Goal: Task Accomplishment & Management: Complete application form

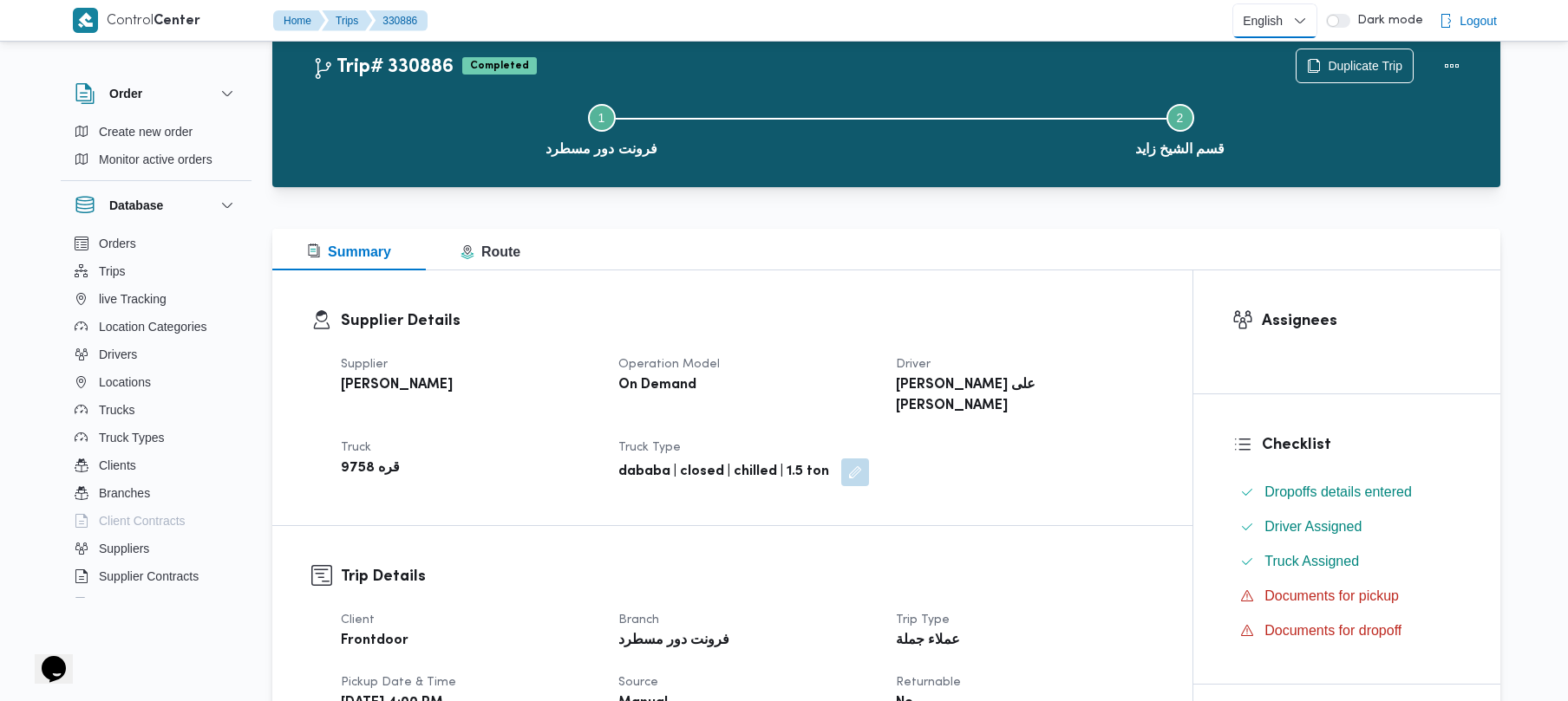
click at [1284, 28] on select "English عربي" at bounding box center [1274, 21] width 85 height 35
select select "ar"
click at [1236, 4] on select "English عربي" at bounding box center [1274, 21] width 85 height 35
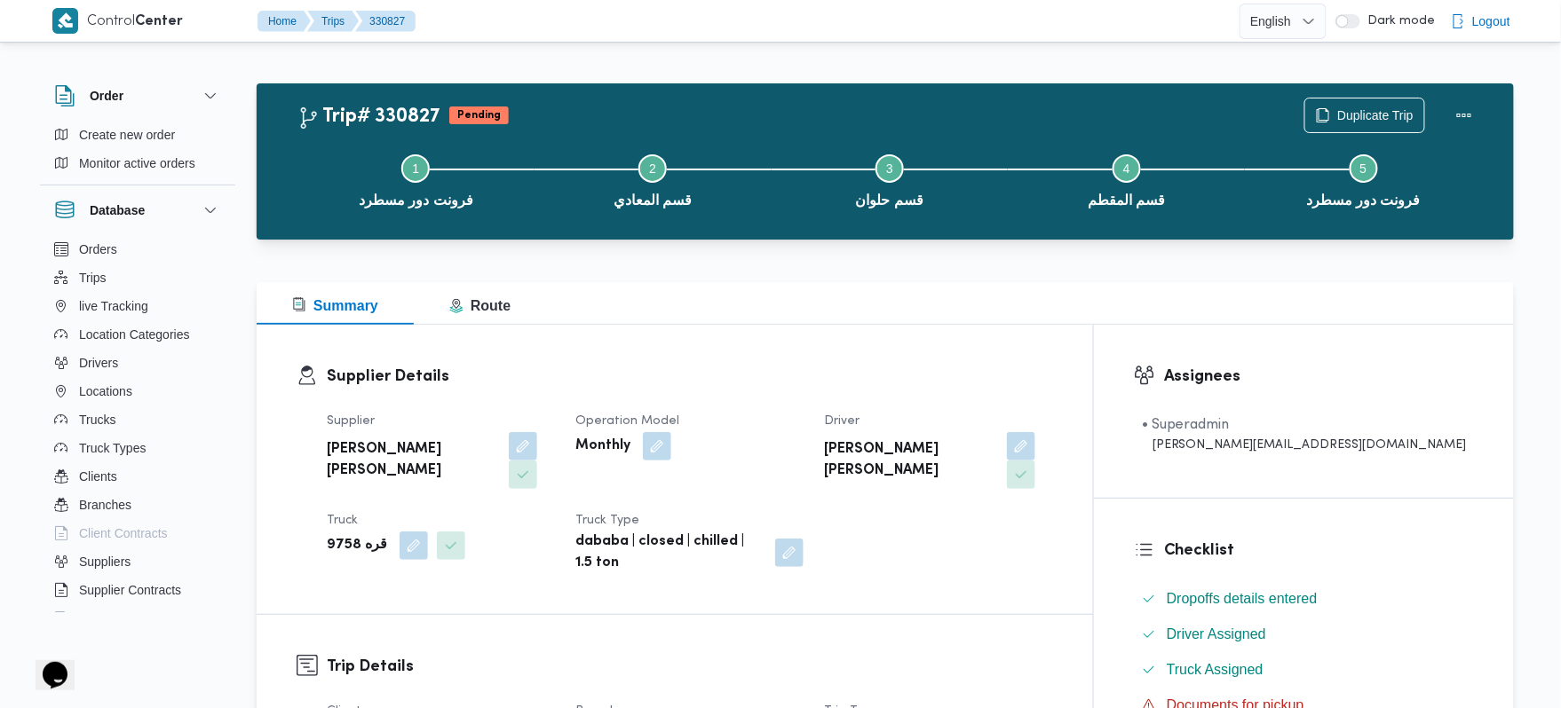
click at [924, 323] on div "Summary Route" at bounding box center [885, 303] width 1257 height 43
click at [874, 271] on div at bounding box center [885, 271] width 1257 height 21
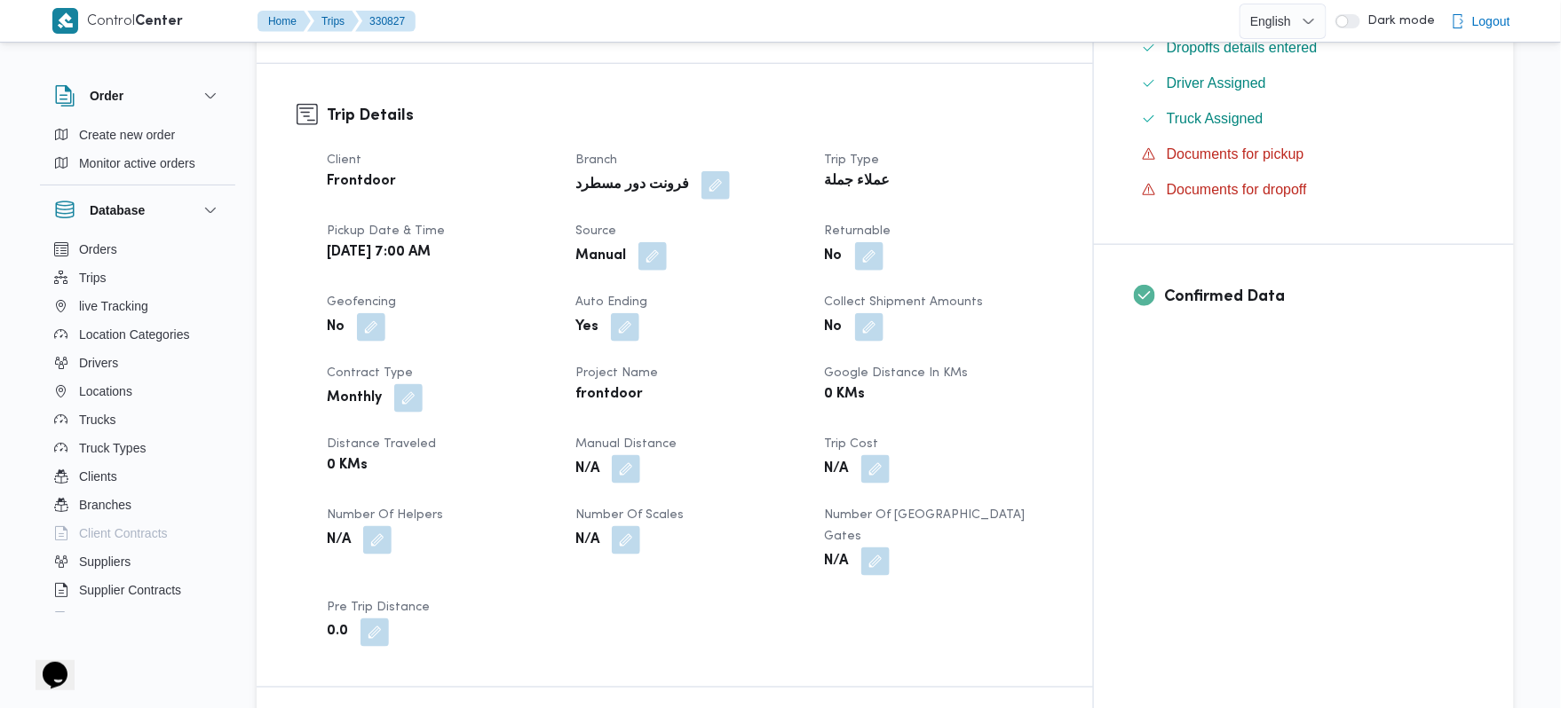
scroll to position [568, 0]
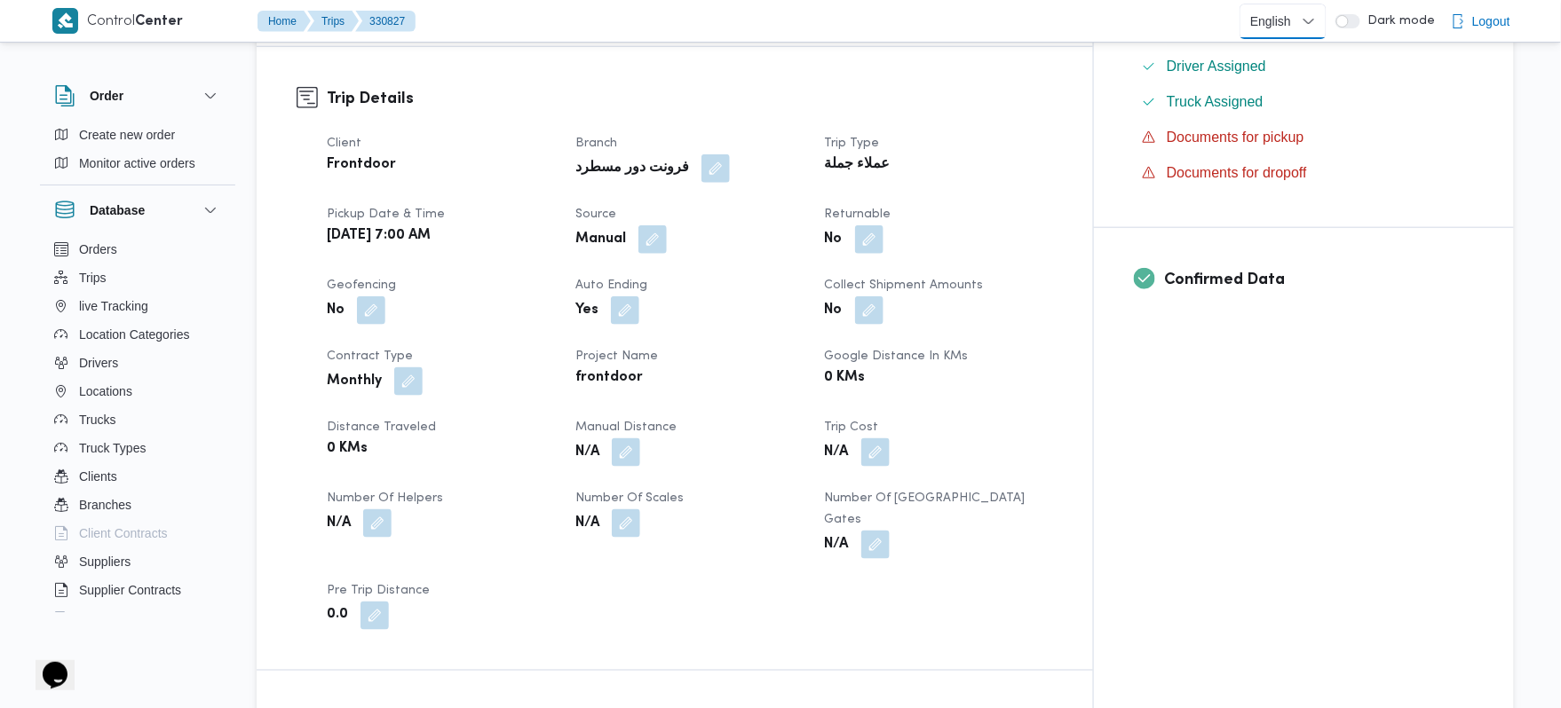
click at [1308, 12] on select "English عربي" at bounding box center [1282, 22] width 87 height 36
select select "ar"
click at [1244, 4] on select "English عربي" at bounding box center [1282, 22] width 87 height 36
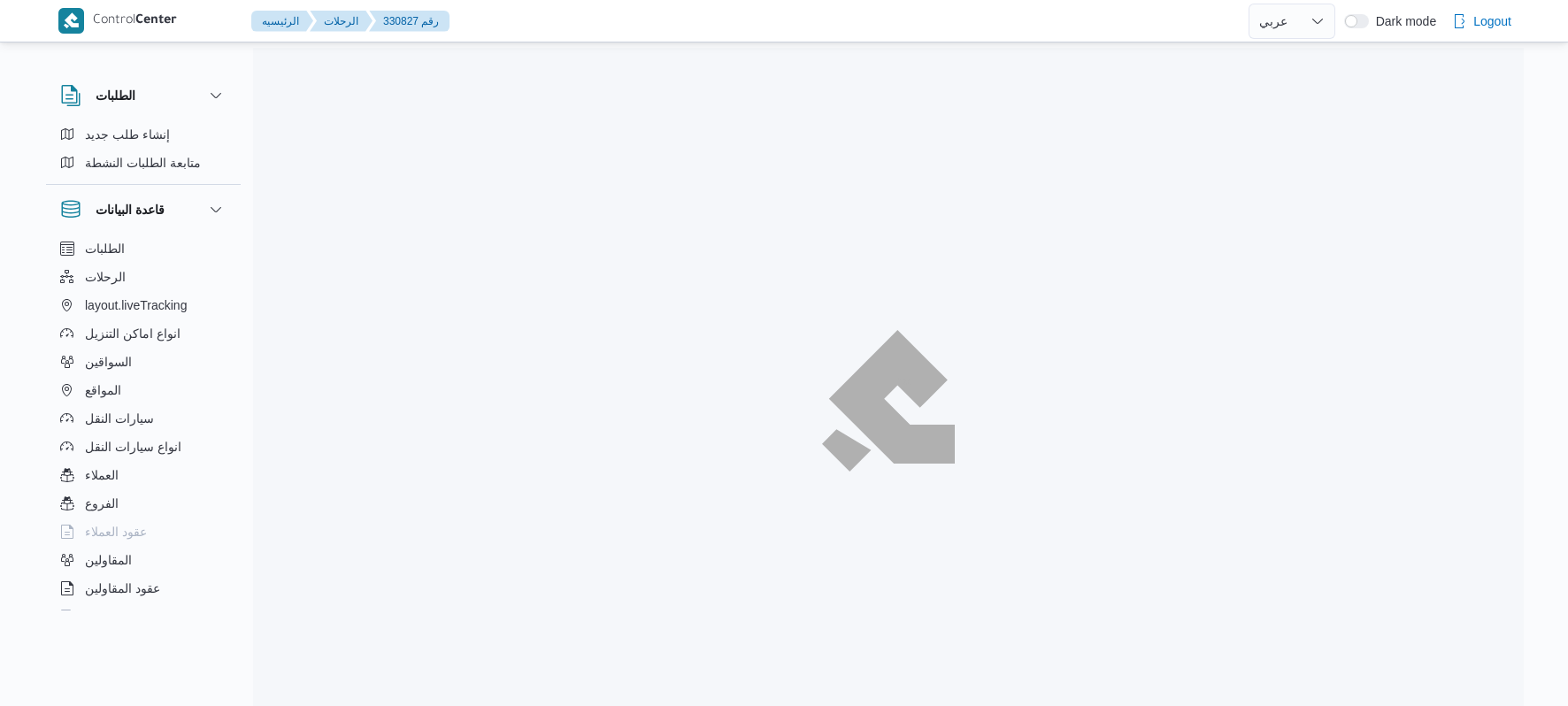
select select "ar"
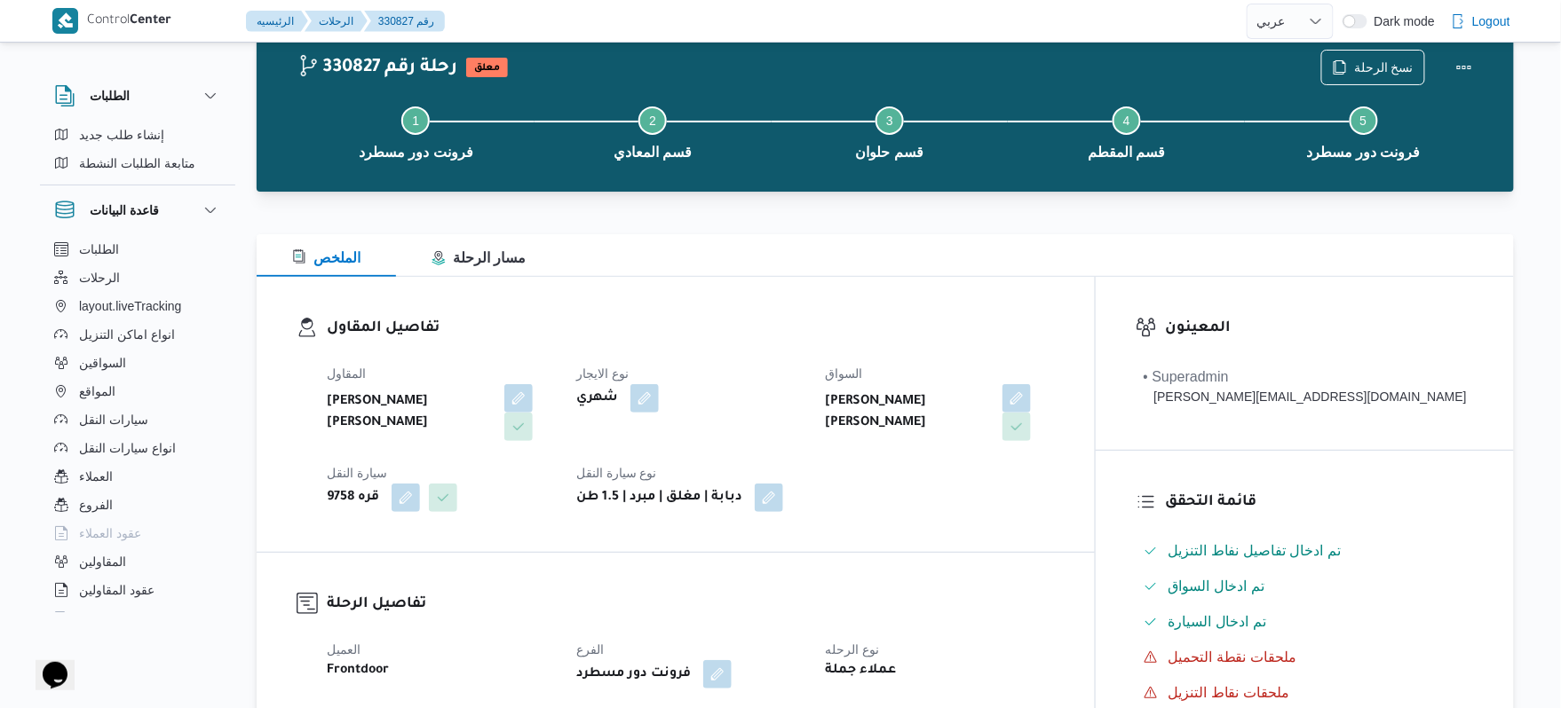
click at [804, 375] on dt "نوع الايجار" at bounding box center [690, 373] width 228 height 21
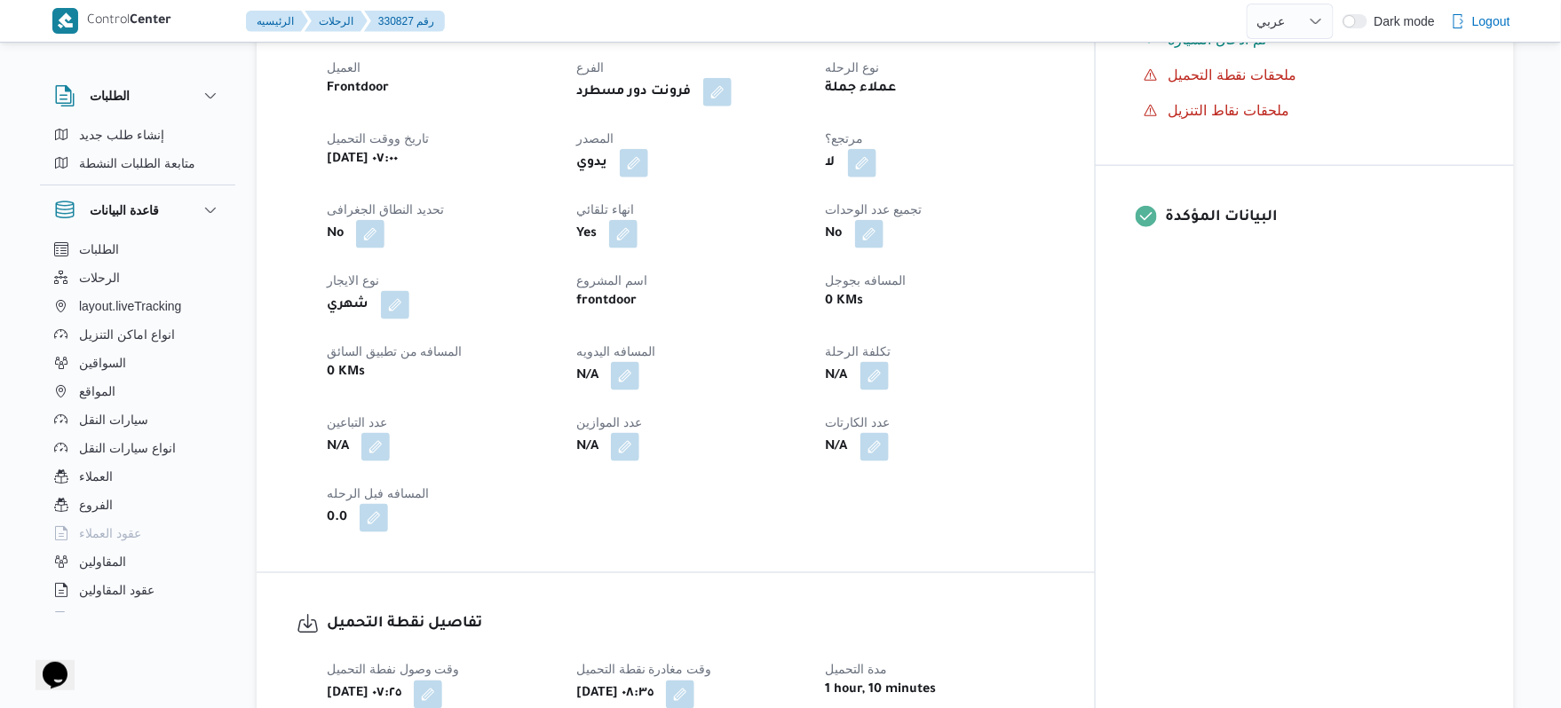
scroll to position [664, 0]
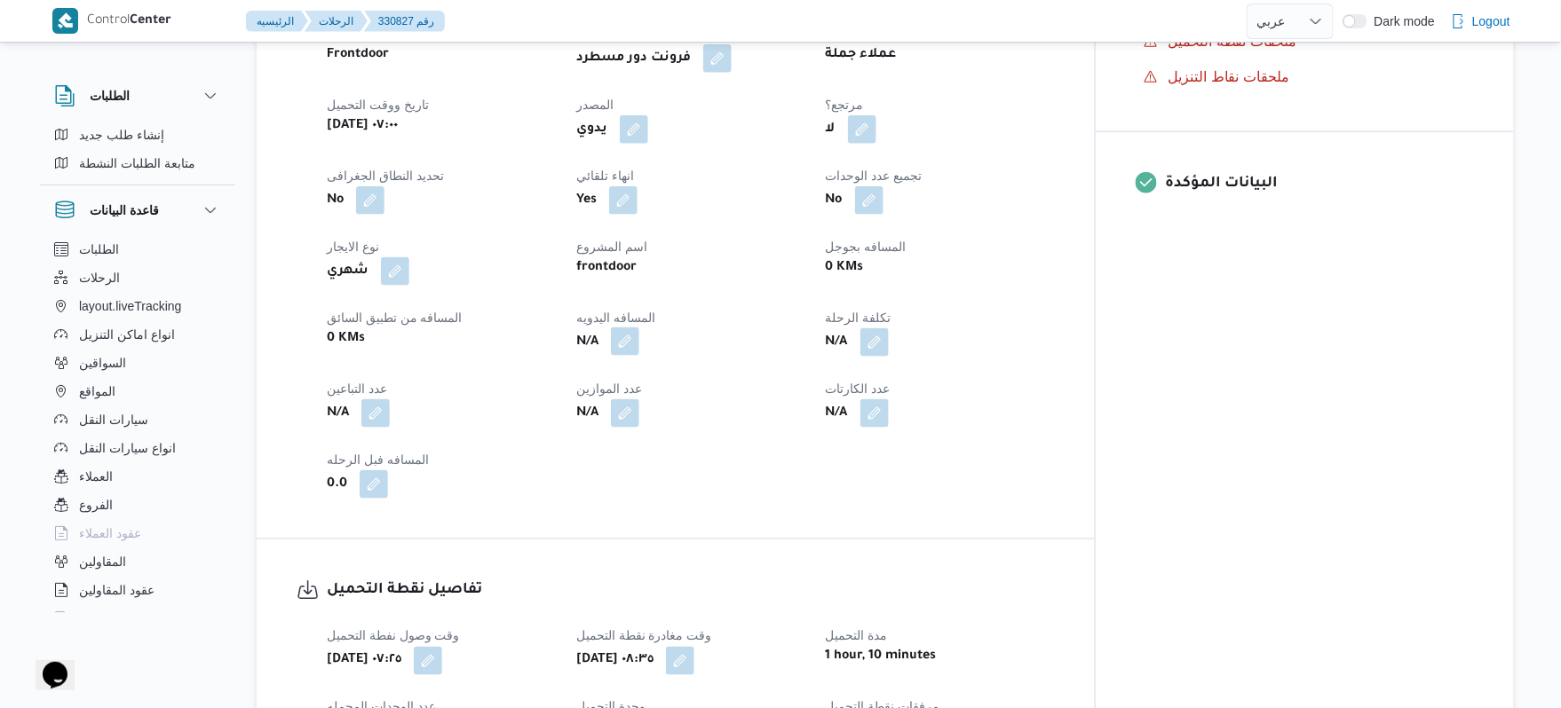
click at [639, 341] on button "button" at bounding box center [625, 342] width 28 height 28
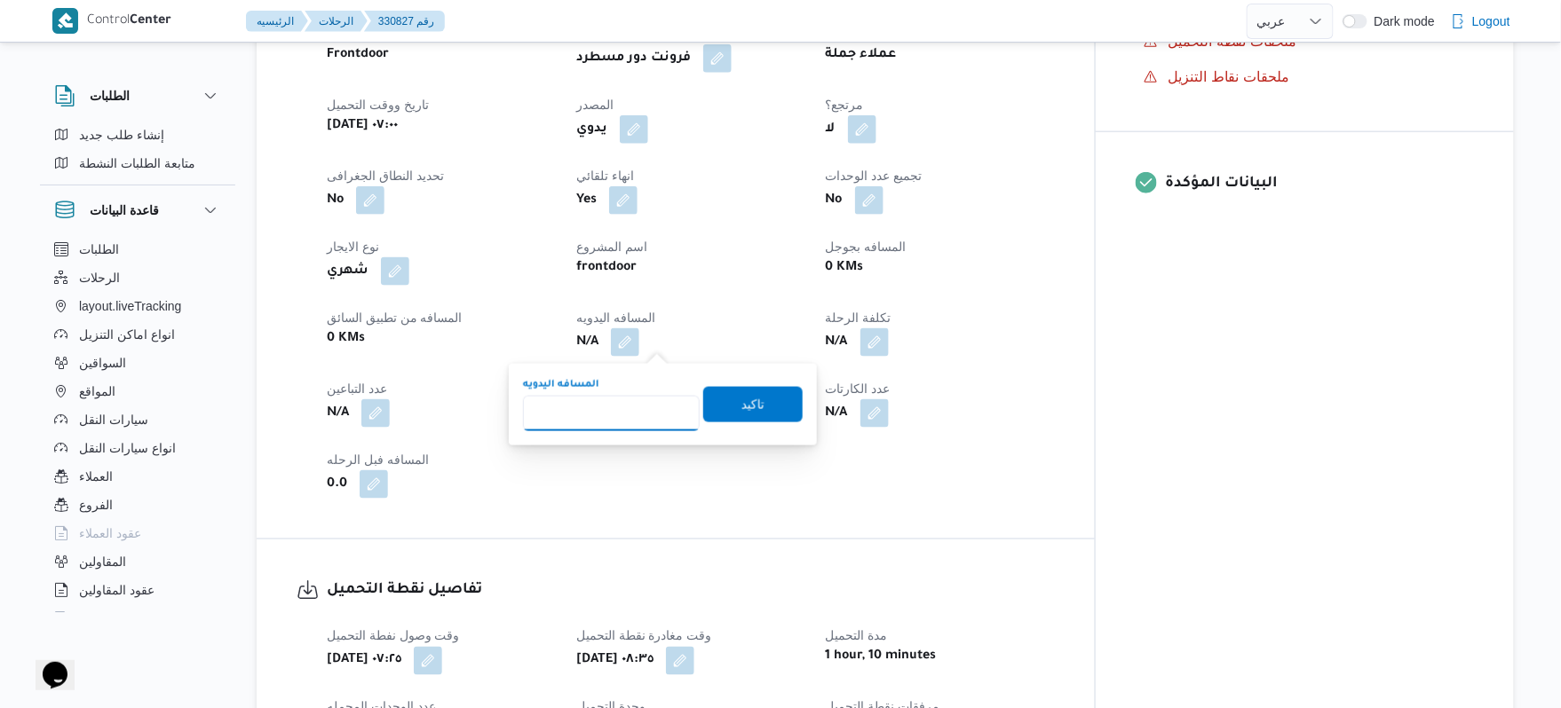
click at [640, 398] on input "المسافه اليدويه" at bounding box center [611, 414] width 177 height 36
type input "145"
click at [751, 410] on span "تاكيد" at bounding box center [752, 403] width 23 height 21
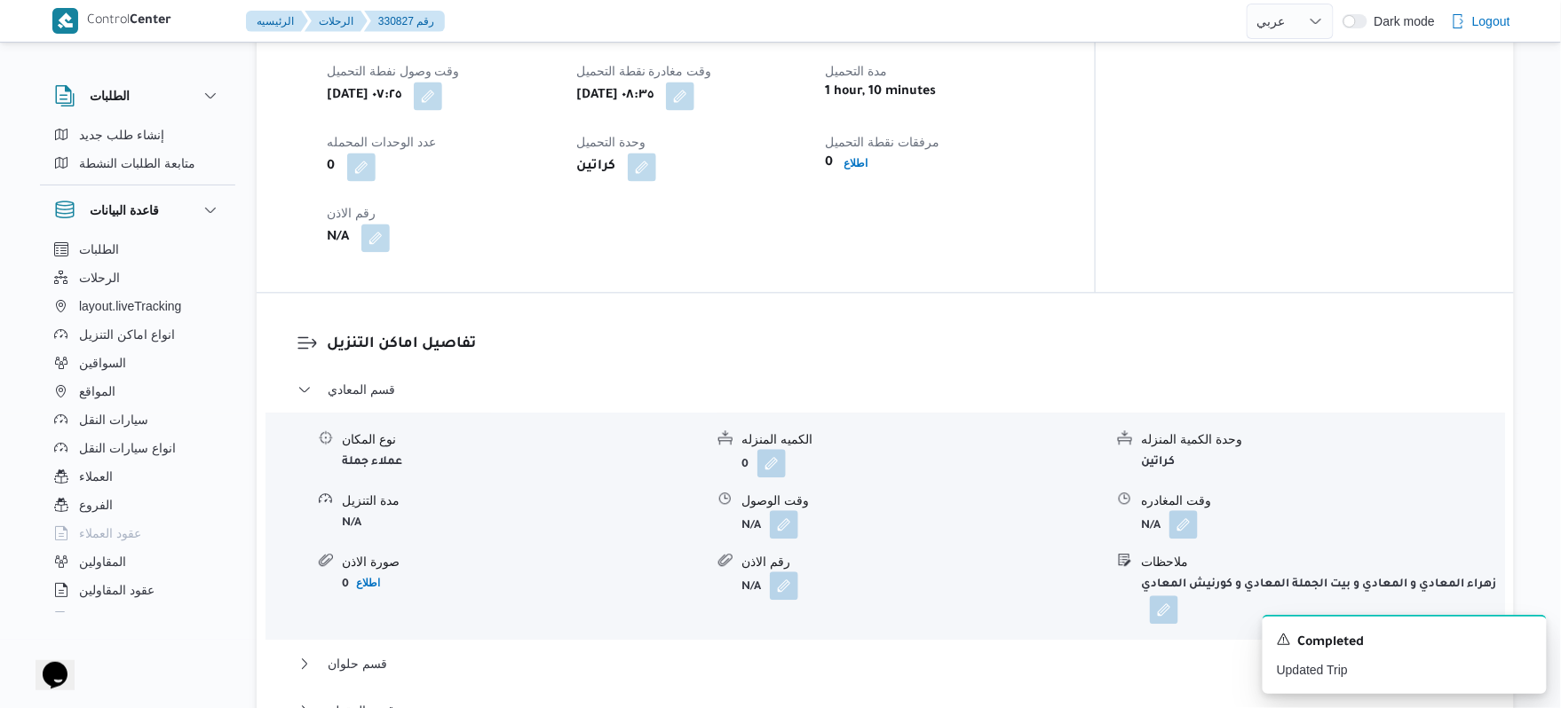
scroll to position [1232, 0]
click at [779, 516] on button "button" at bounding box center [784, 521] width 28 height 28
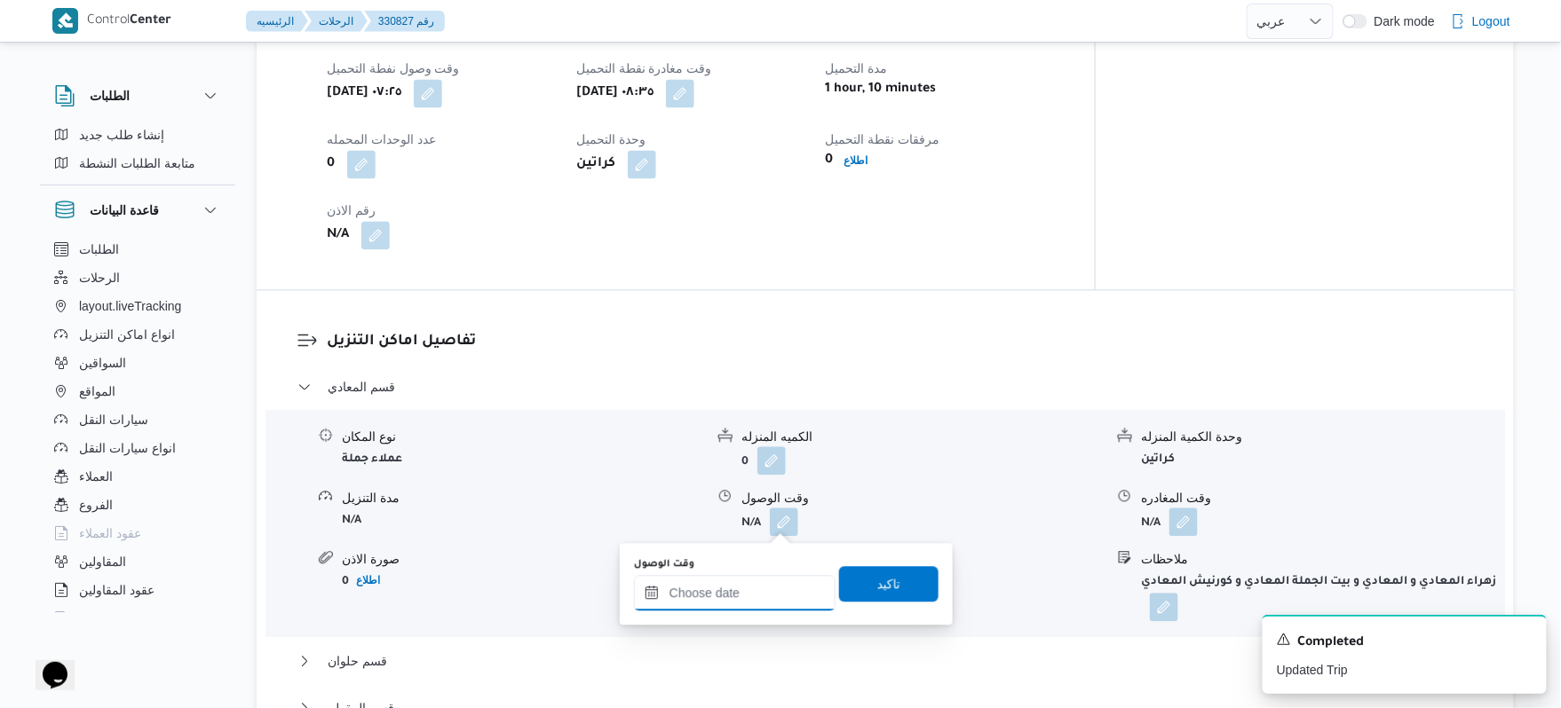
click at [723, 593] on input "وقت الوصول" at bounding box center [735, 593] width 202 height 36
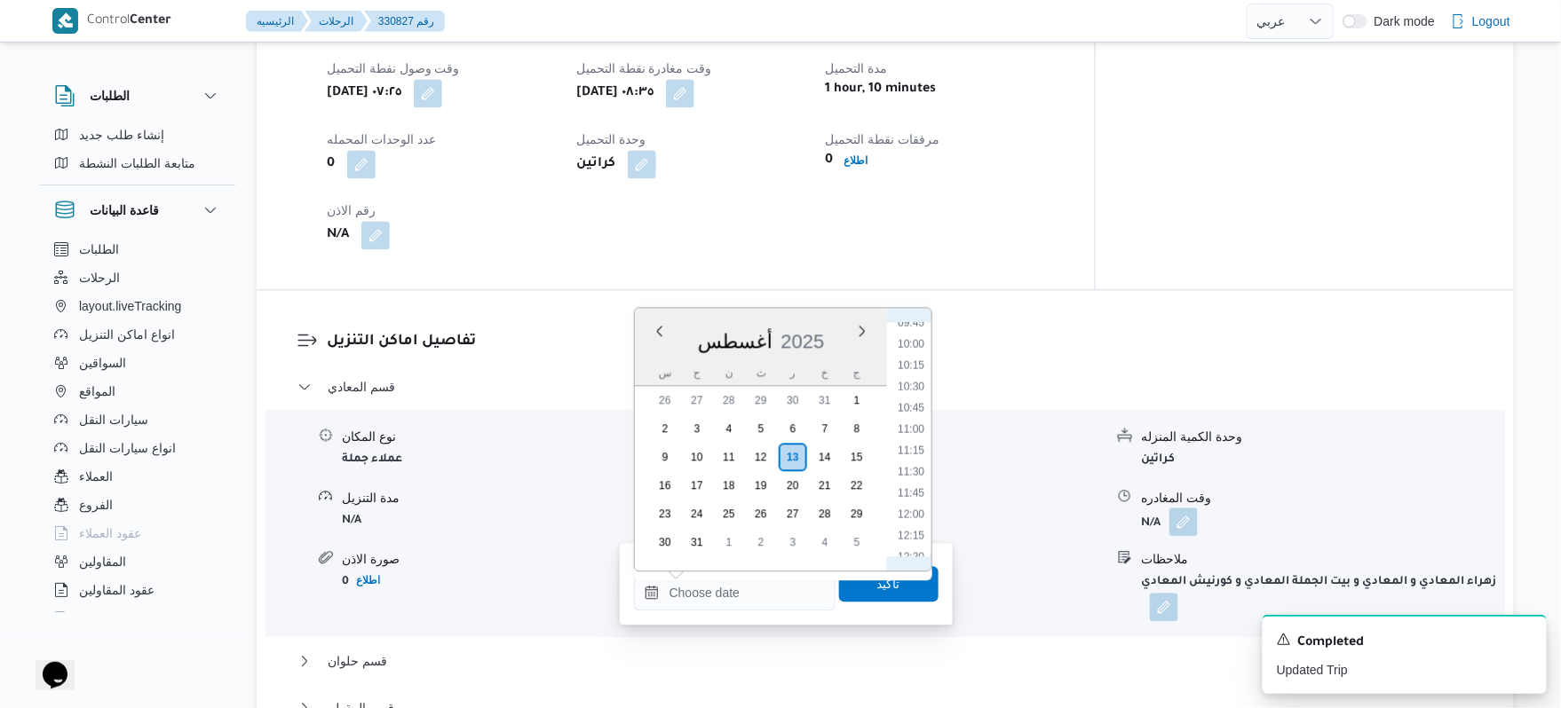
scroll to position [732, 0]
click at [921, 407] on li "09:30" at bounding box center [910, 408] width 41 height 18
type input "١٣/٠٨/٢٠٢٥ ٠٩:٣٠"
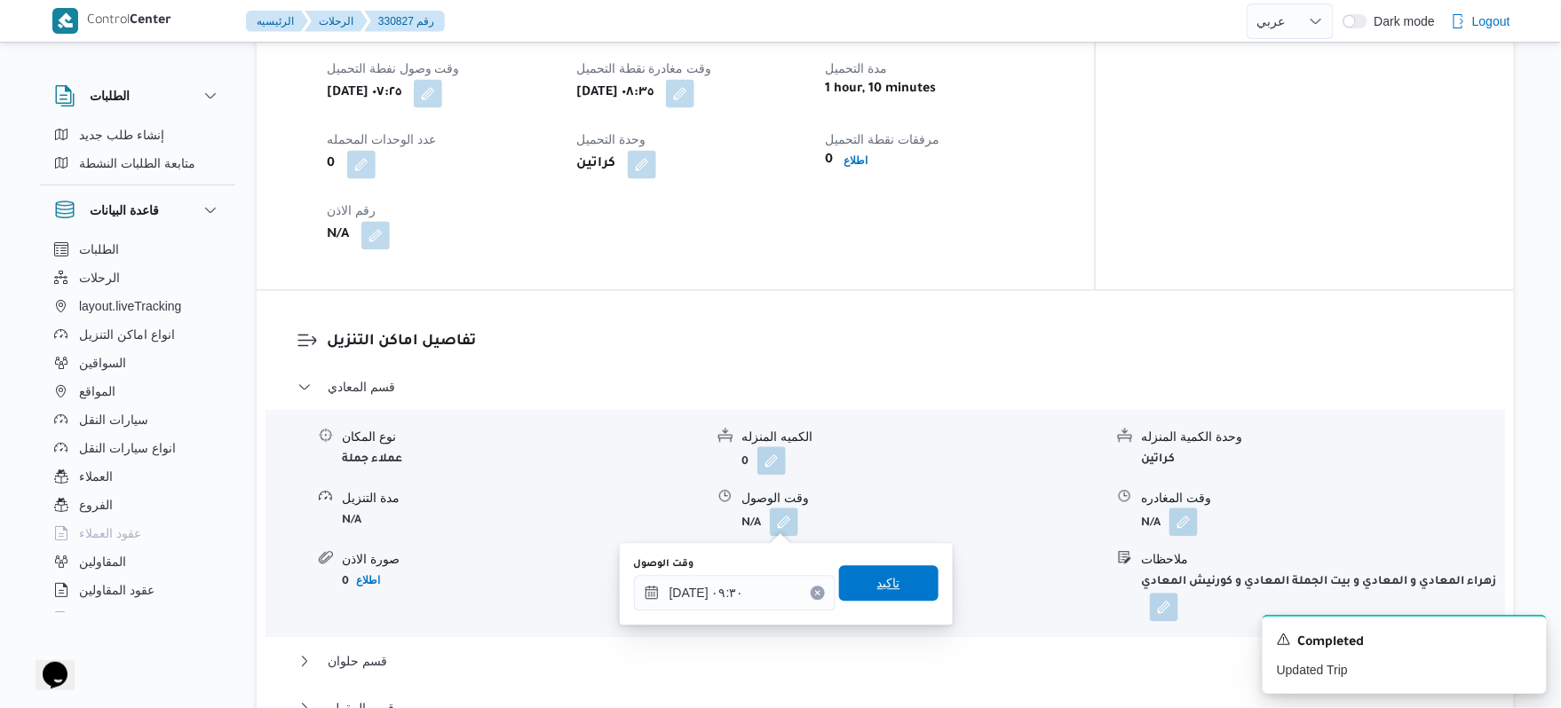
click at [877, 575] on span "تاكيد" at bounding box center [888, 583] width 23 height 21
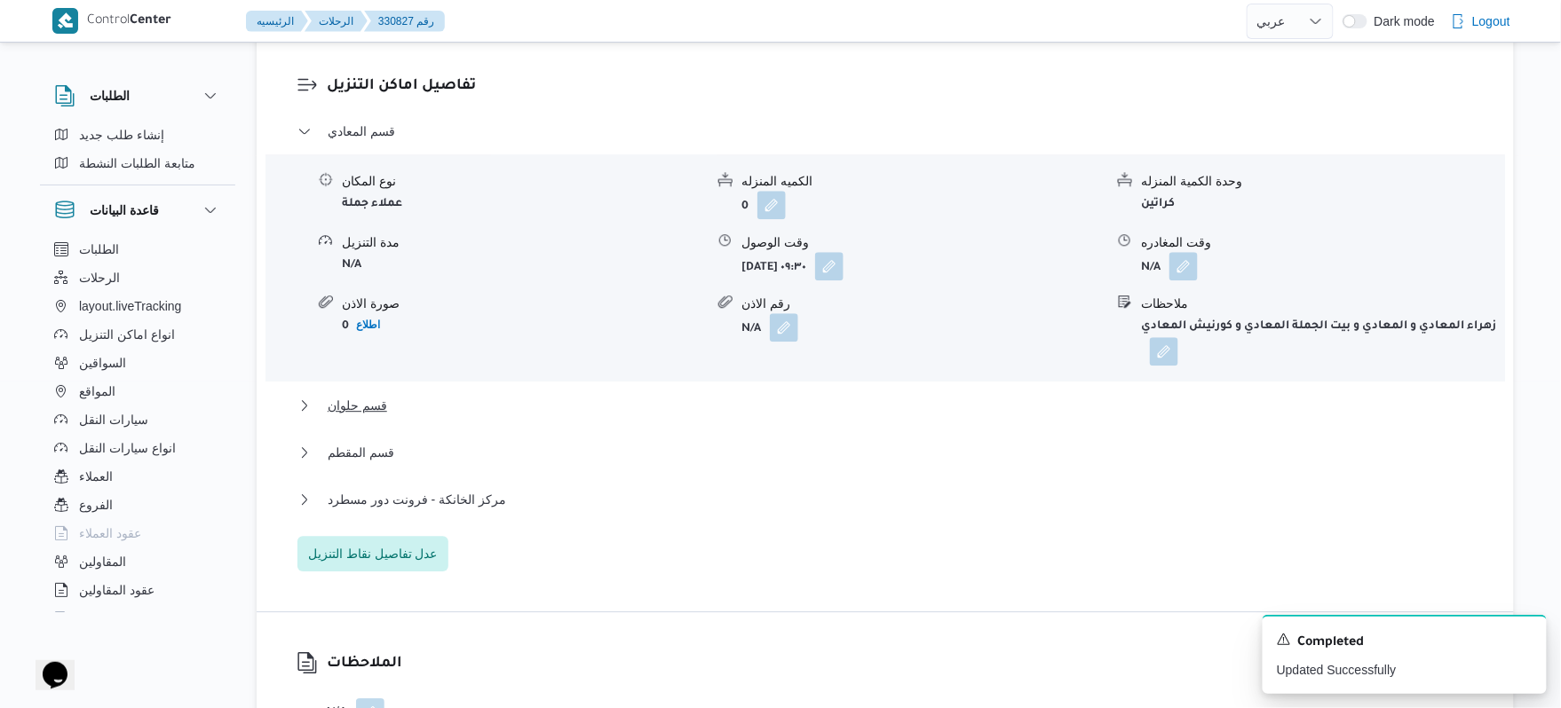
scroll to position [1516, 0]
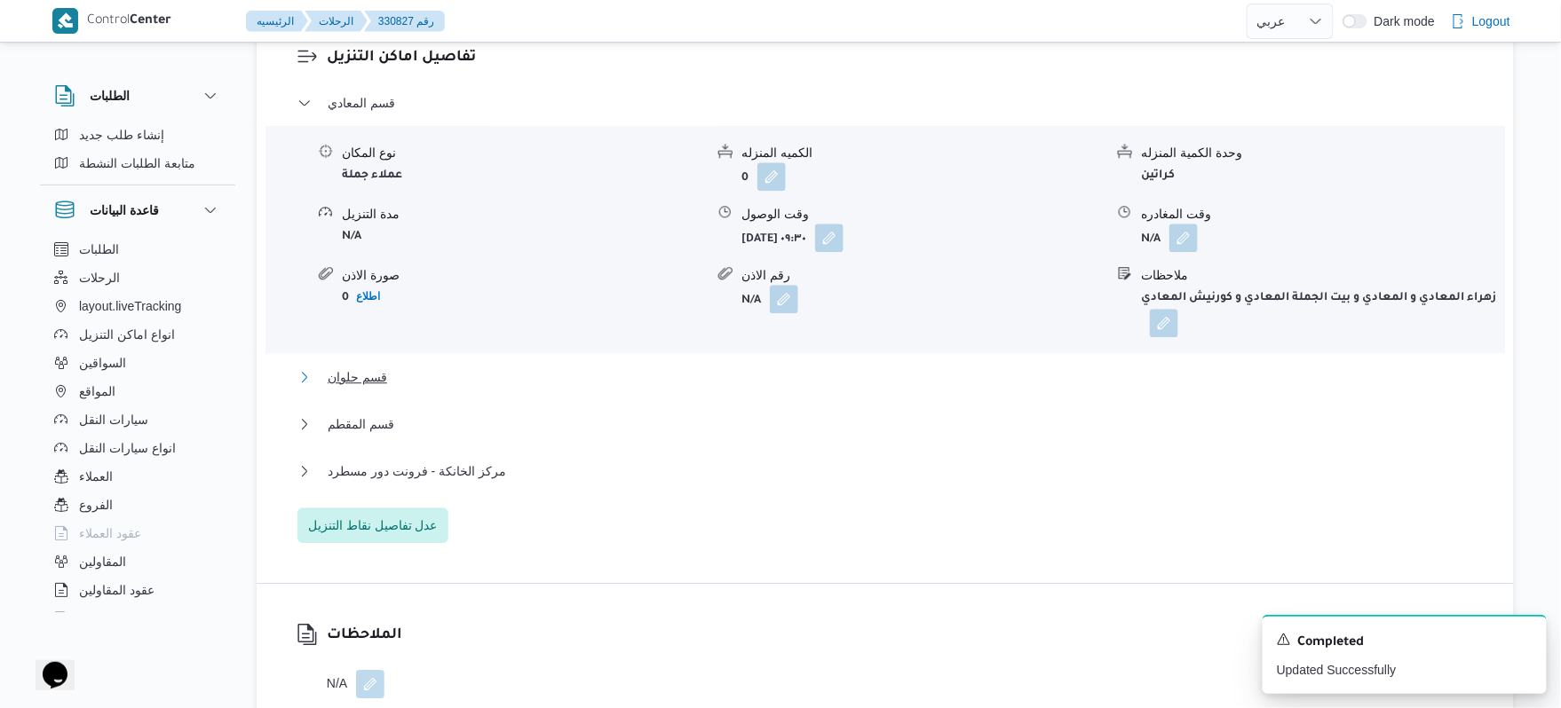
click at [893, 382] on button "قسم حلوان" at bounding box center [885, 377] width 1176 height 21
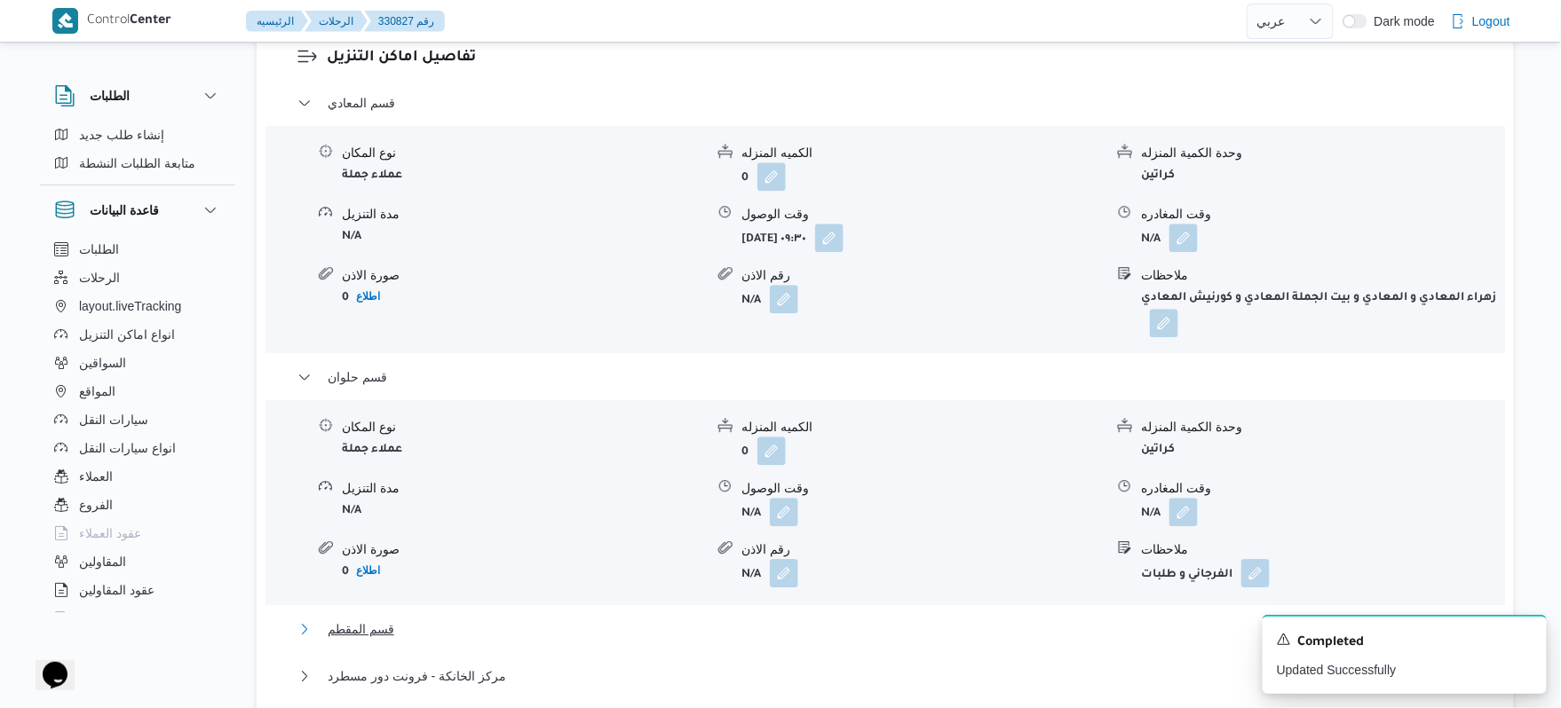
click at [817, 633] on button "قسم المقطم" at bounding box center [885, 629] width 1176 height 21
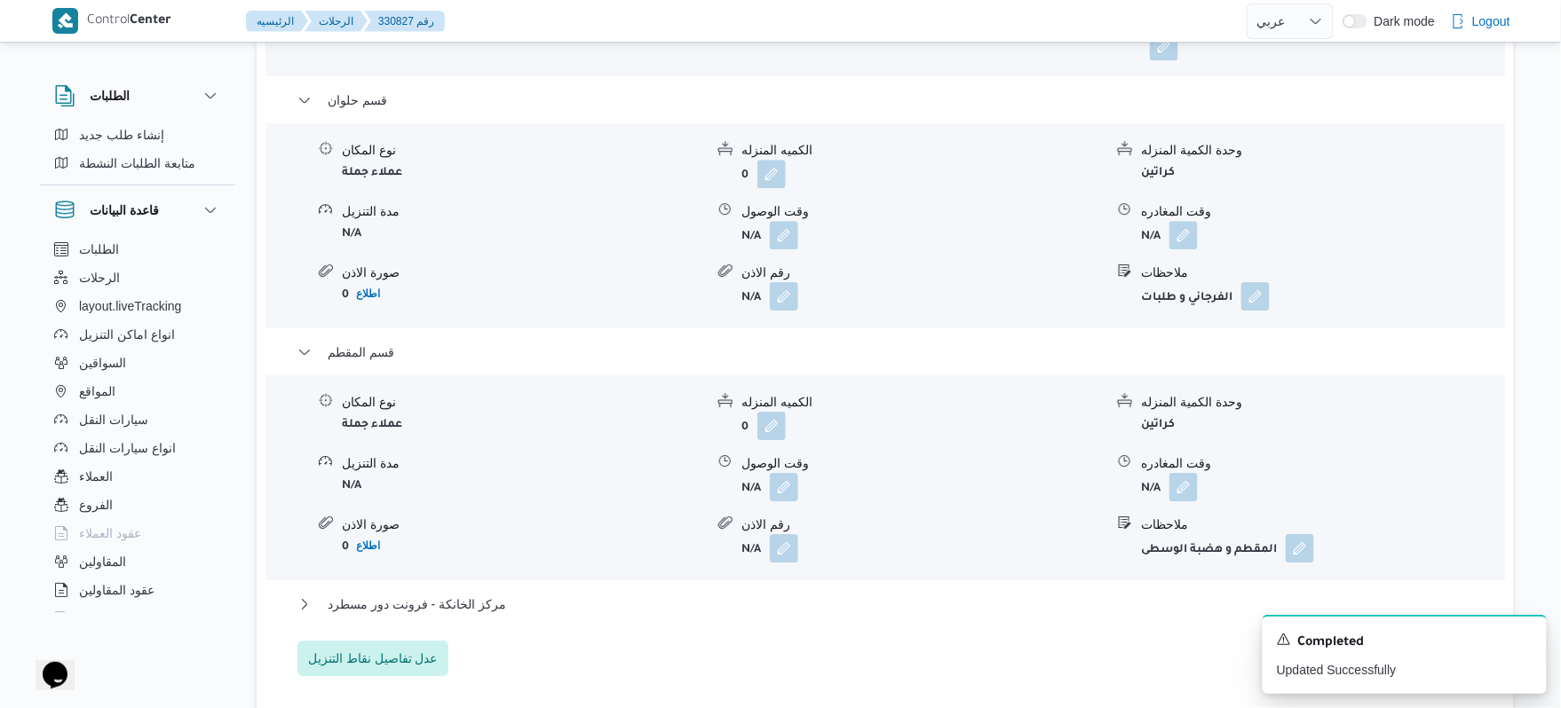
scroll to position [1989, 0]
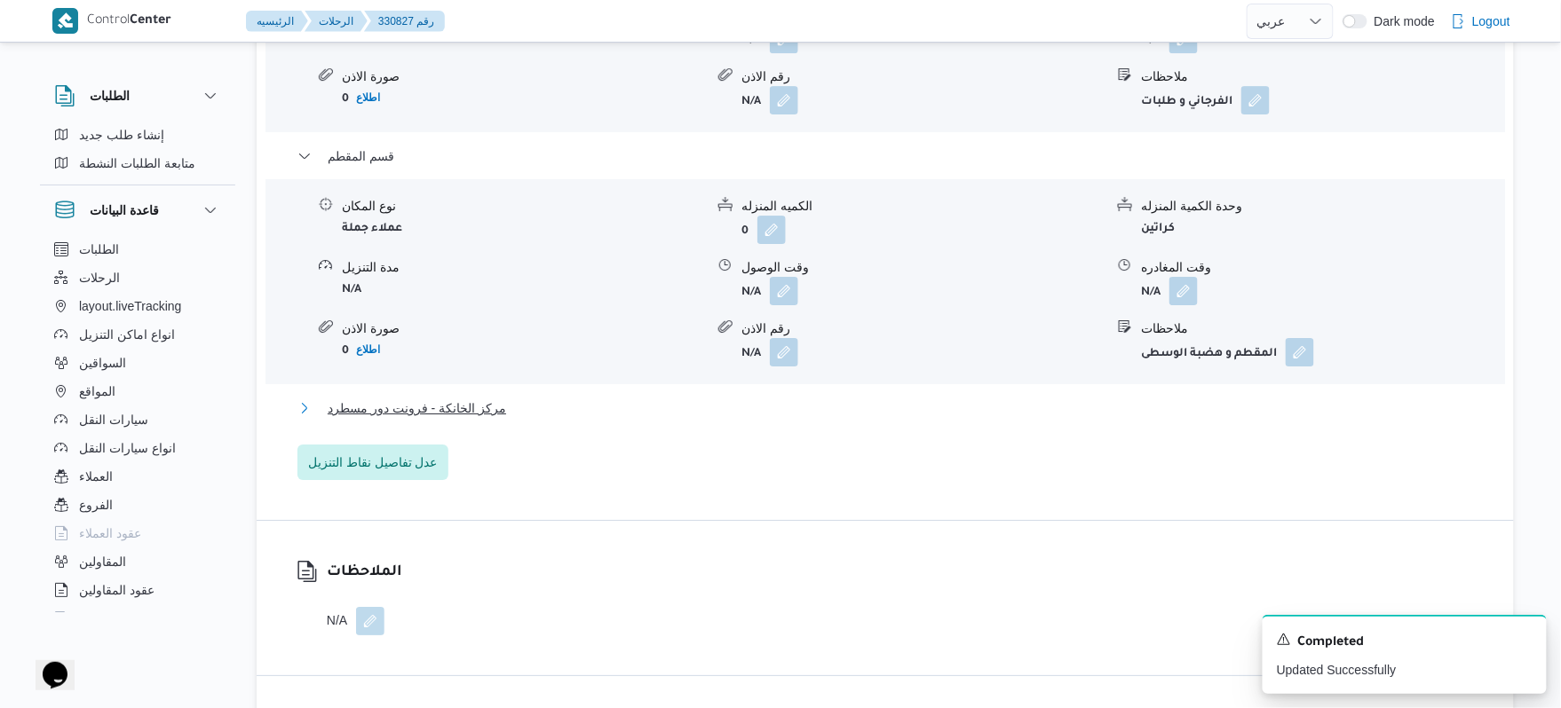
click at [977, 409] on button "مركز الخانكة - فرونت دور مسطرد" at bounding box center [885, 408] width 1176 height 21
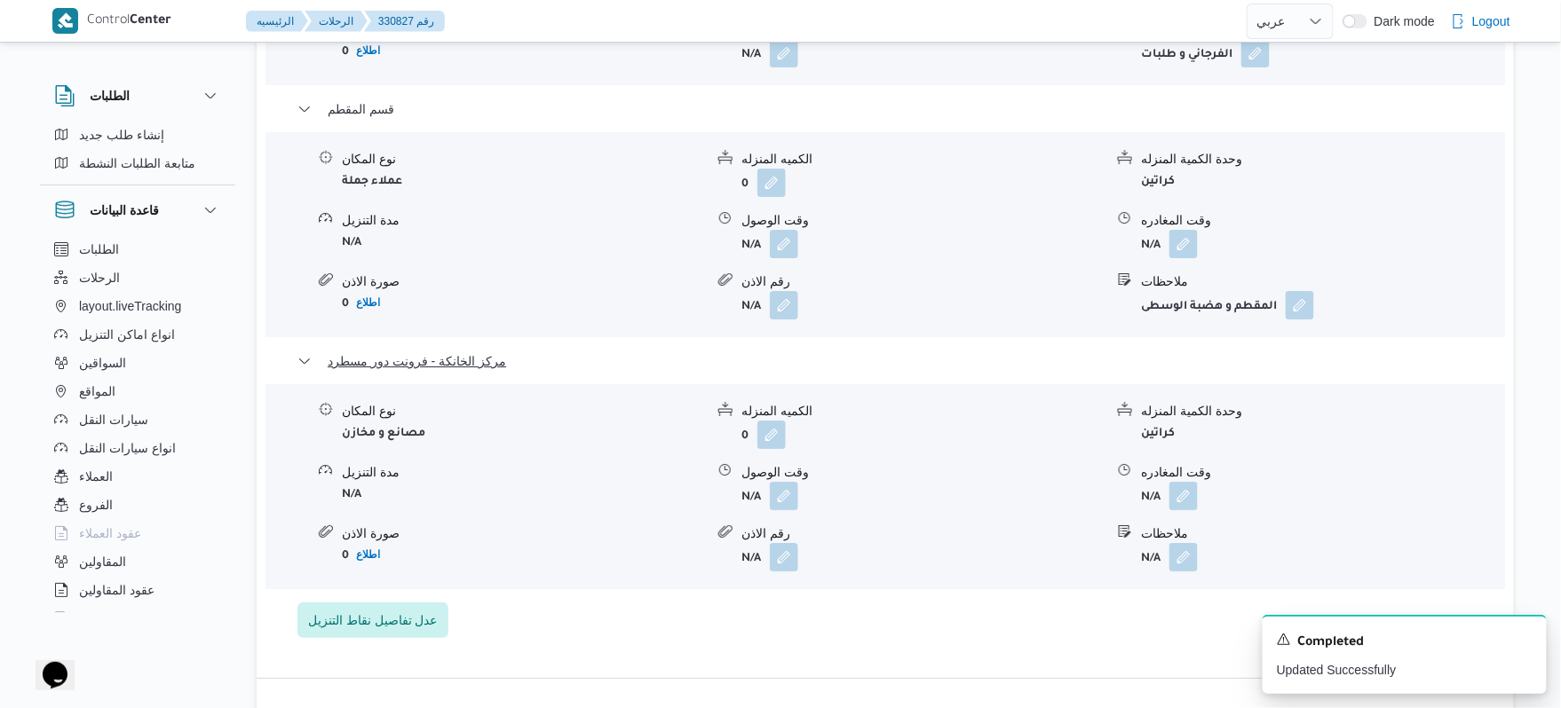
scroll to position [2084, 0]
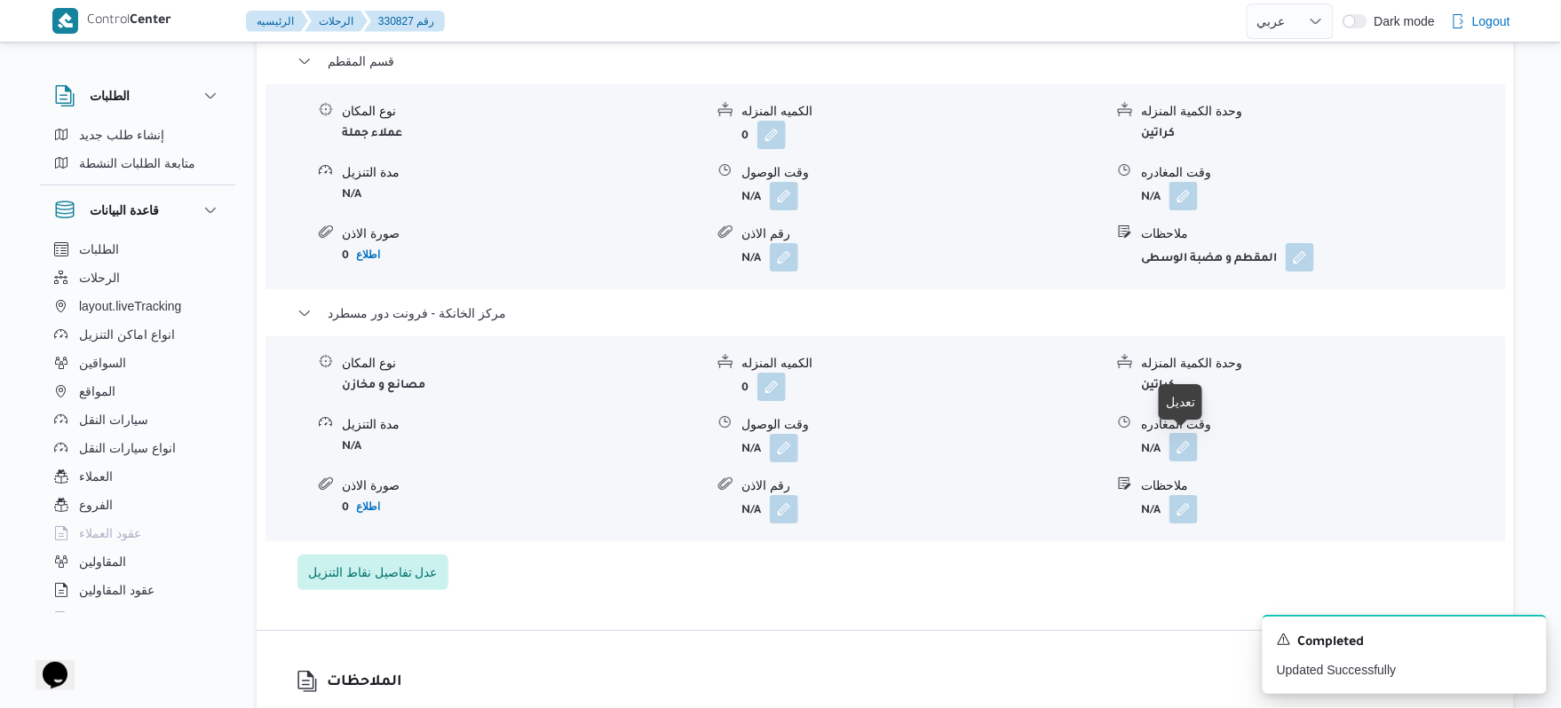
click at [1183, 437] on button "button" at bounding box center [1183, 447] width 28 height 28
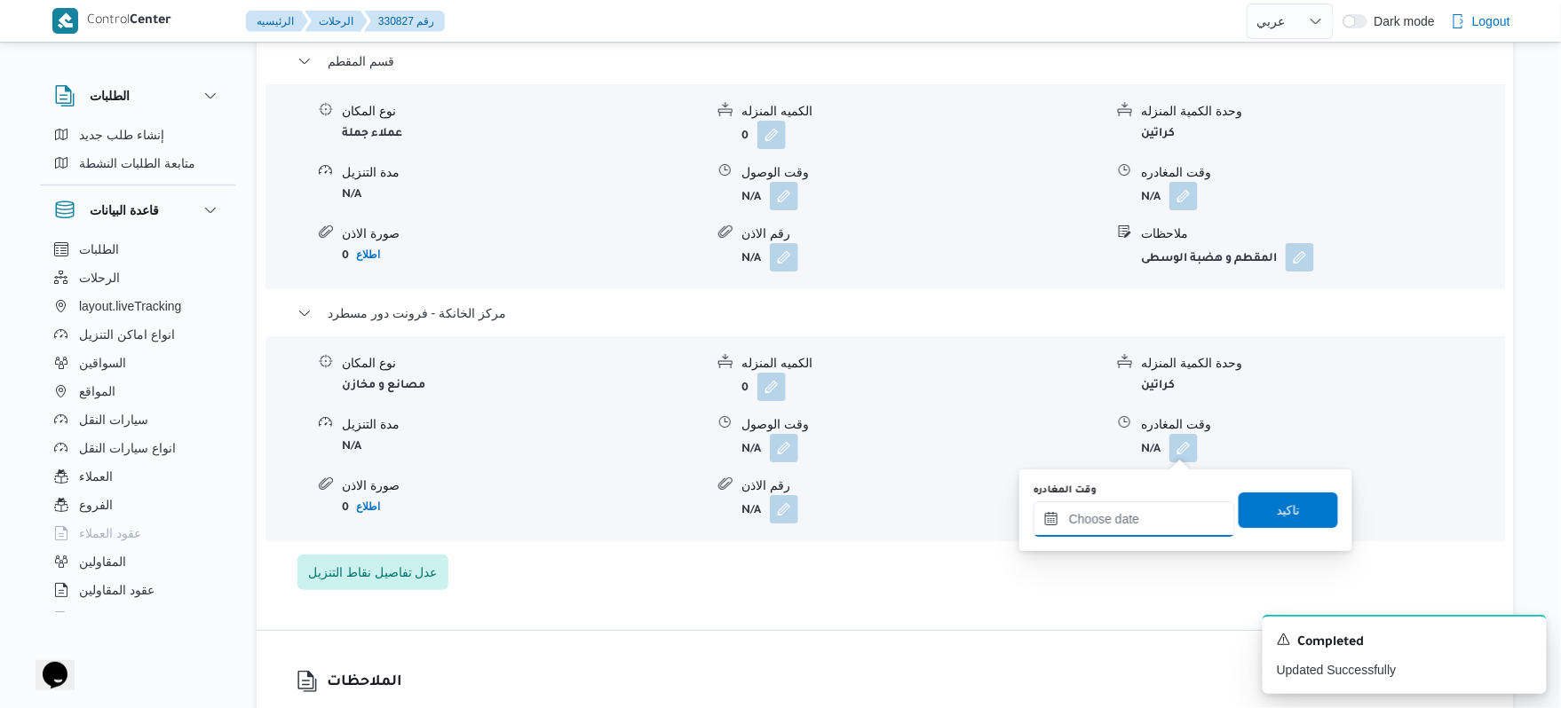
click at [1108, 526] on input "وقت المغادره" at bounding box center [1134, 520] width 202 height 36
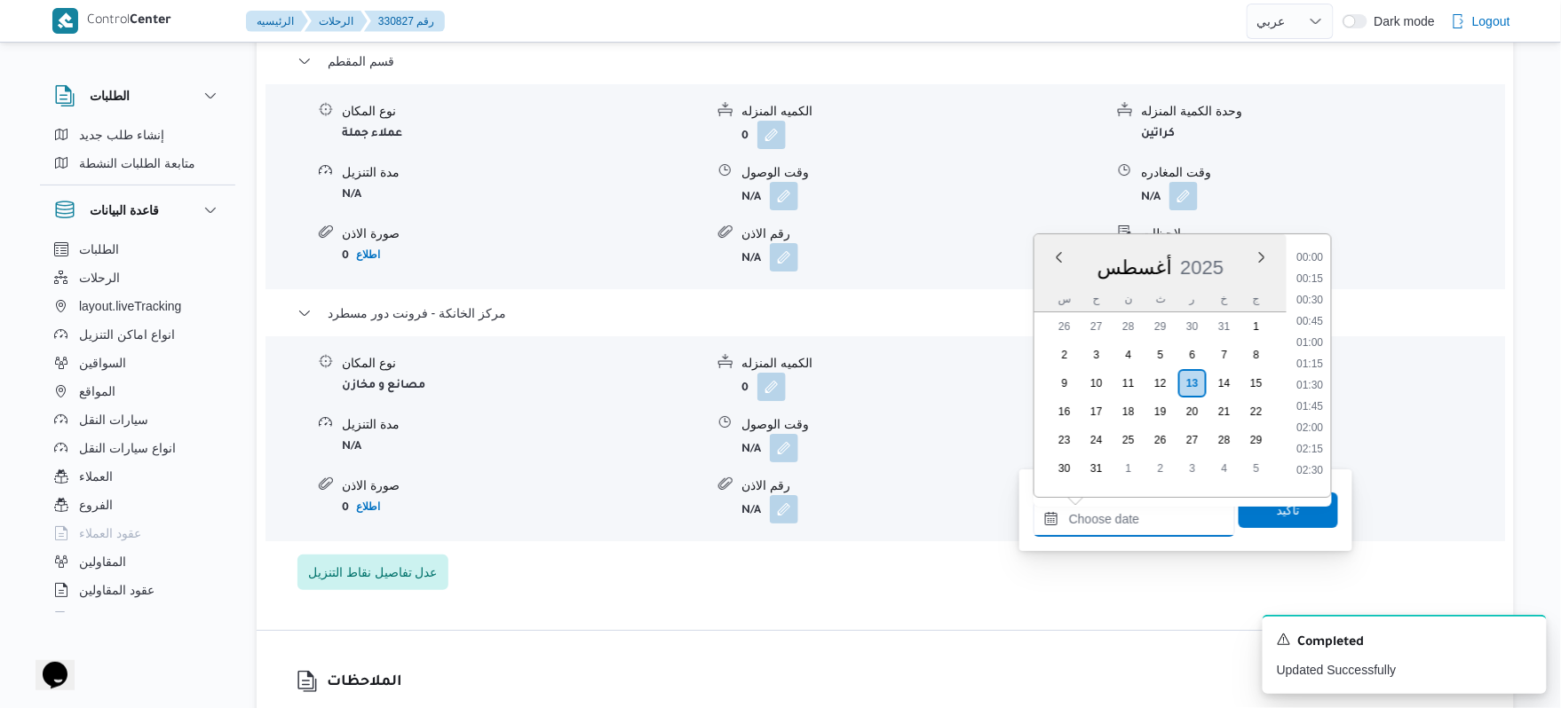
scroll to position [1329, 0]
click at [1314, 291] on li "16:00" at bounding box center [1310, 292] width 41 height 18
type input "[DATE] ١٦:٠٠"
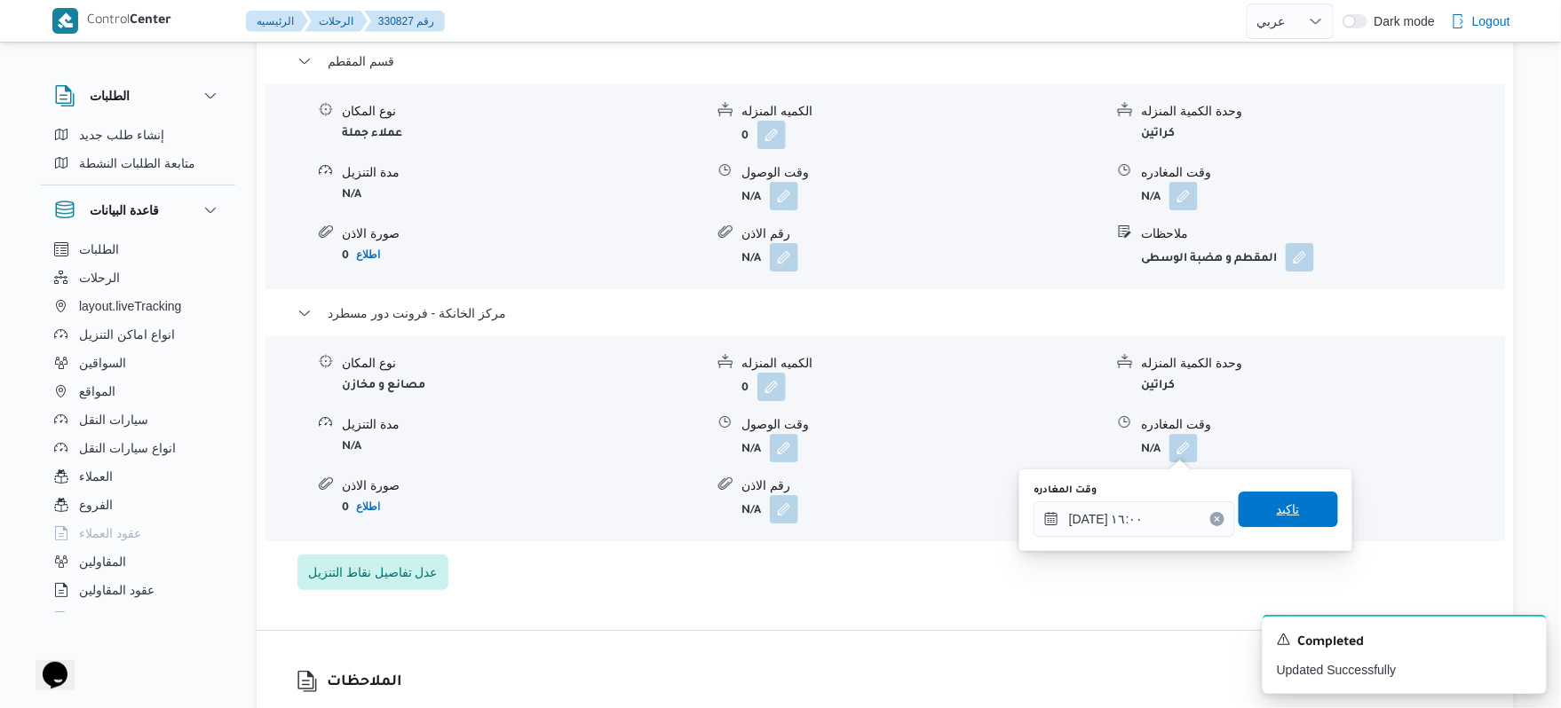
click at [1277, 517] on span "تاكيد" at bounding box center [1288, 509] width 23 height 21
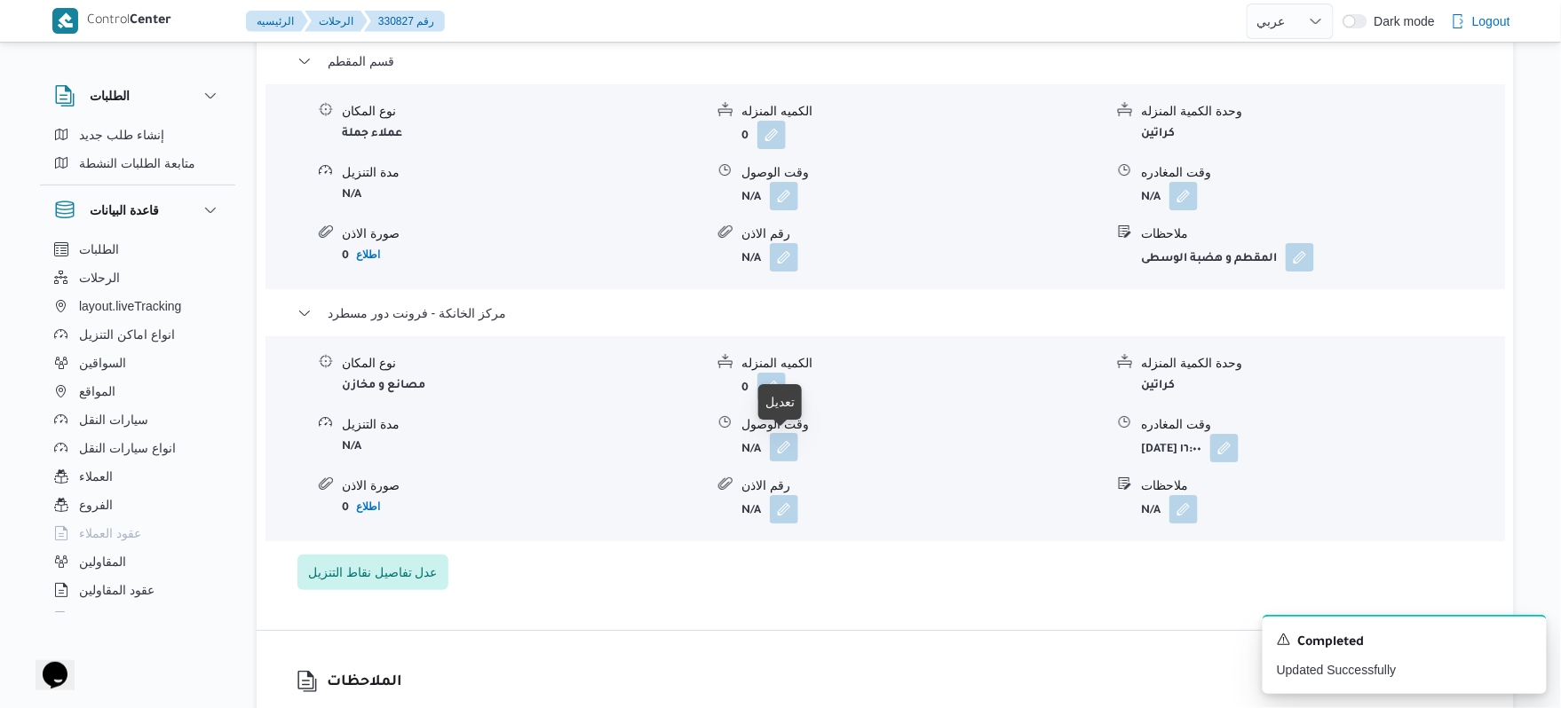
click at [785, 449] on button "button" at bounding box center [784, 447] width 28 height 28
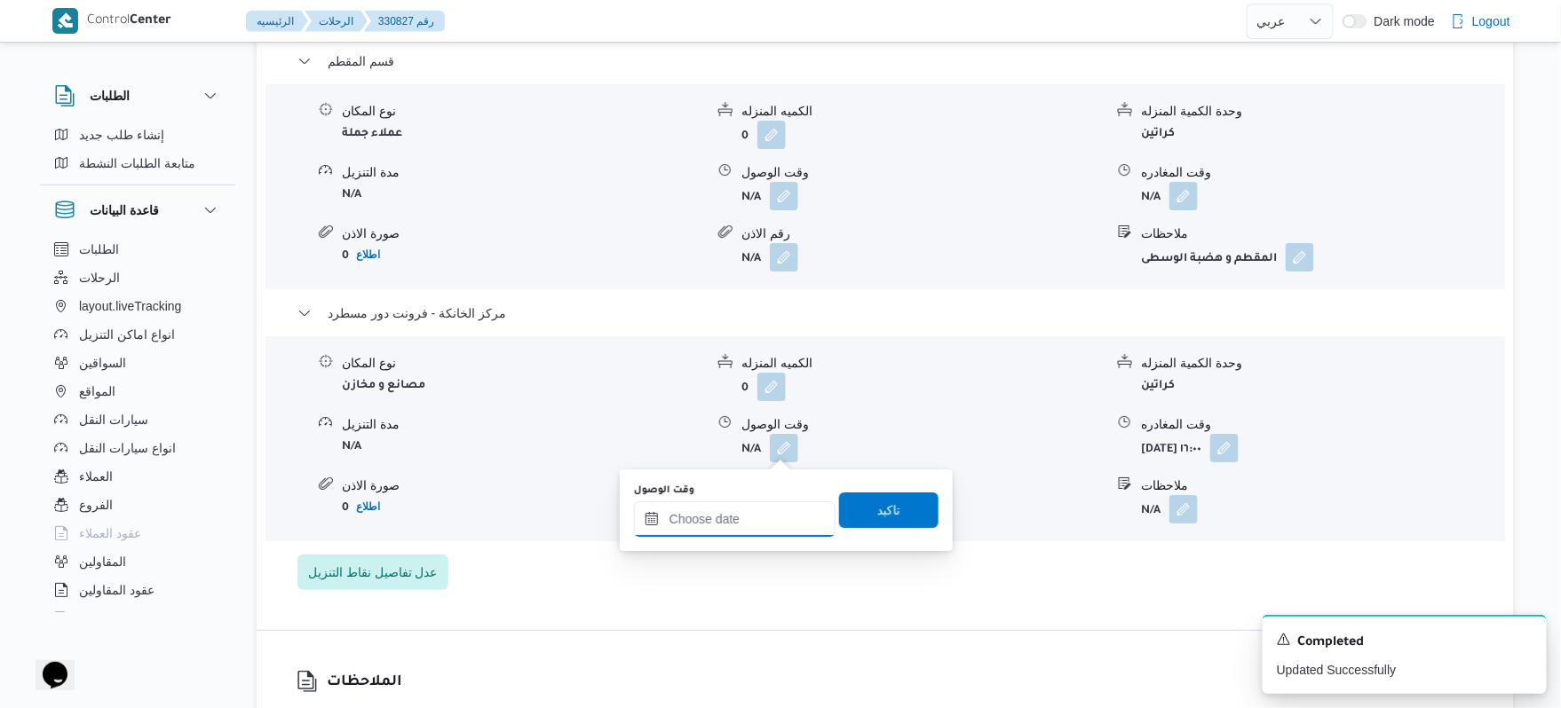
click at [755, 519] on input "وقت الوصول" at bounding box center [735, 520] width 202 height 36
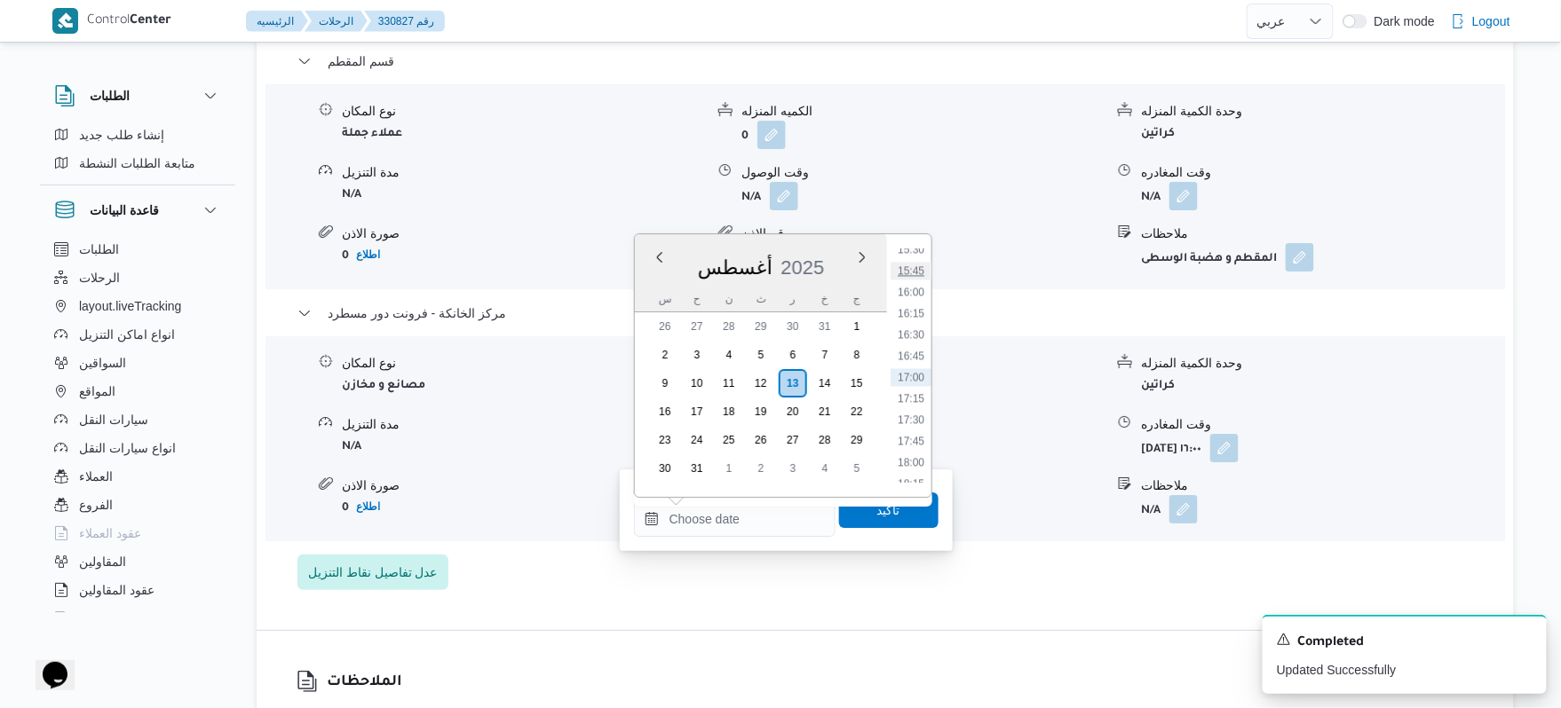
click at [916, 266] on li "15:45" at bounding box center [910, 271] width 41 height 18
type input "١٣/٠٨/٢٠٢٥ ١٥:٤٥"
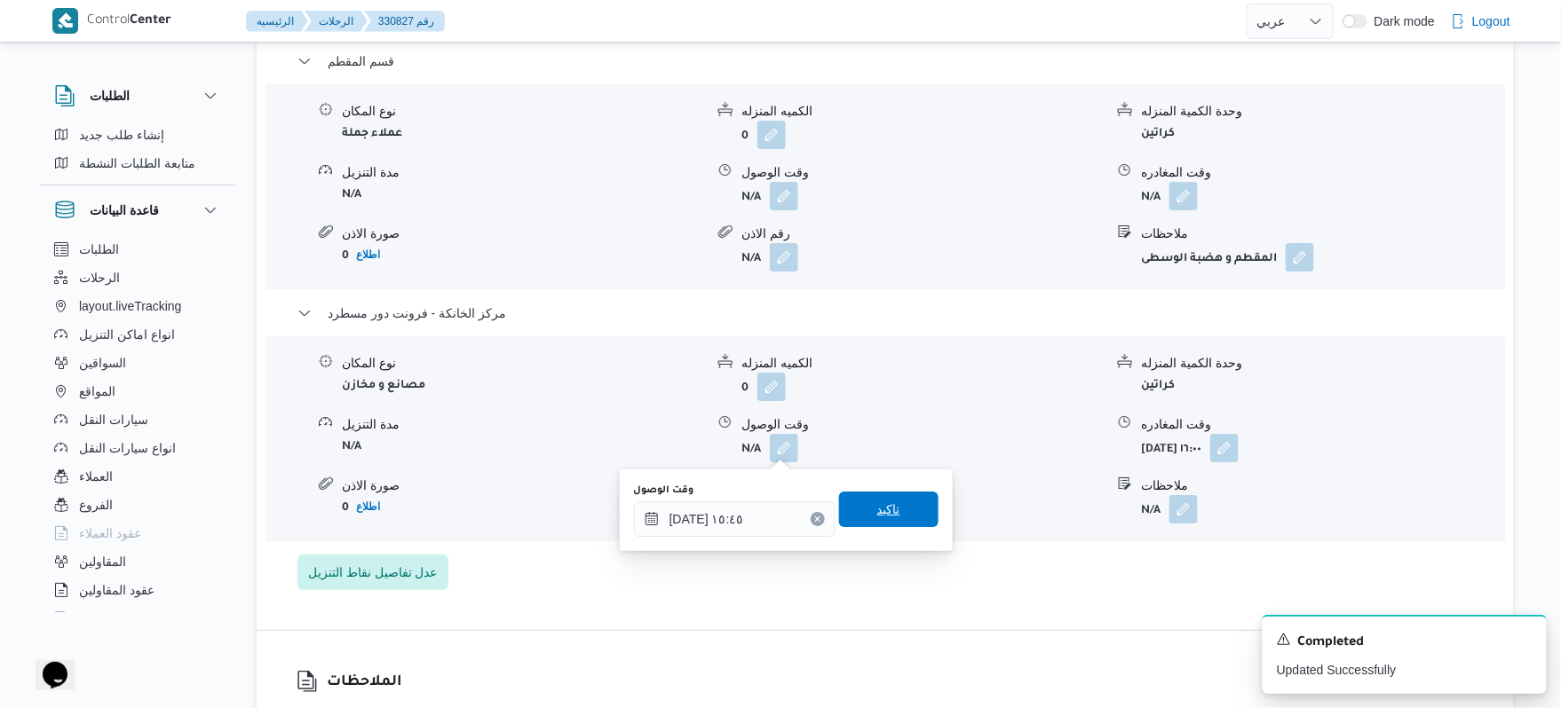
click at [877, 513] on span "تاكيد" at bounding box center [888, 509] width 23 height 21
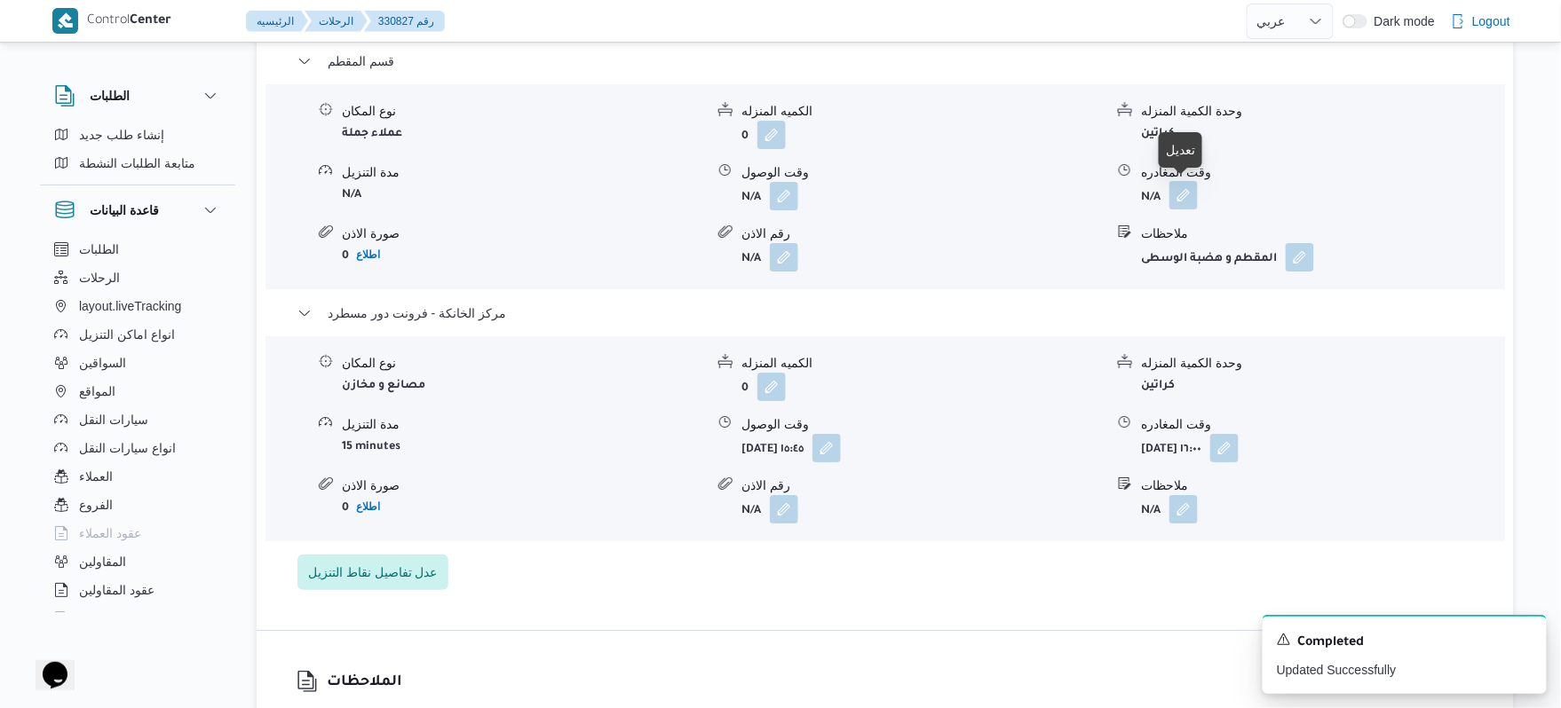
click at [1183, 194] on button "button" at bounding box center [1183, 195] width 28 height 28
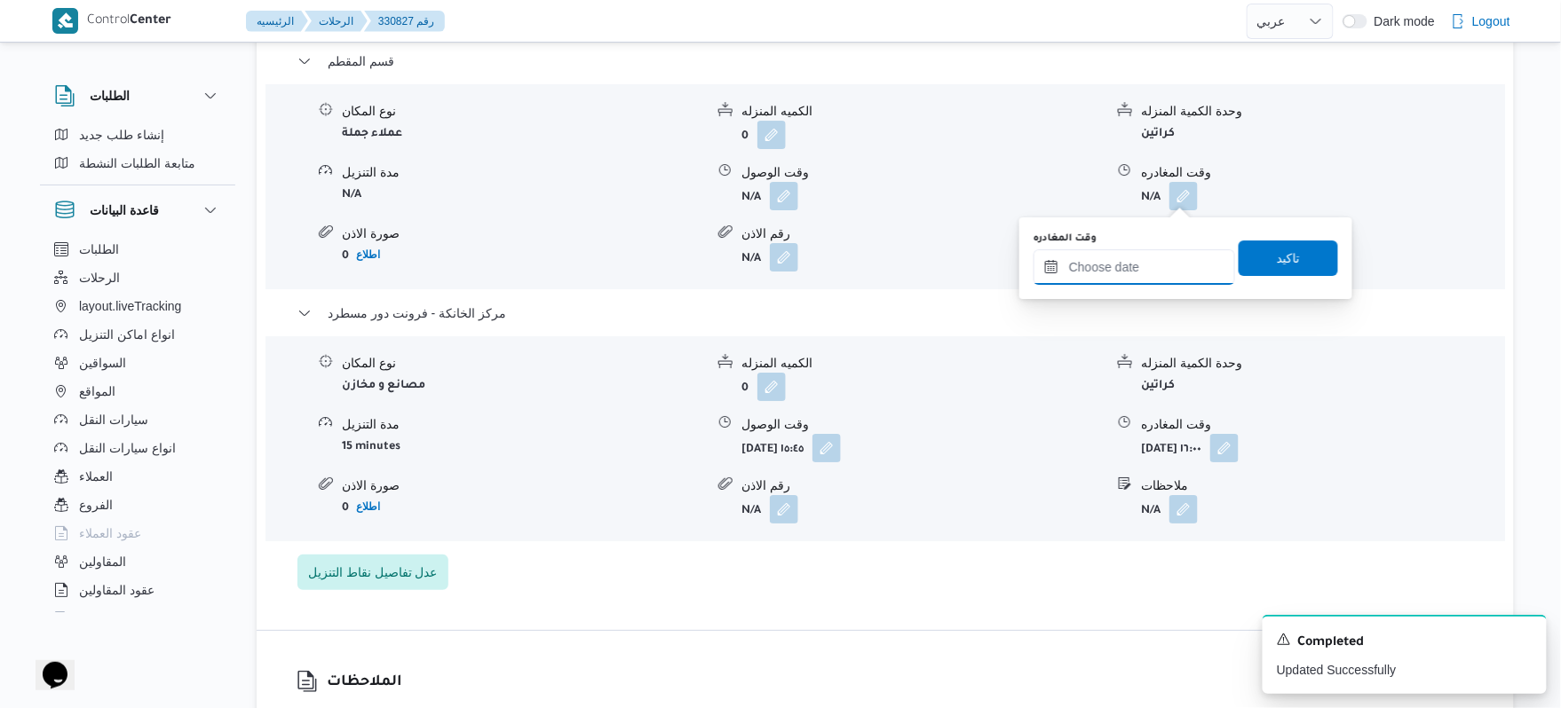
click at [1151, 263] on input "وقت المغادره" at bounding box center [1134, 267] width 202 height 36
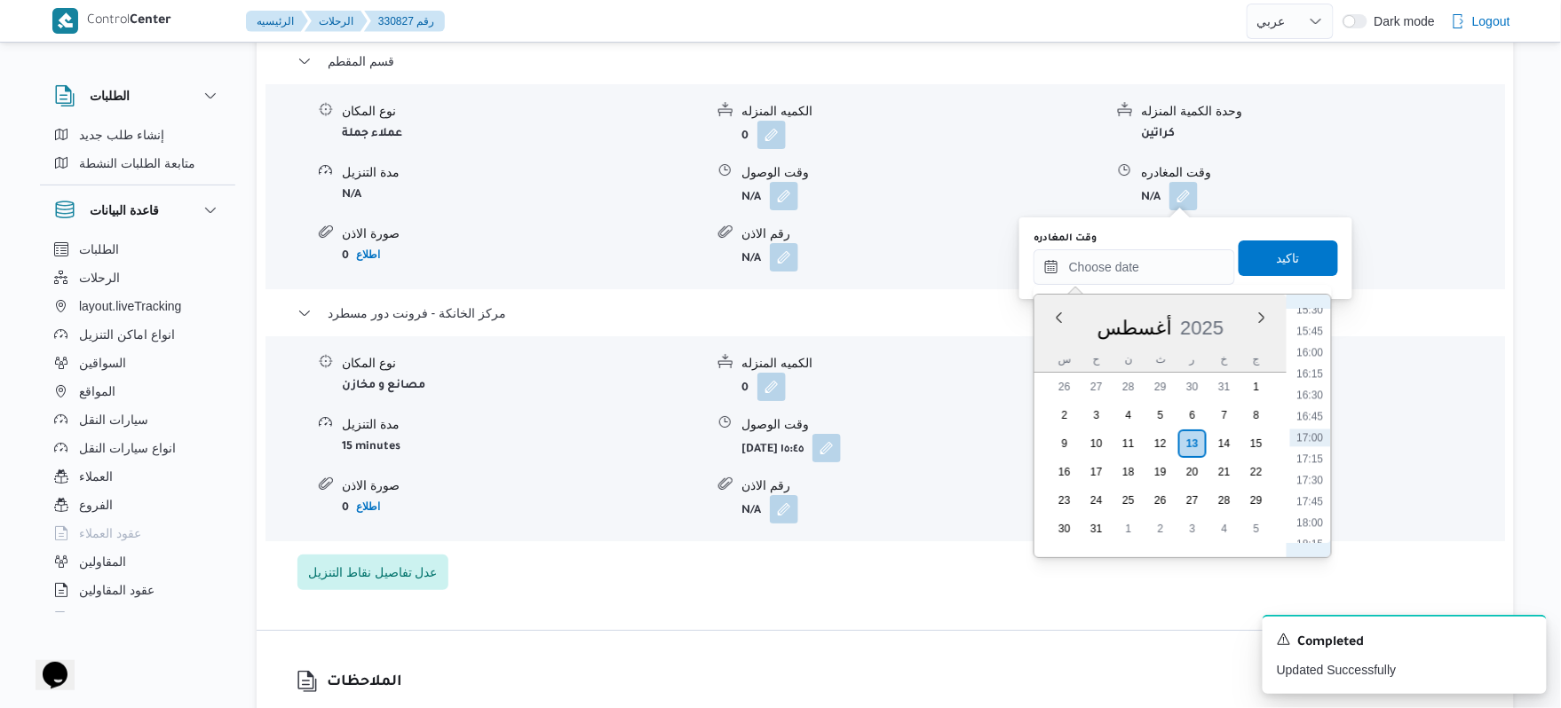
scroll to position [1130, 0]
click at [1315, 463] on li "15:00" at bounding box center [1310, 466] width 41 height 18
type input "[DATE] ١٥:٠٠"
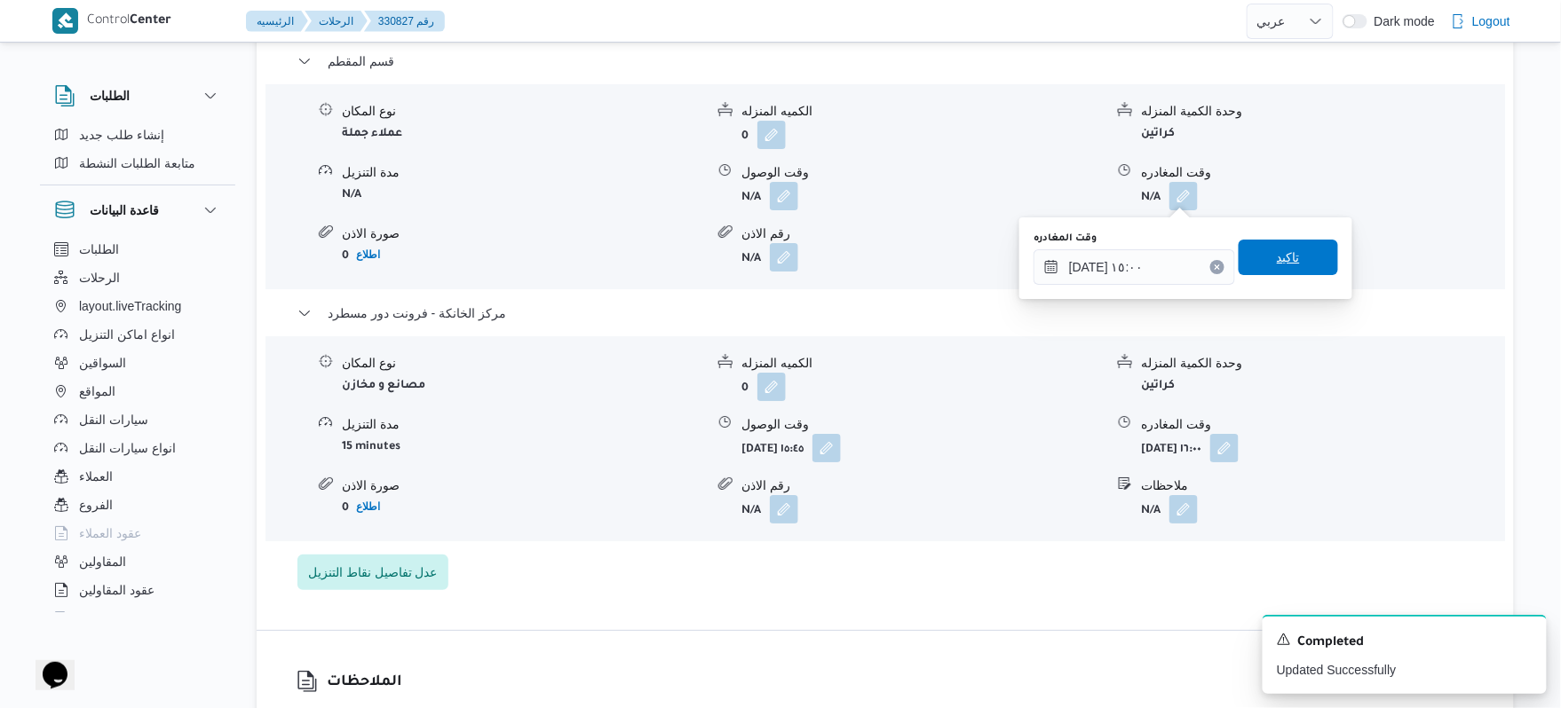
click at [1277, 250] on span "تاكيد" at bounding box center [1288, 257] width 23 height 21
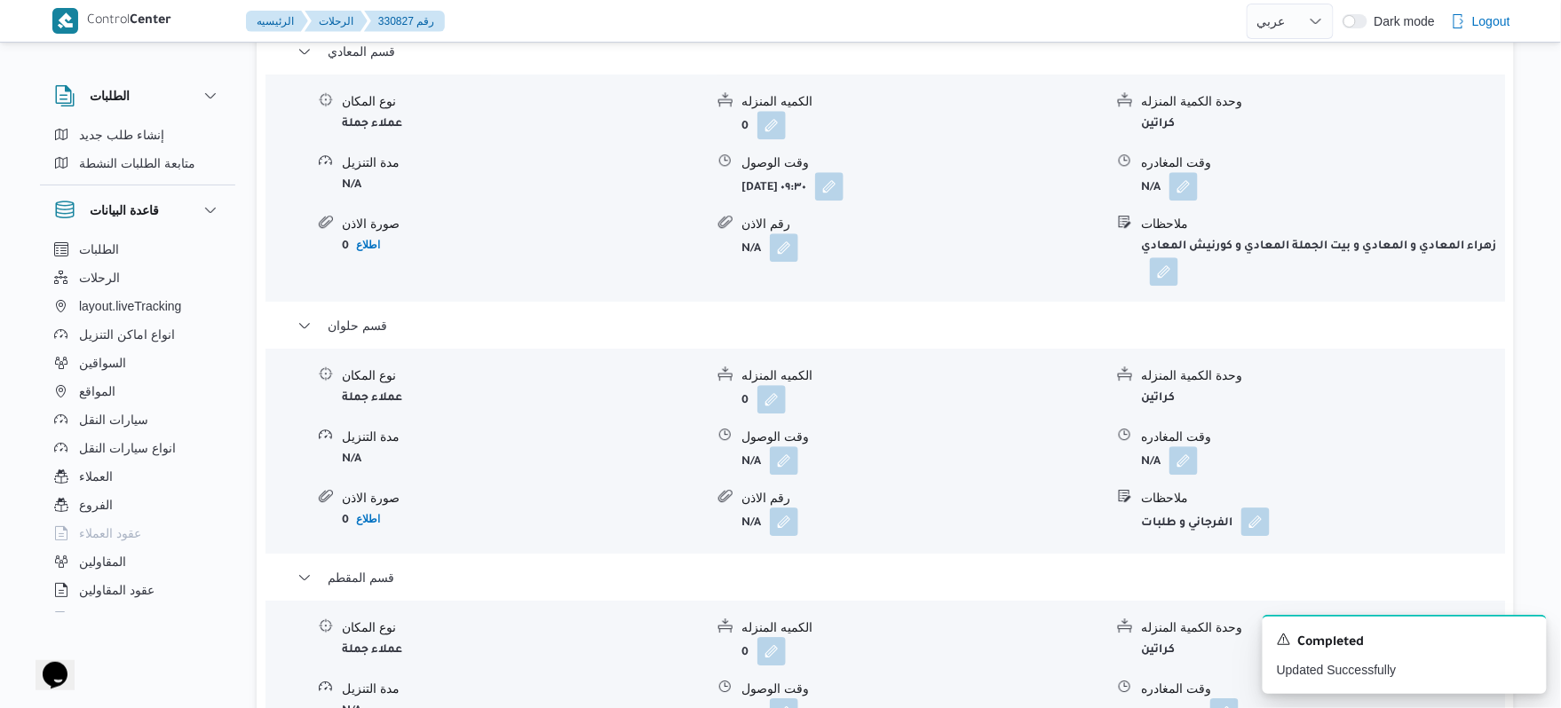
scroll to position [1563, 0]
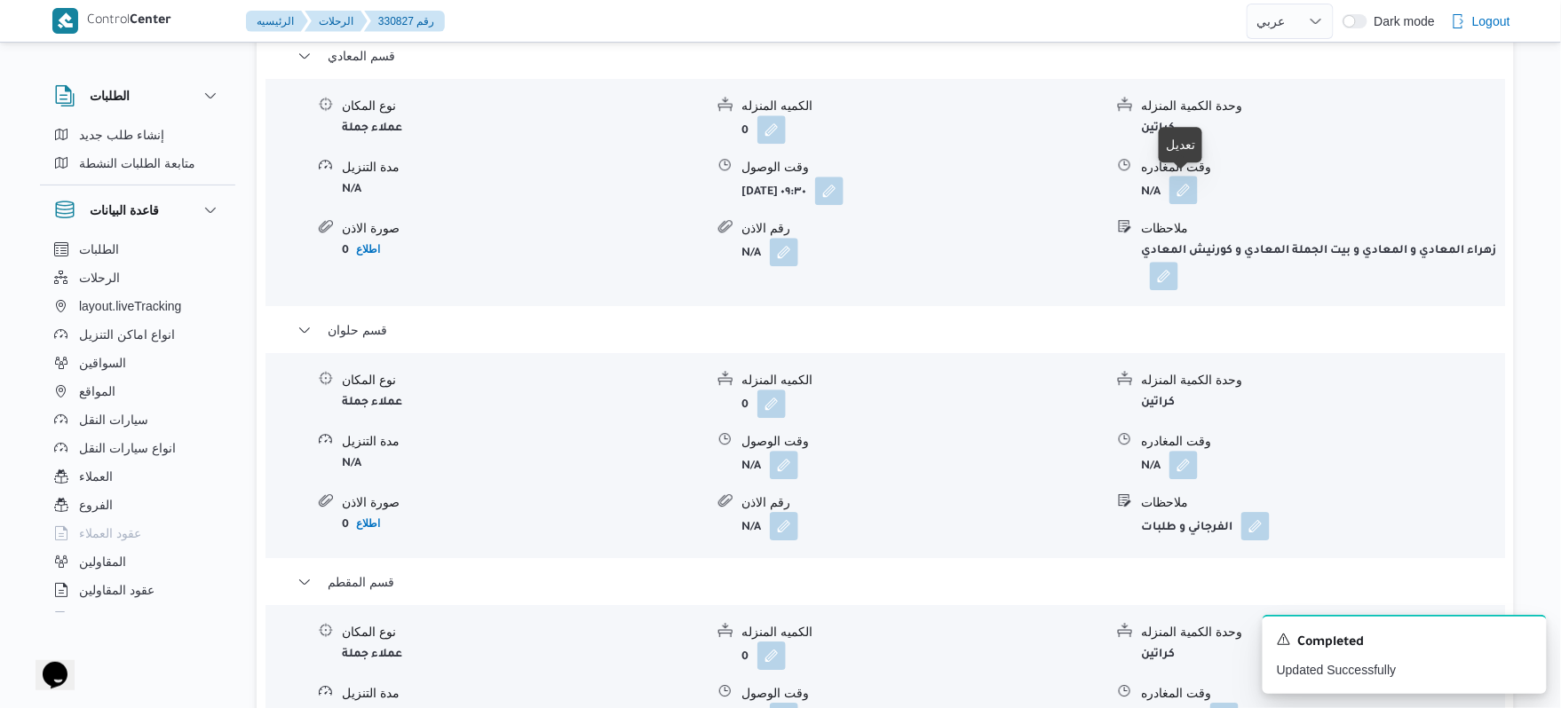
click at [1188, 190] on button "button" at bounding box center [1183, 190] width 28 height 28
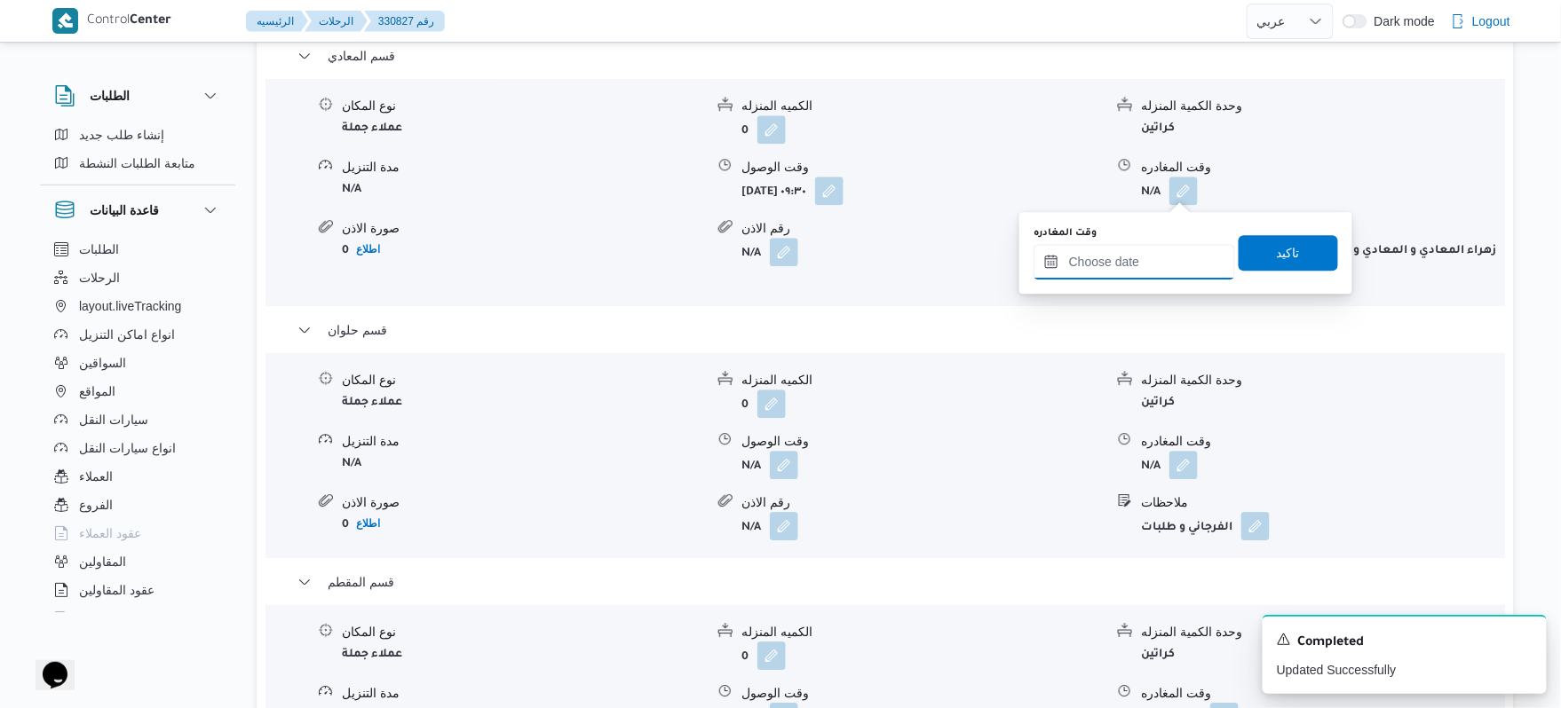
click at [1144, 268] on input "وقت المغادره" at bounding box center [1134, 262] width 202 height 36
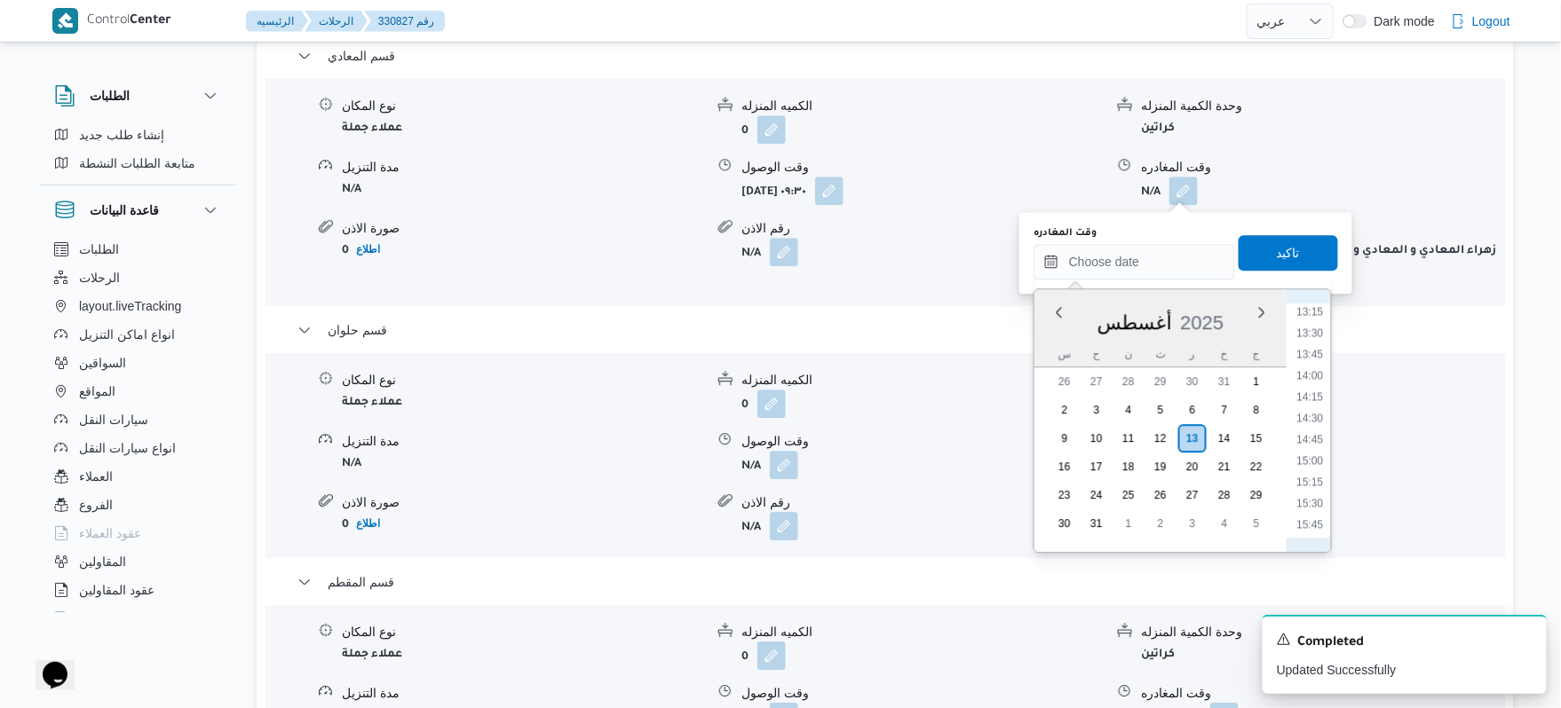
scroll to position [931, 0]
click at [1312, 419] on li "12:15" at bounding box center [1310, 425] width 41 height 18
type input "١٣/٠٨/٢٠٢٥ ١٢:١٥"
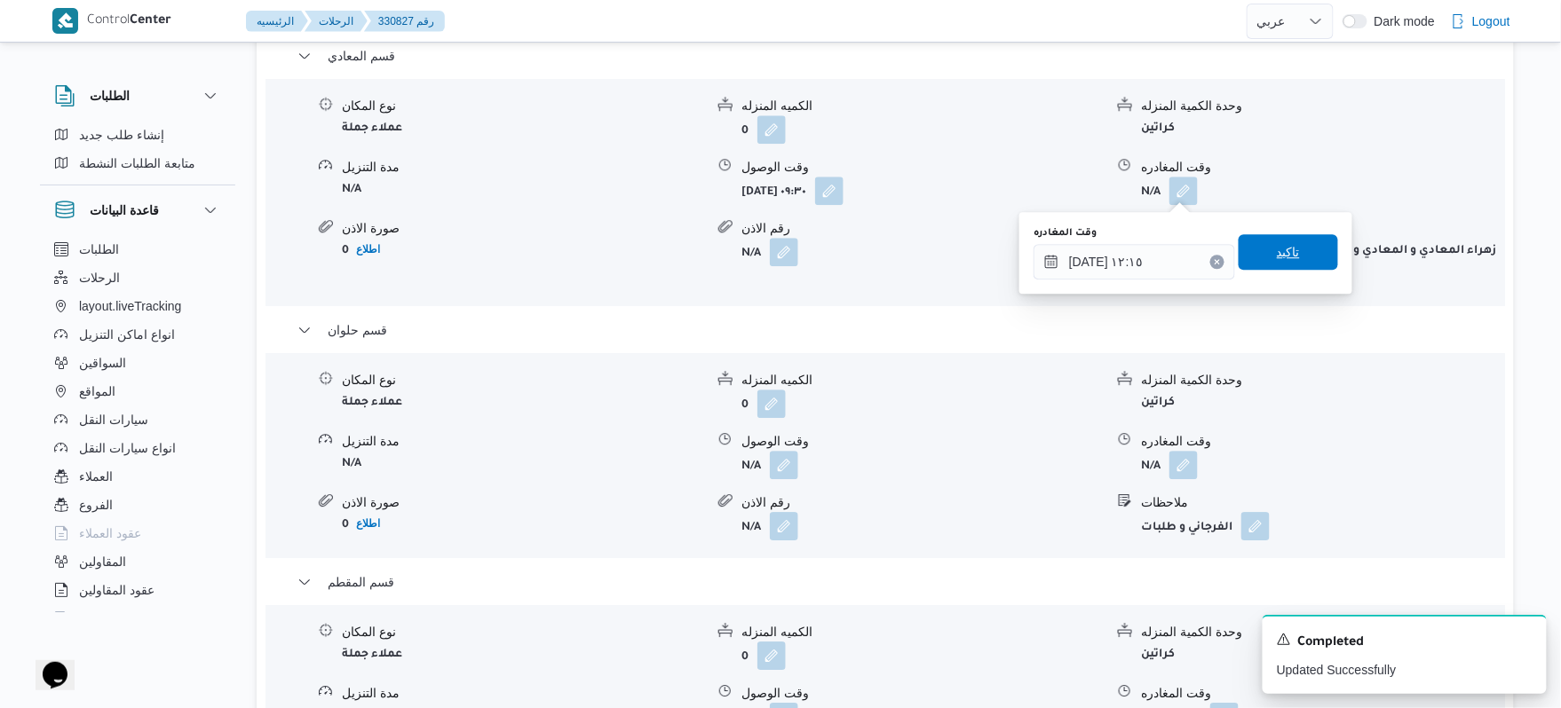
click at [1277, 246] on span "تاكيد" at bounding box center [1288, 251] width 23 height 21
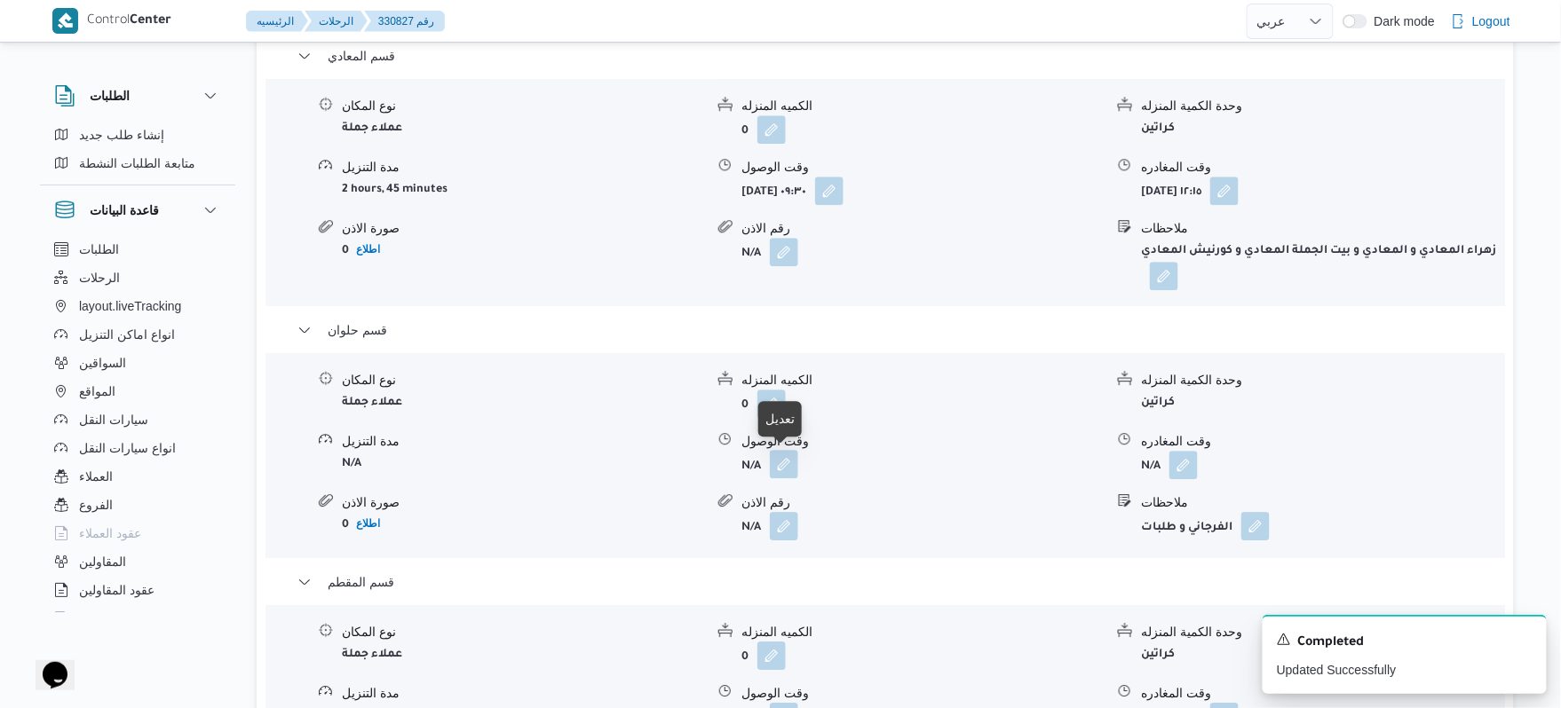
click at [781, 469] on button "button" at bounding box center [784, 464] width 28 height 28
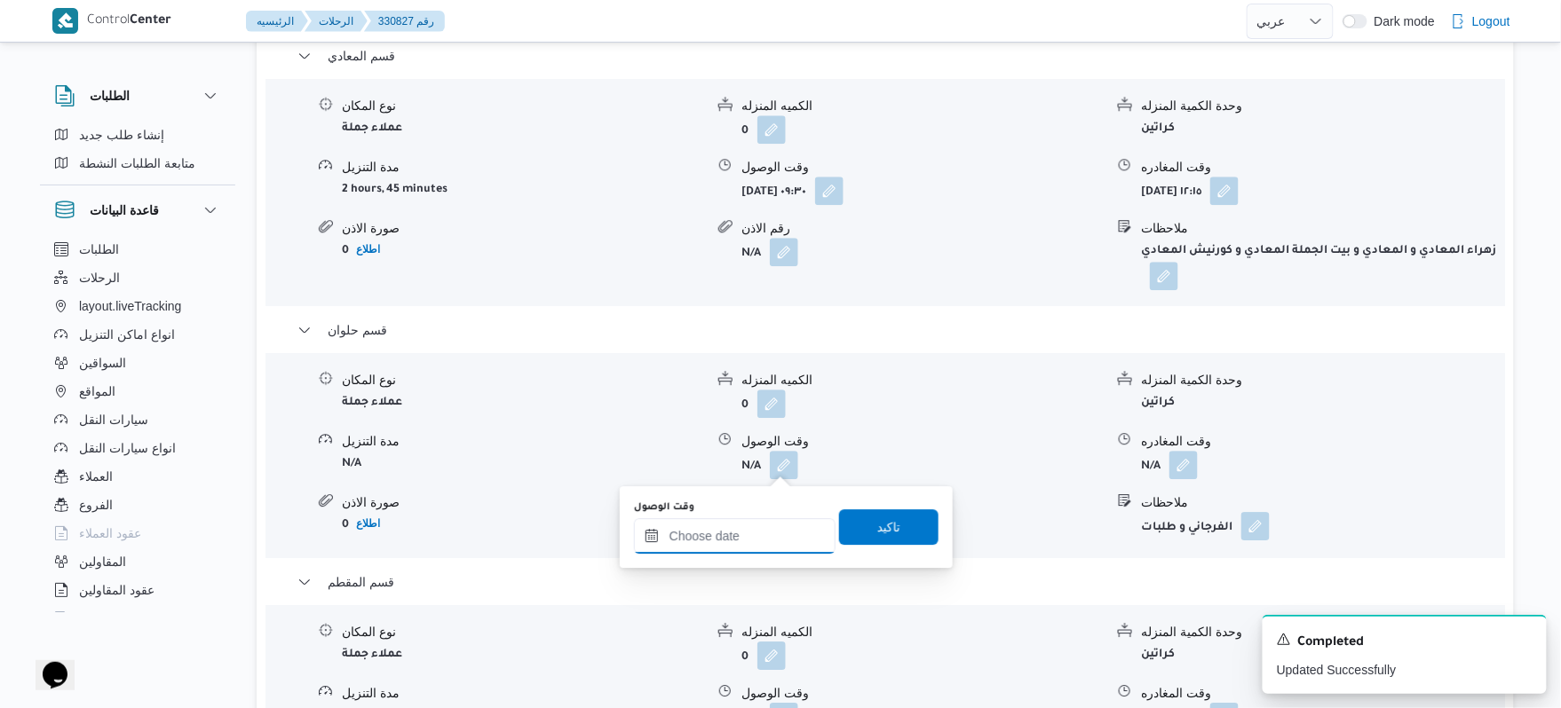
click at [730, 544] on input "وقت الوصول" at bounding box center [735, 536] width 202 height 36
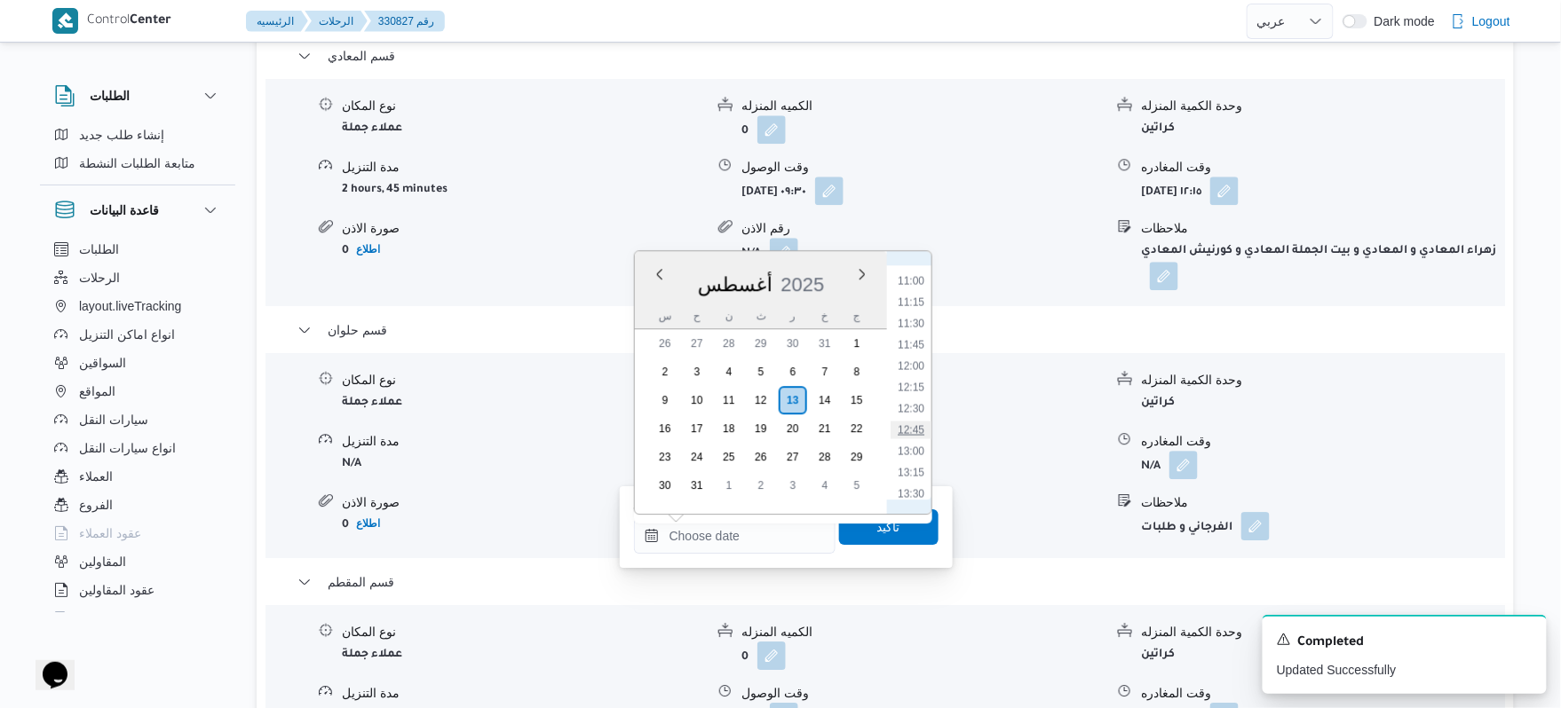
click at [913, 431] on li "12:45" at bounding box center [910, 430] width 41 height 18
type input "١٣/٠٨/٢٠٢٥ ١٢:٤٥"
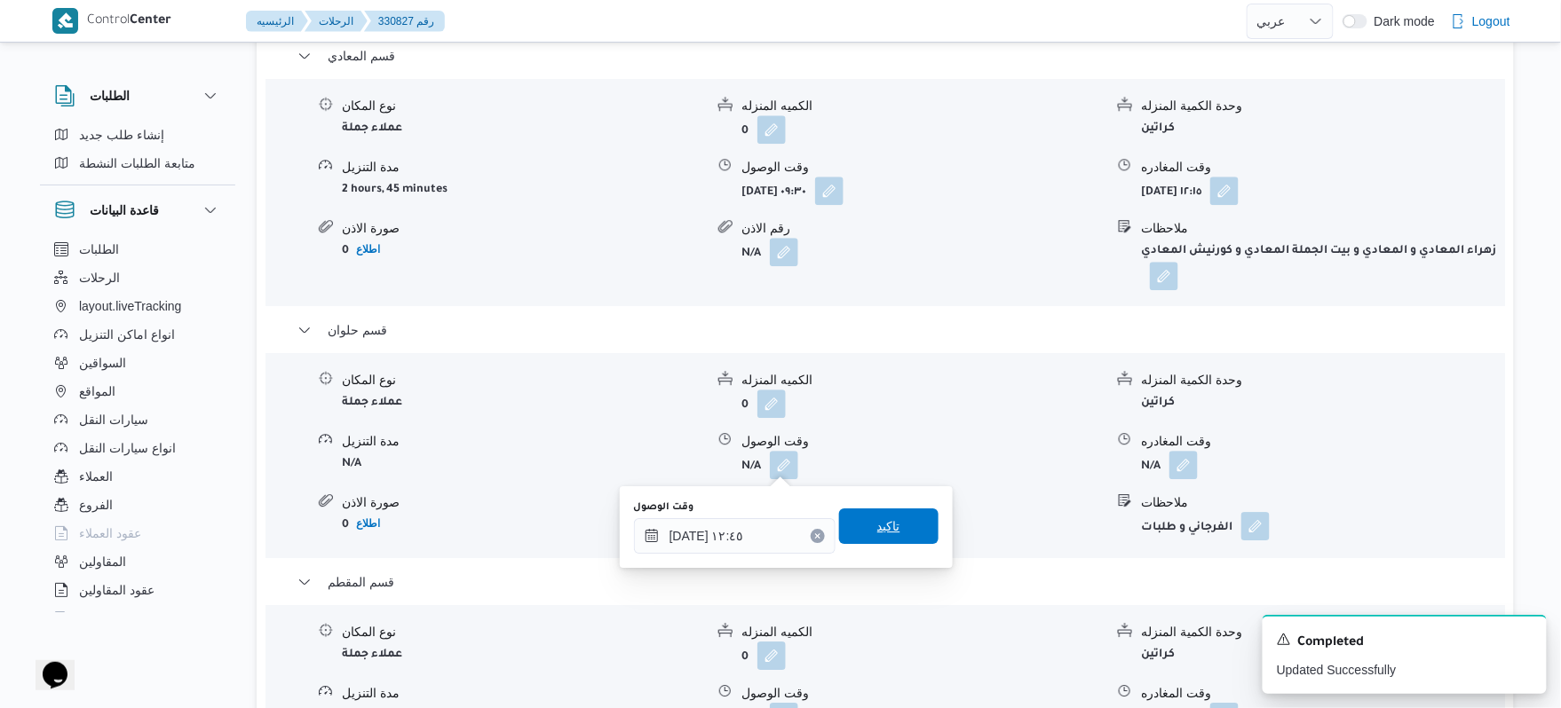
click at [886, 531] on span "تاكيد" at bounding box center [888, 526] width 23 height 21
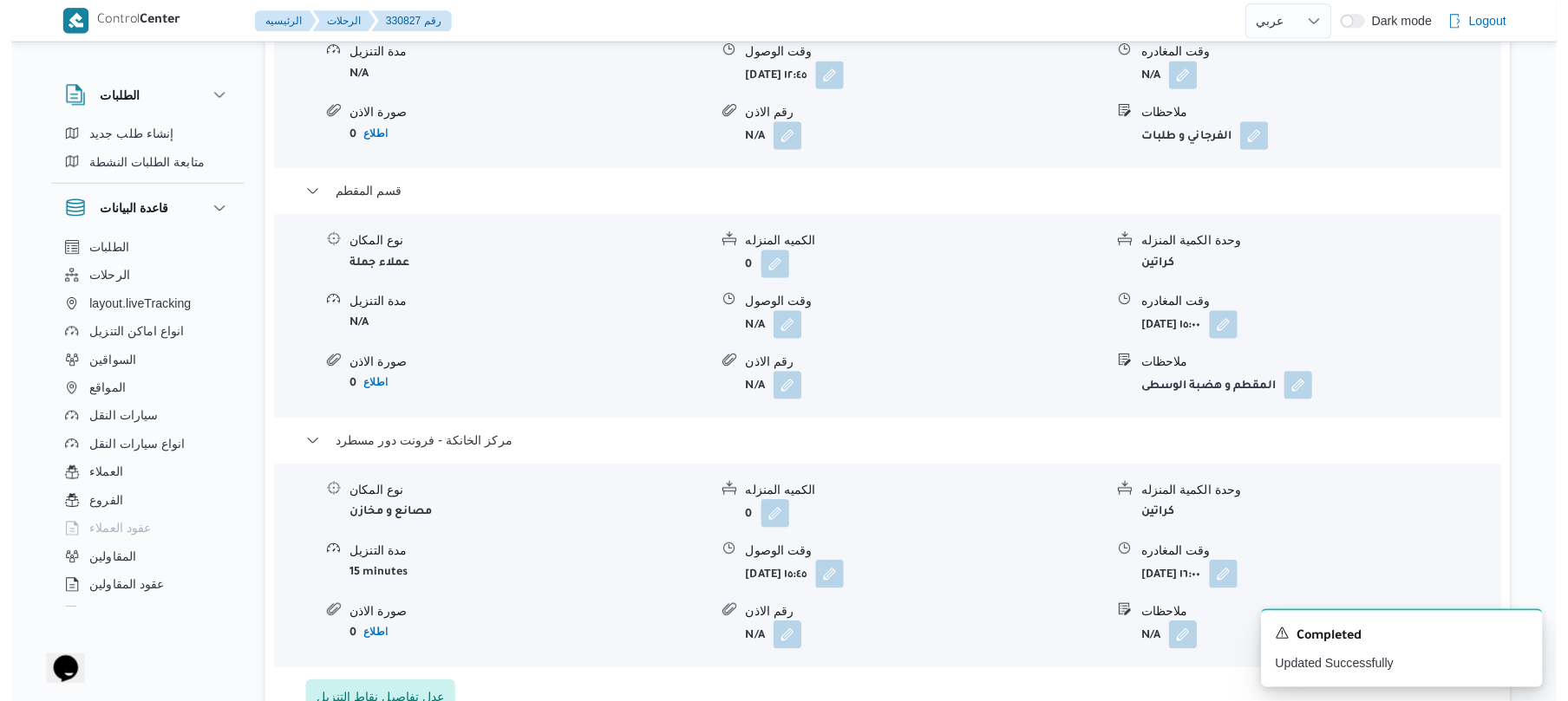
scroll to position [1942, 0]
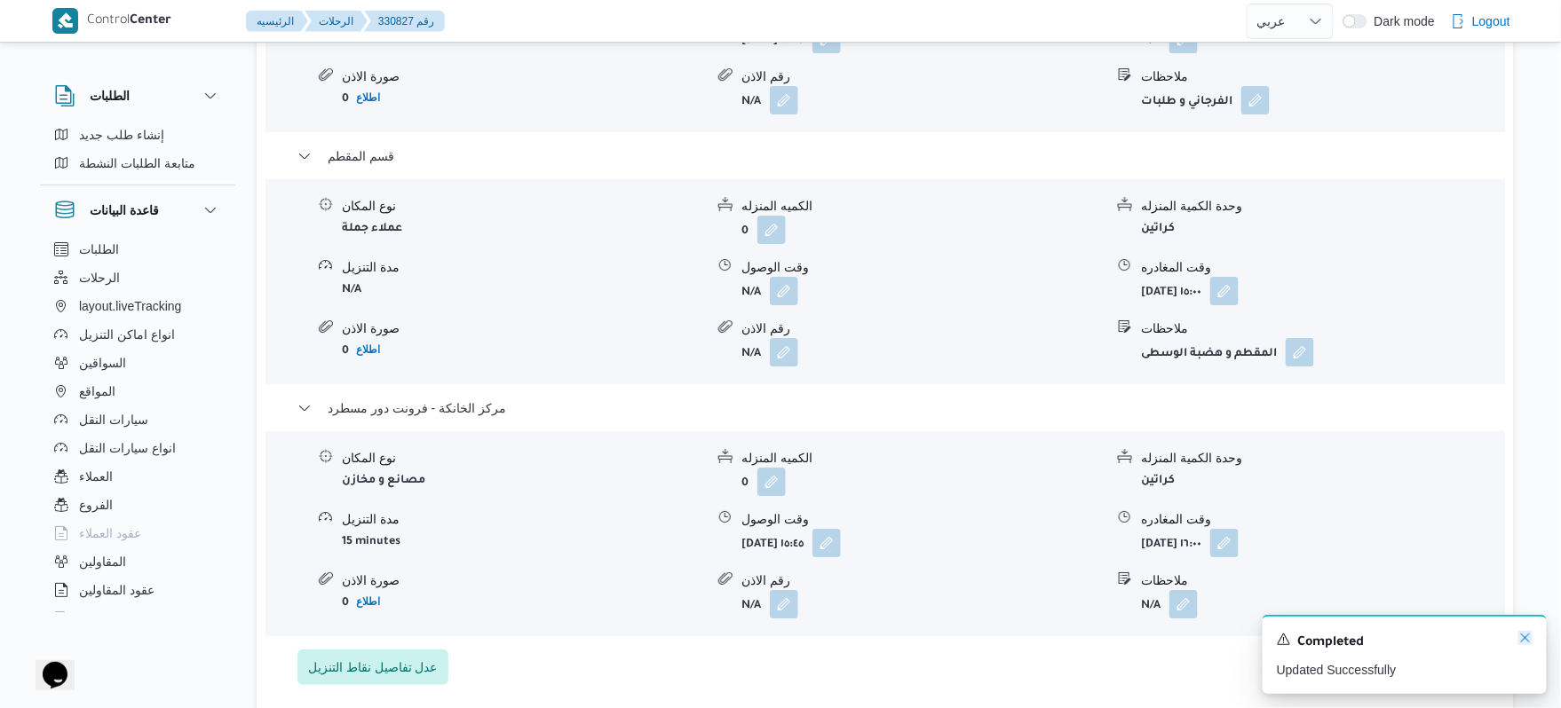
click at [1527, 641] on icon "Dismiss toast" at bounding box center [1525, 638] width 9 height 9
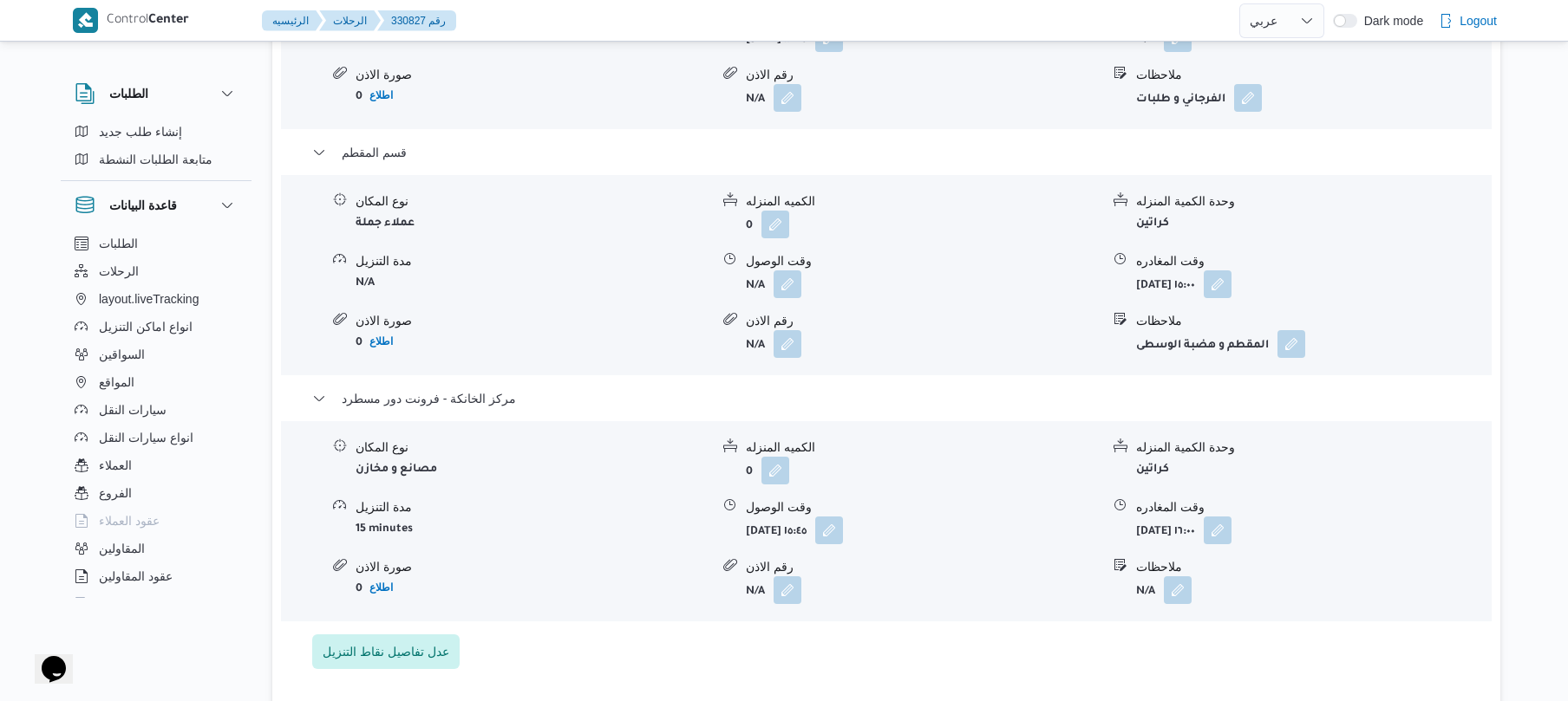
click at [1536, 143] on div "Control Center الرئيسيه الرحلات 330827 رقم English عربي Dark mode Logout الطلبا…" at bounding box center [784, 245] width 1568 height 4375
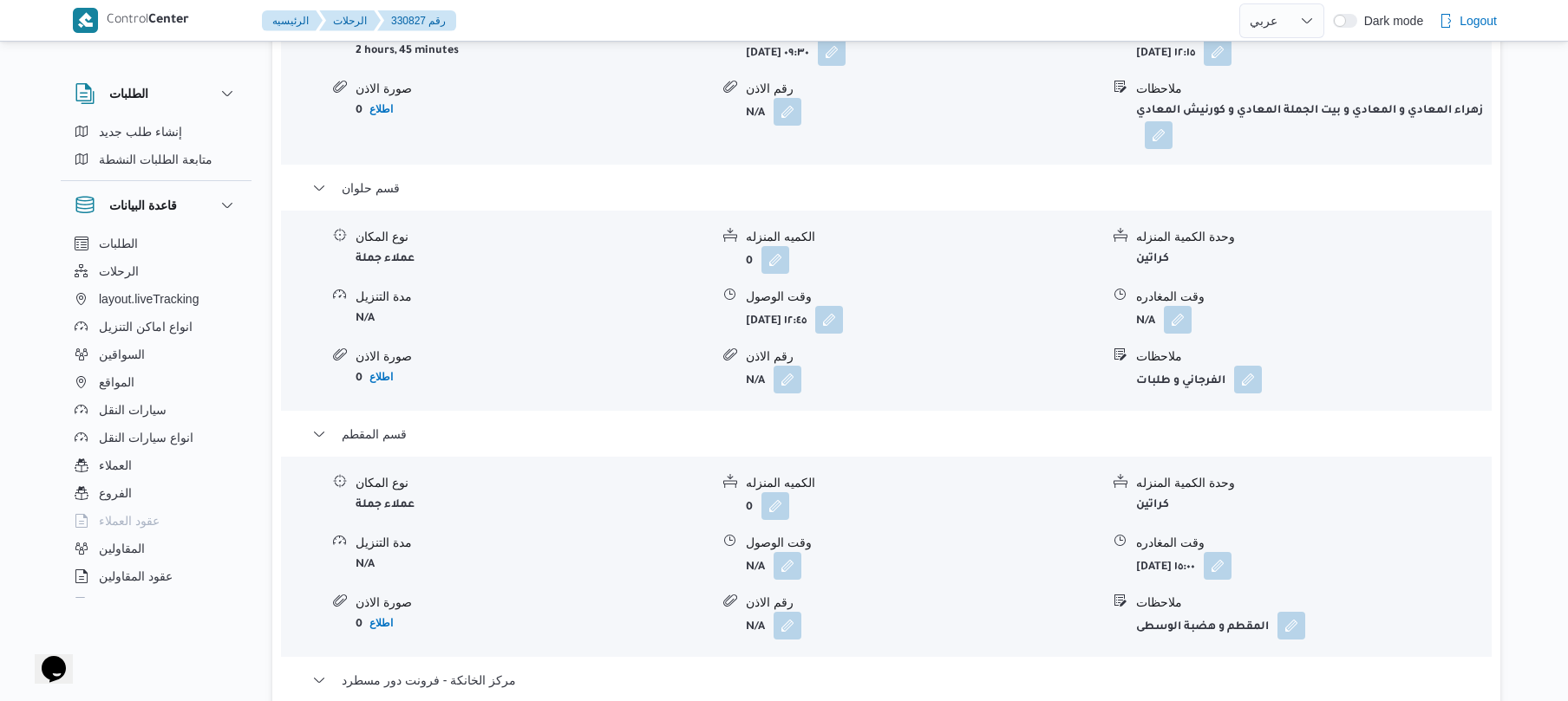
scroll to position [1665, 0]
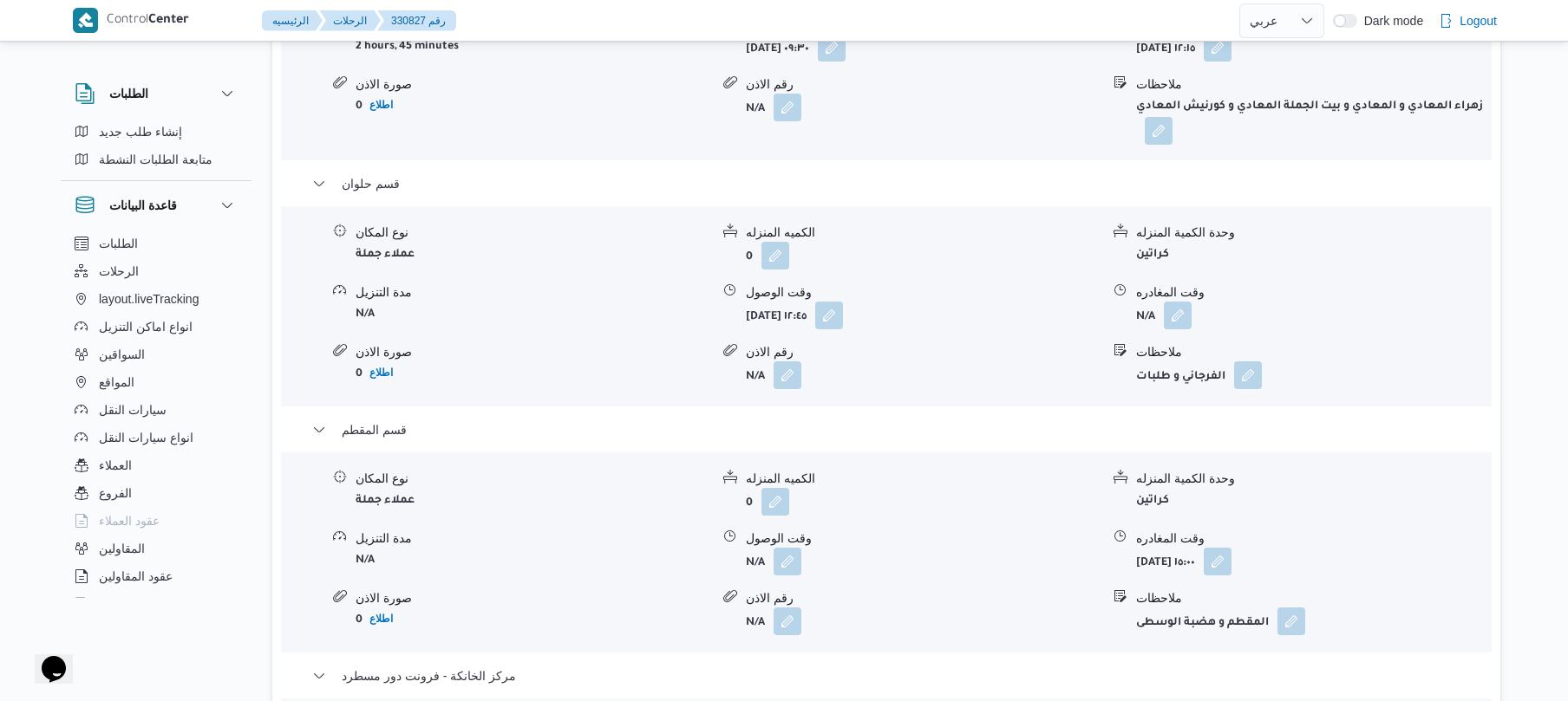
click at [1536, 129] on div "Control Center الرئيسيه الرحلات 330827 رقم English عربي Dark mode Logout الطلبا…" at bounding box center [784, 522] width 1568 height 4375
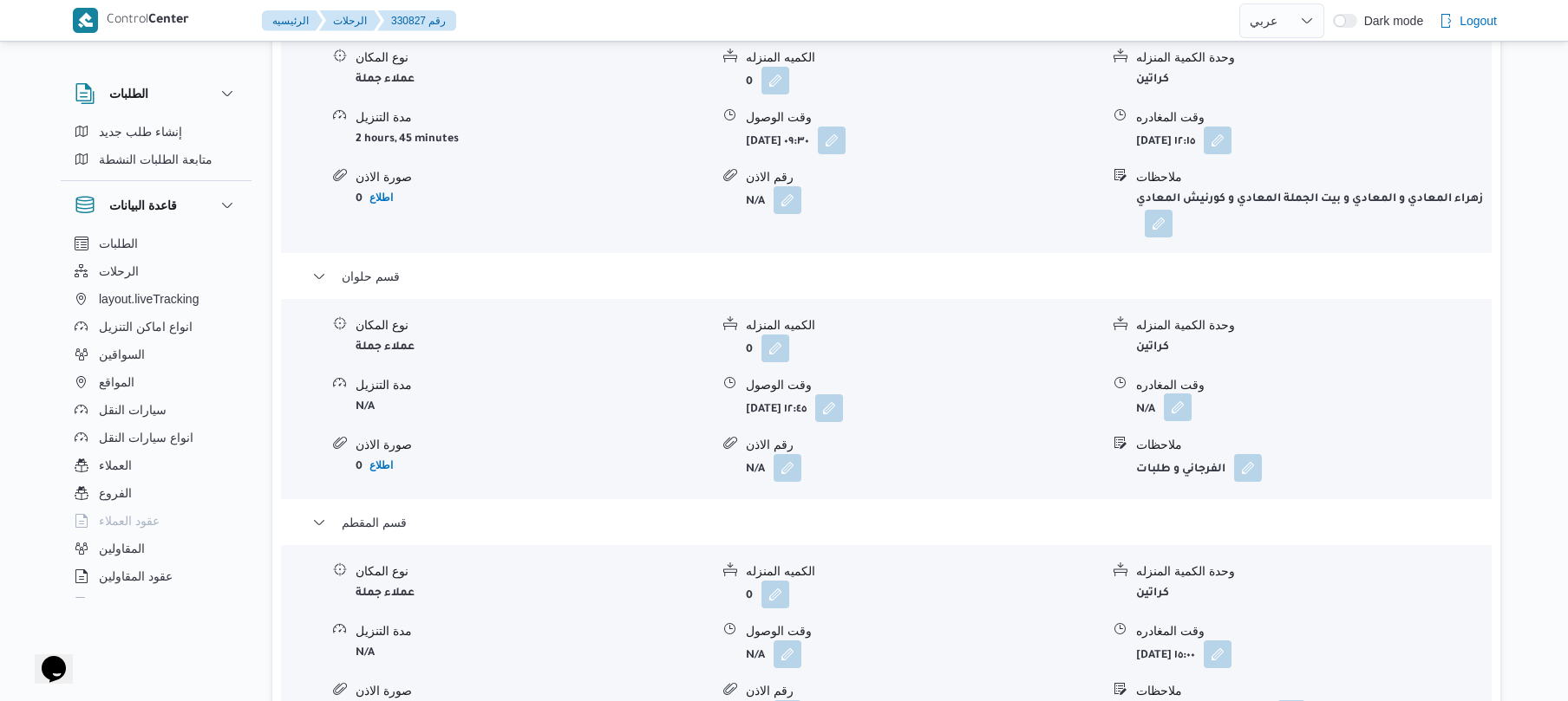
scroll to position [1526, 0]
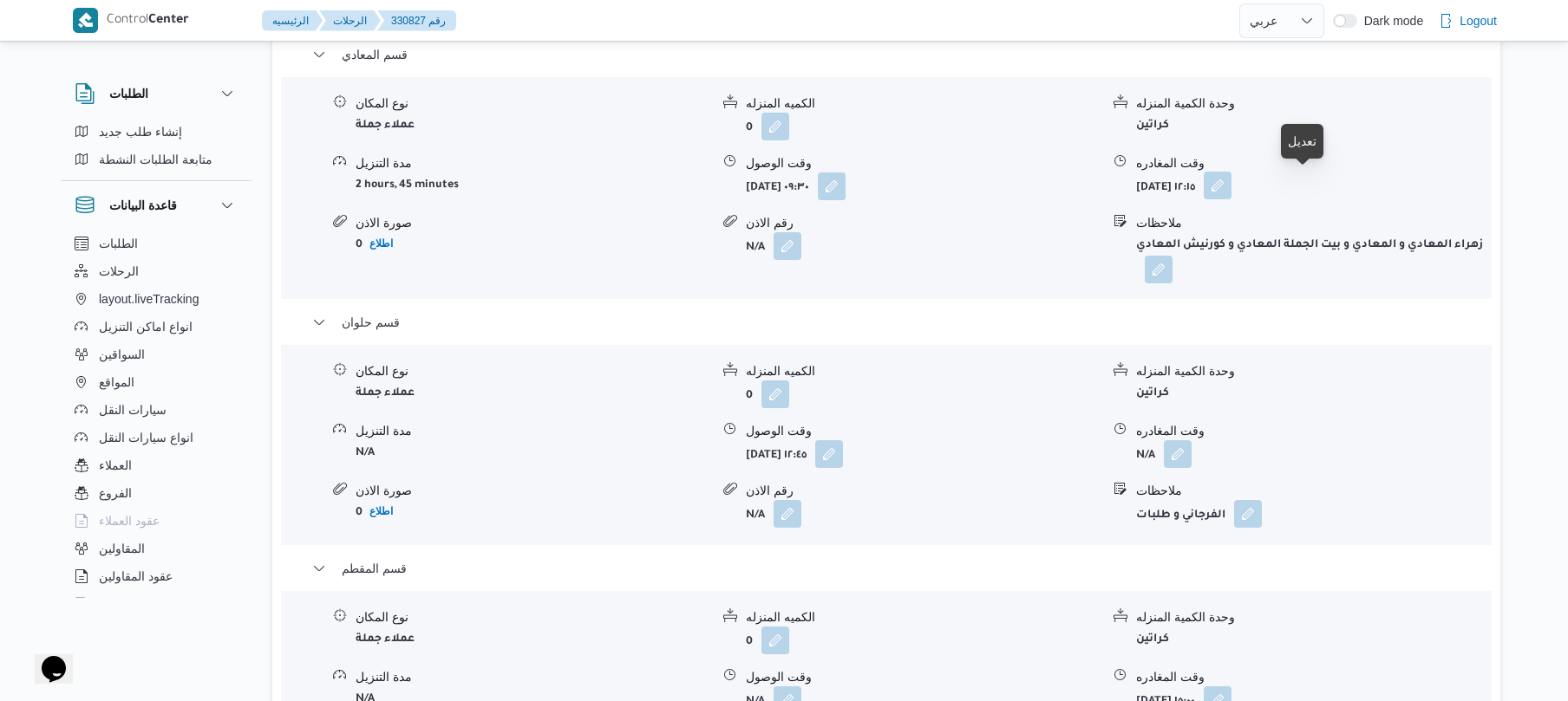
click at [1232, 182] on button "button" at bounding box center [1217, 186] width 27 height 27
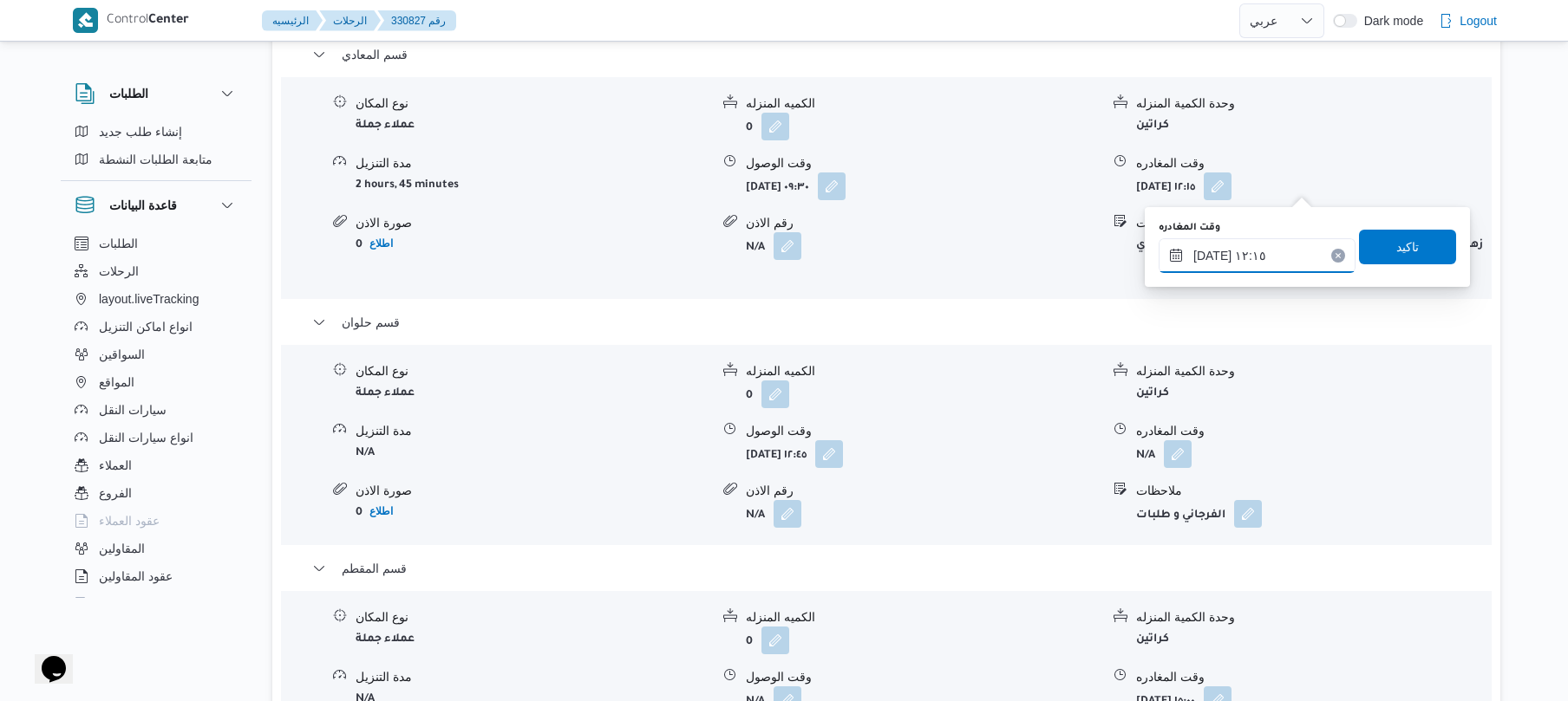
click at [1221, 248] on input "١٣/٠٨/٢٠٢٥ ١٢:١٥" at bounding box center [1257, 256] width 197 height 35
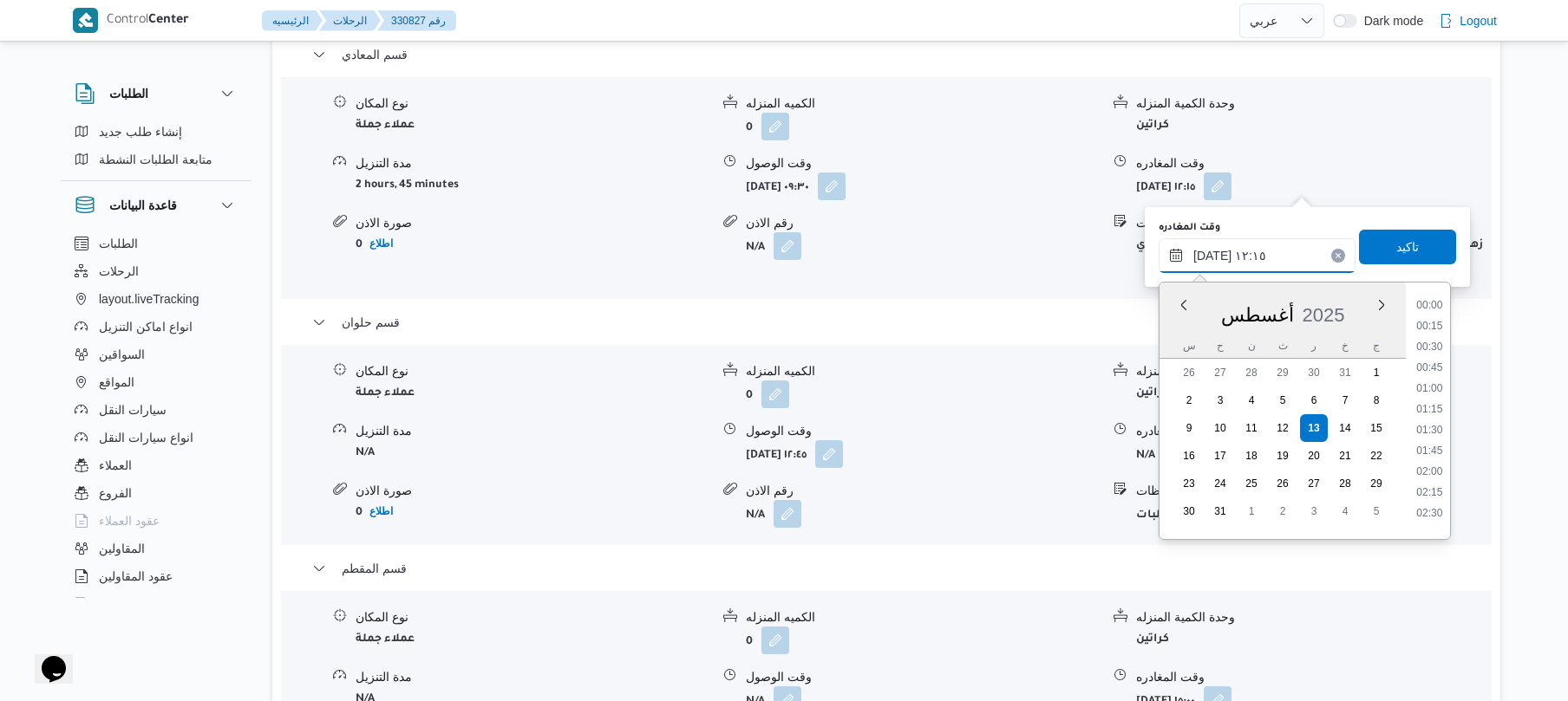
scroll to position [902, 0]
click at [1437, 395] on li "12:00" at bounding box center [1429, 401] width 40 height 18
type input "١٣/٠٨/٢٠٢٥ ١٢:٠٠"
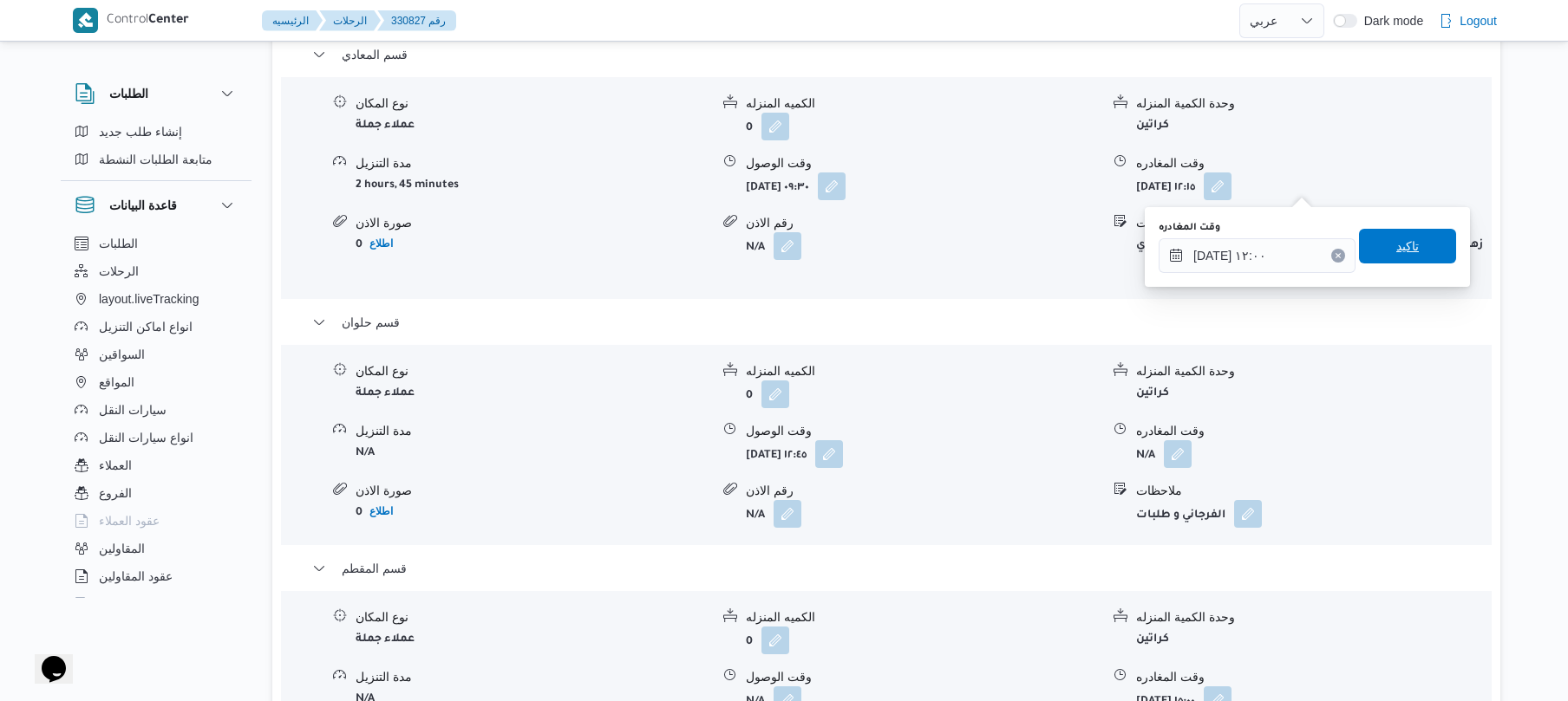
click at [1402, 250] on span "تاكيد" at bounding box center [1407, 245] width 22 height 21
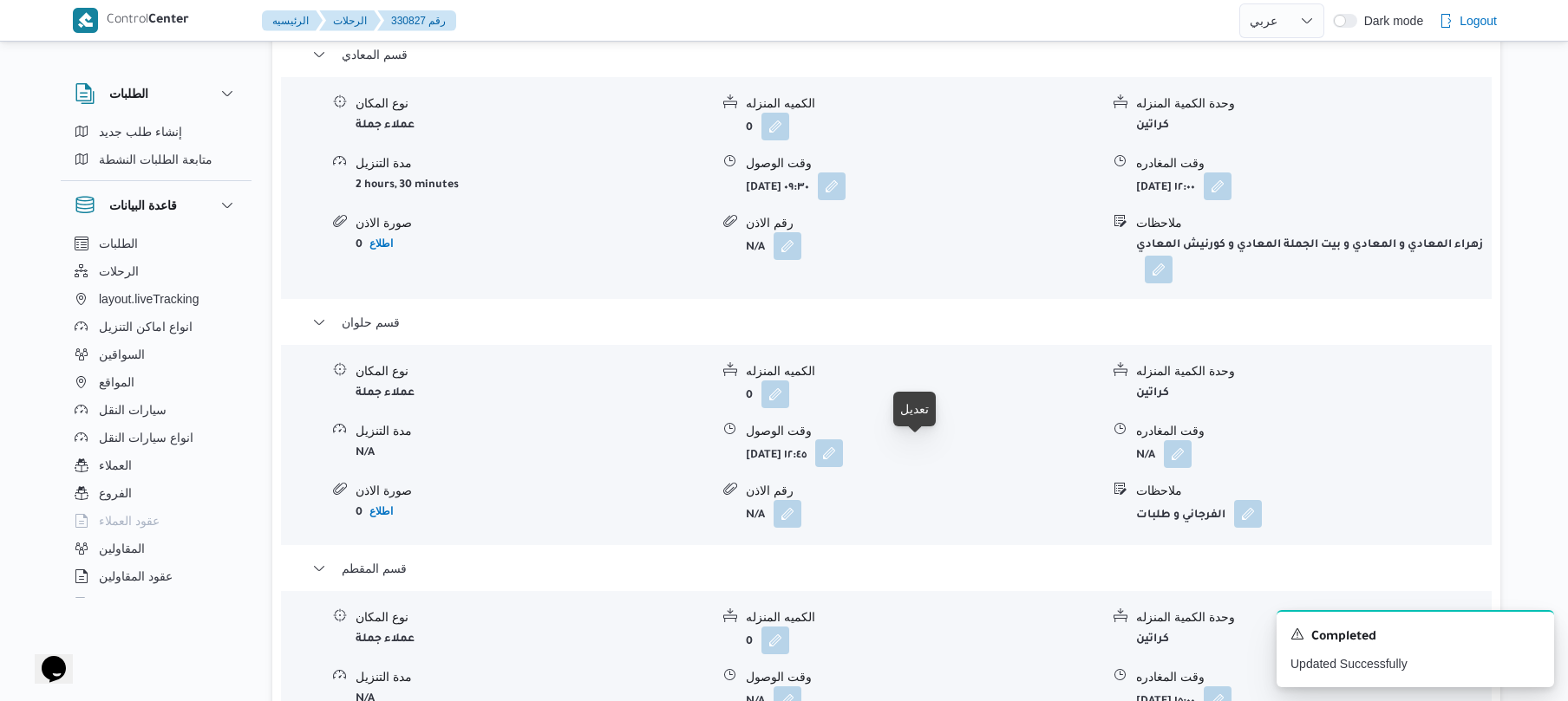
click at [843, 455] on button "button" at bounding box center [828, 453] width 27 height 27
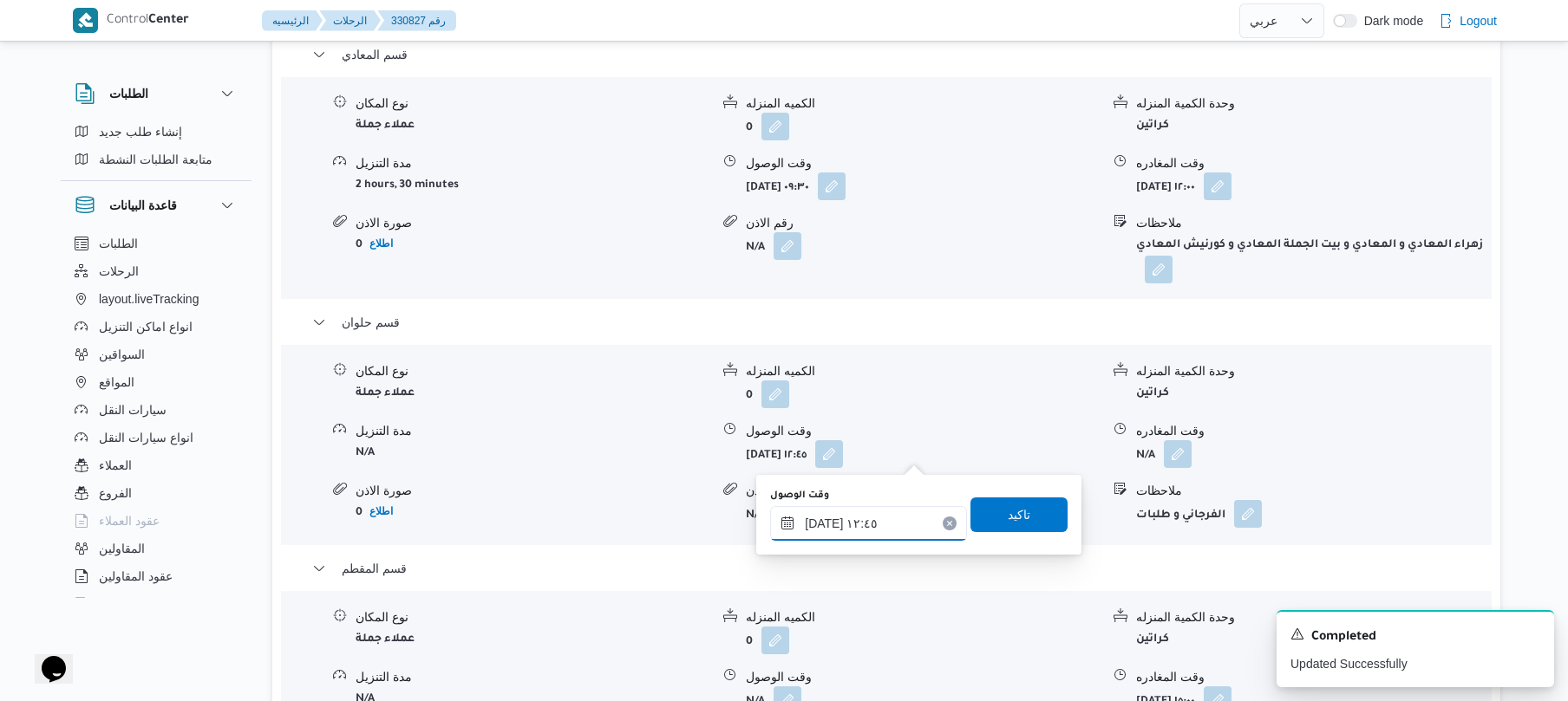
click at [870, 518] on input "١٣/٠٨/٢٠٢٥ ١٢:٤٥" at bounding box center [869, 523] width 197 height 35
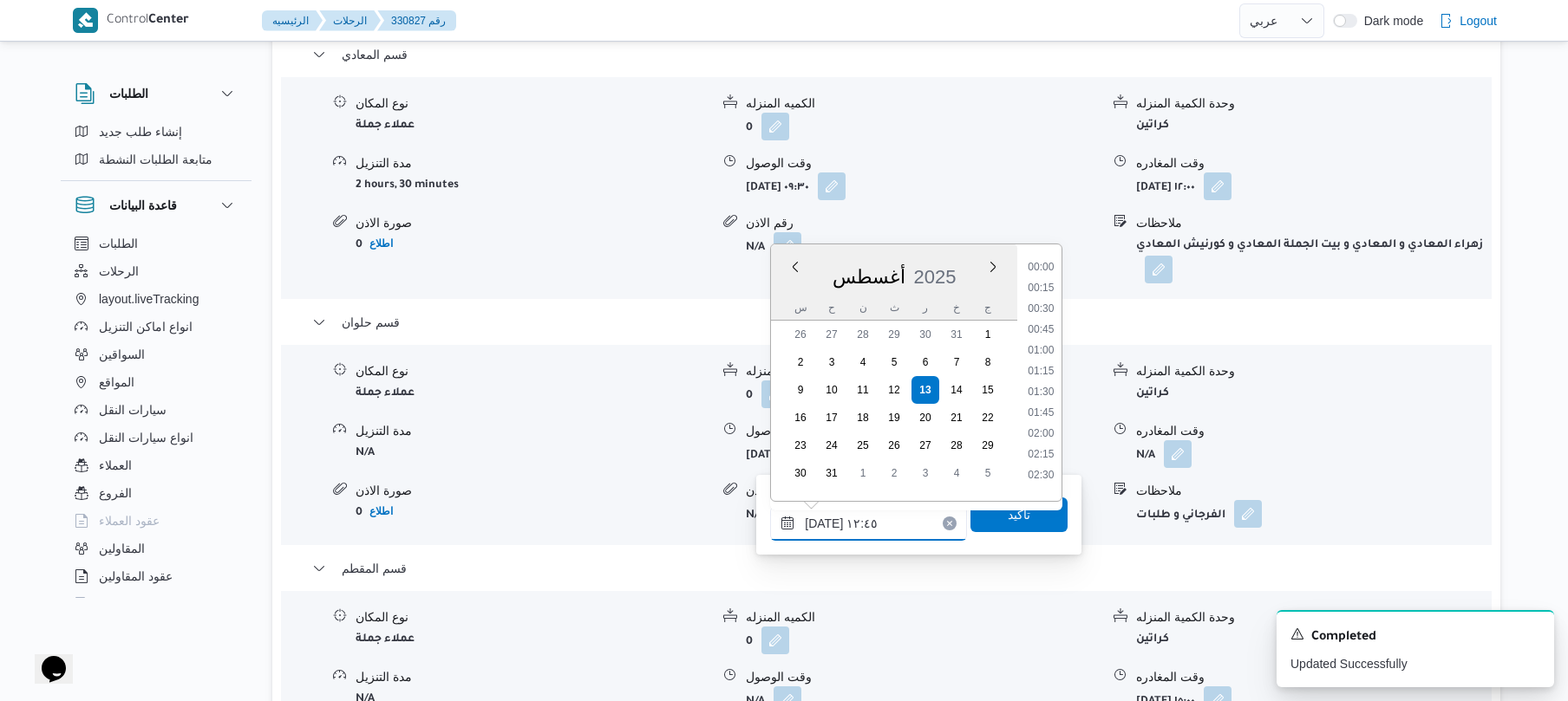
scroll to position [944, 0]
click at [1029, 365] on li "12:30" at bounding box center [1041, 363] width 40 height 18
type input "١٣/٠٨/٢٠٢٥ ١٢:٣٠"
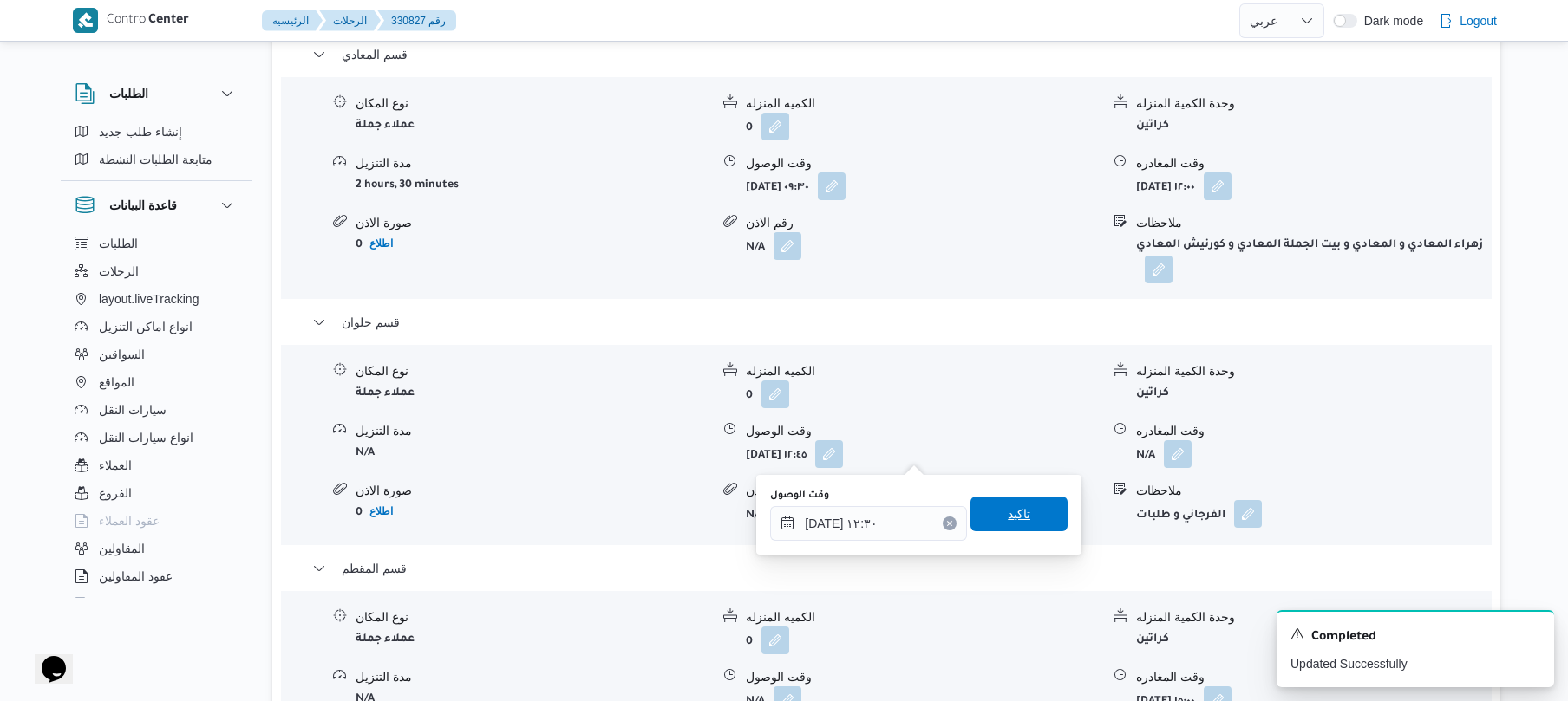
click at [990, 514] on span "تاكيد" at bounding box center [1018, 515] width 97 height 35
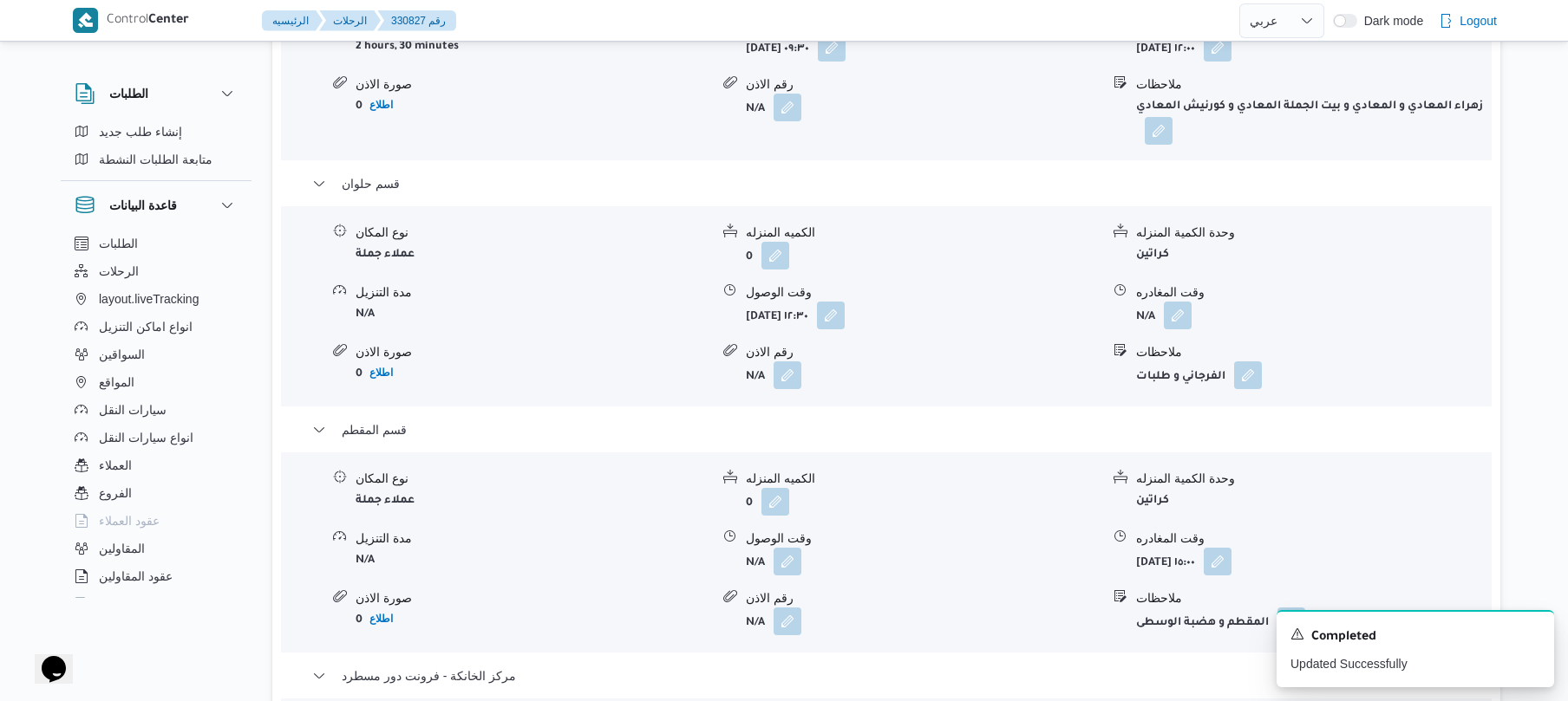
scroll to position [1711, 0]
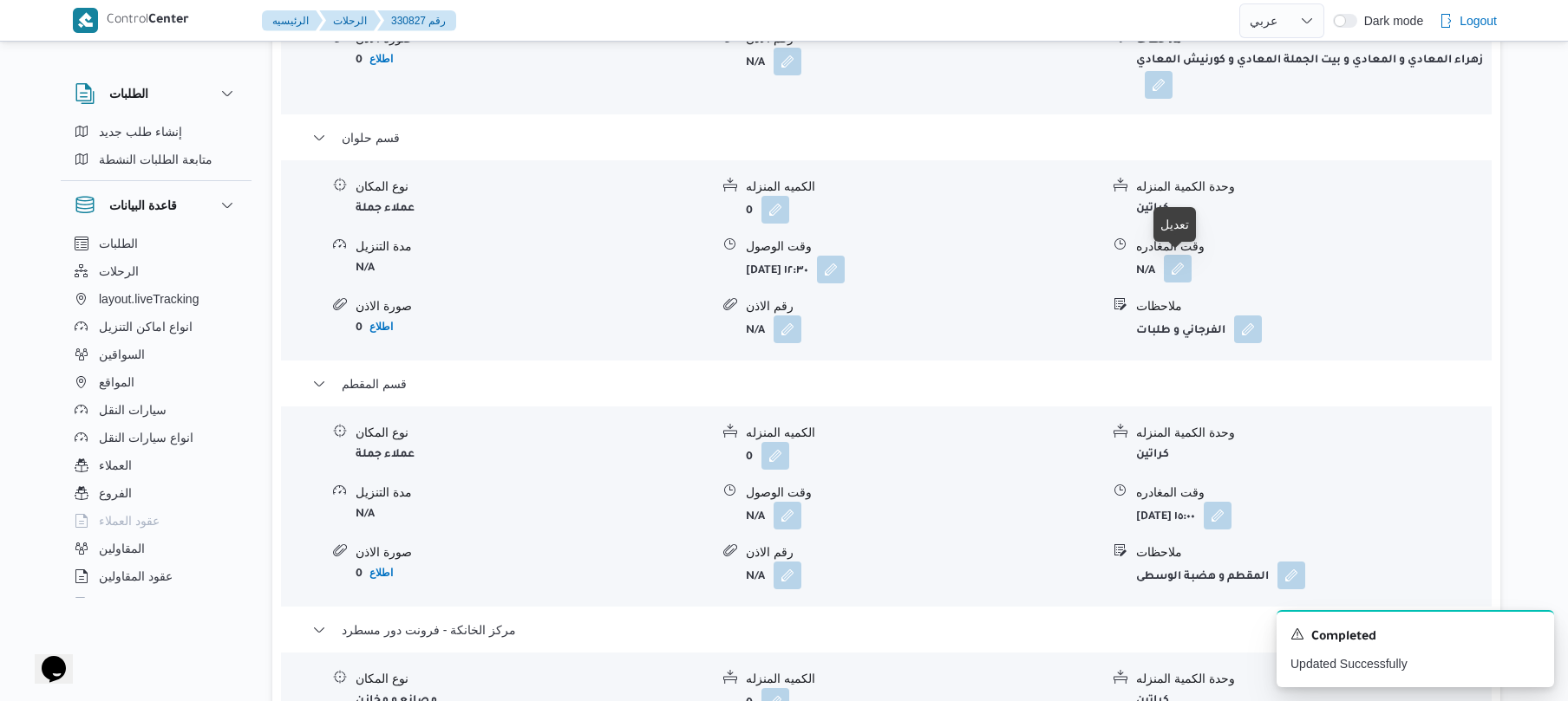
click at [1178, 266] on button "button" at bounding box center [1177, 268] width 27 height 27
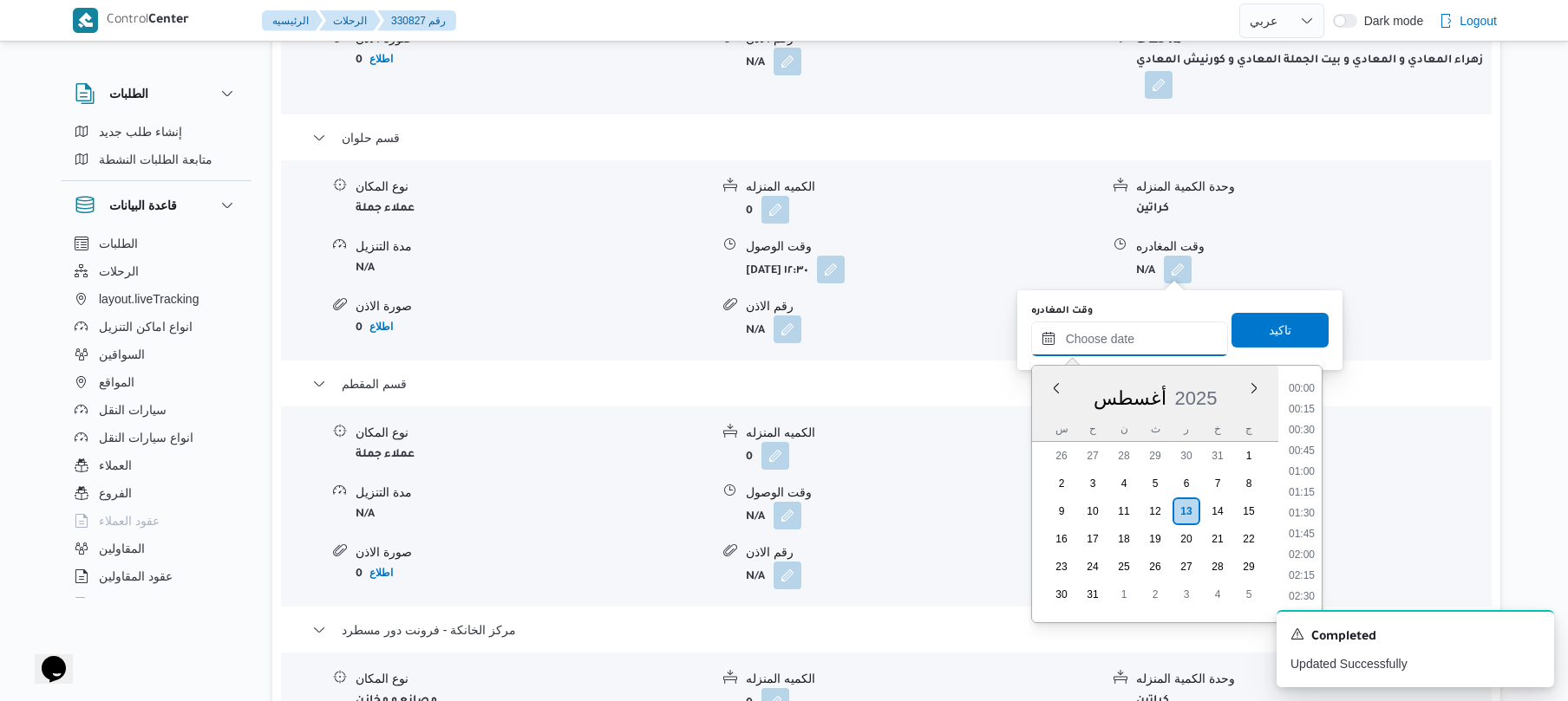
click at [1118, 338] on input "وقت المغادره" at bounding box center [1129, 339] width 197 height 35
click at [1308, 429] on li "13:45" at bounding box center [1301, 430] width 40 height 18
type input "١٣/٠٨/٢٠٢٥ ١٣:٤٥"
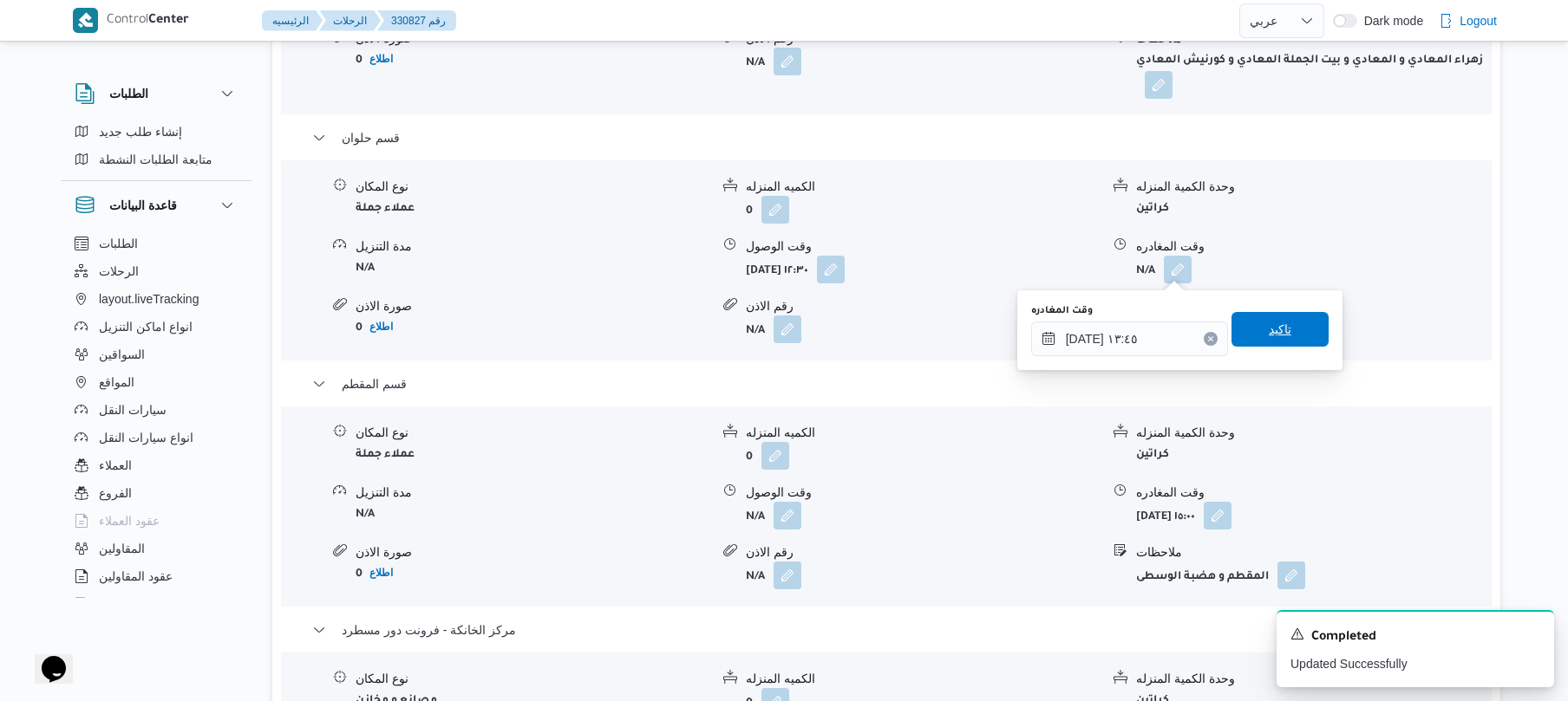
click at [1280, 331] on span "تاكيد" at bounding box center [1280, 329] width 22 height 21
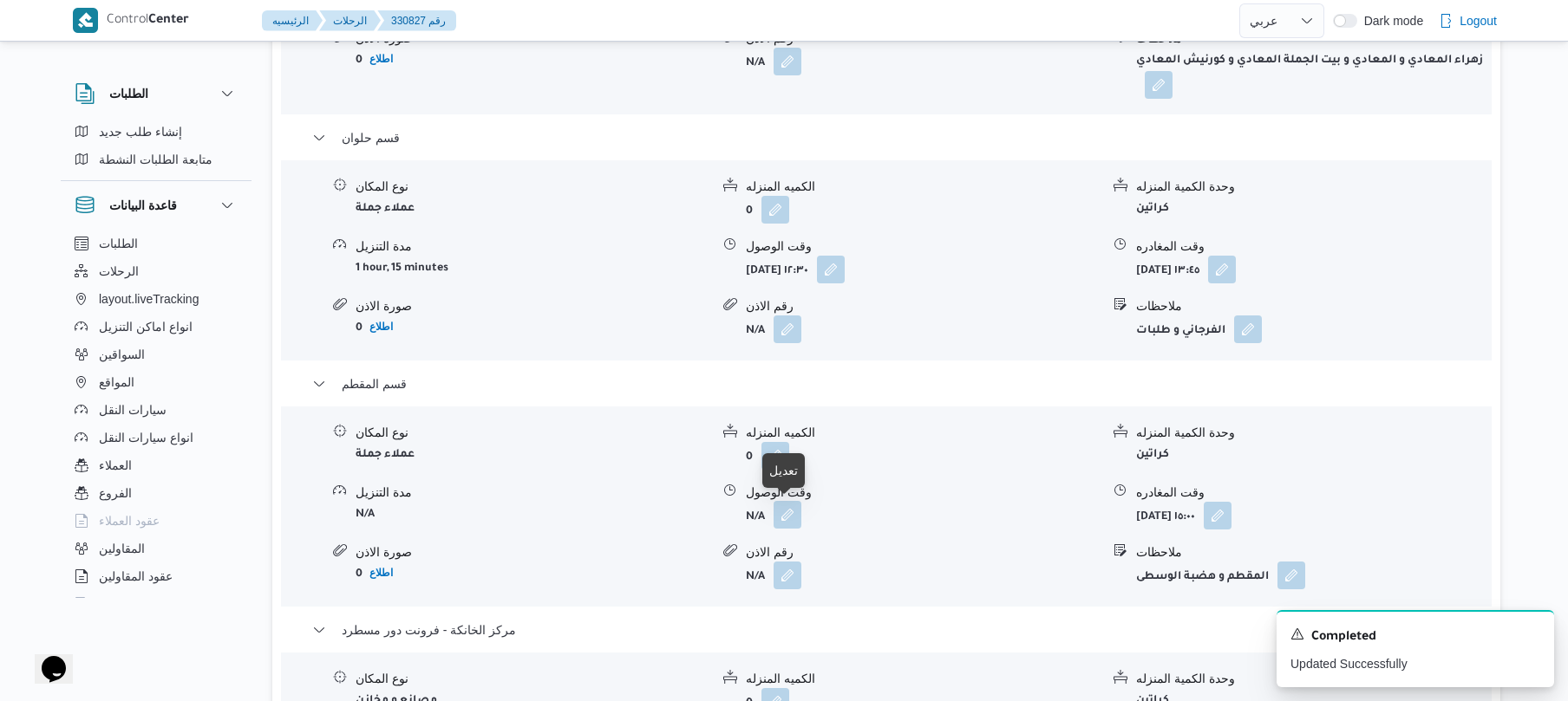
click at [784, 511] on button "button" at bounding box center [787, 515] width 27 height 27
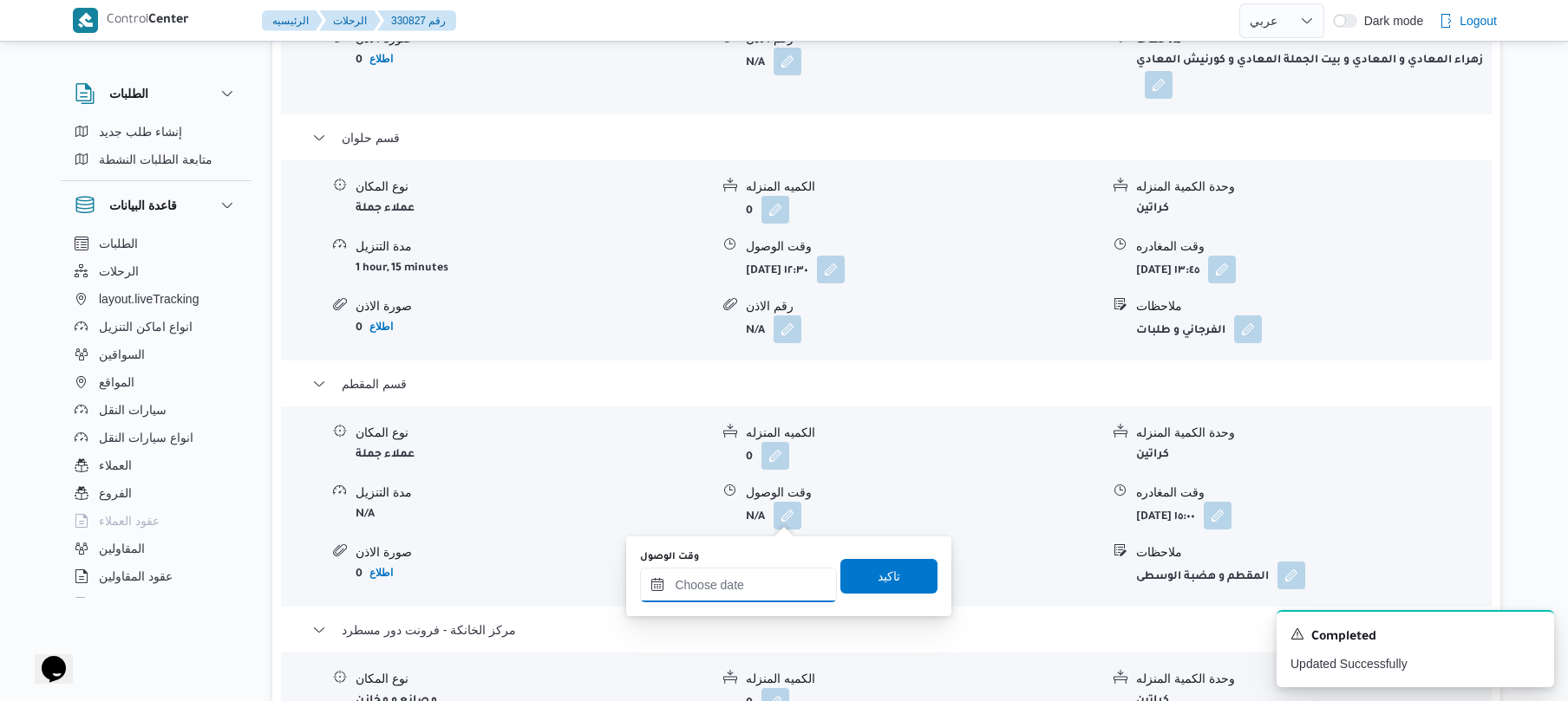
click at [745, 576] on input "وقت الوصول" at bounding box center [739, 585] width 197 height 35
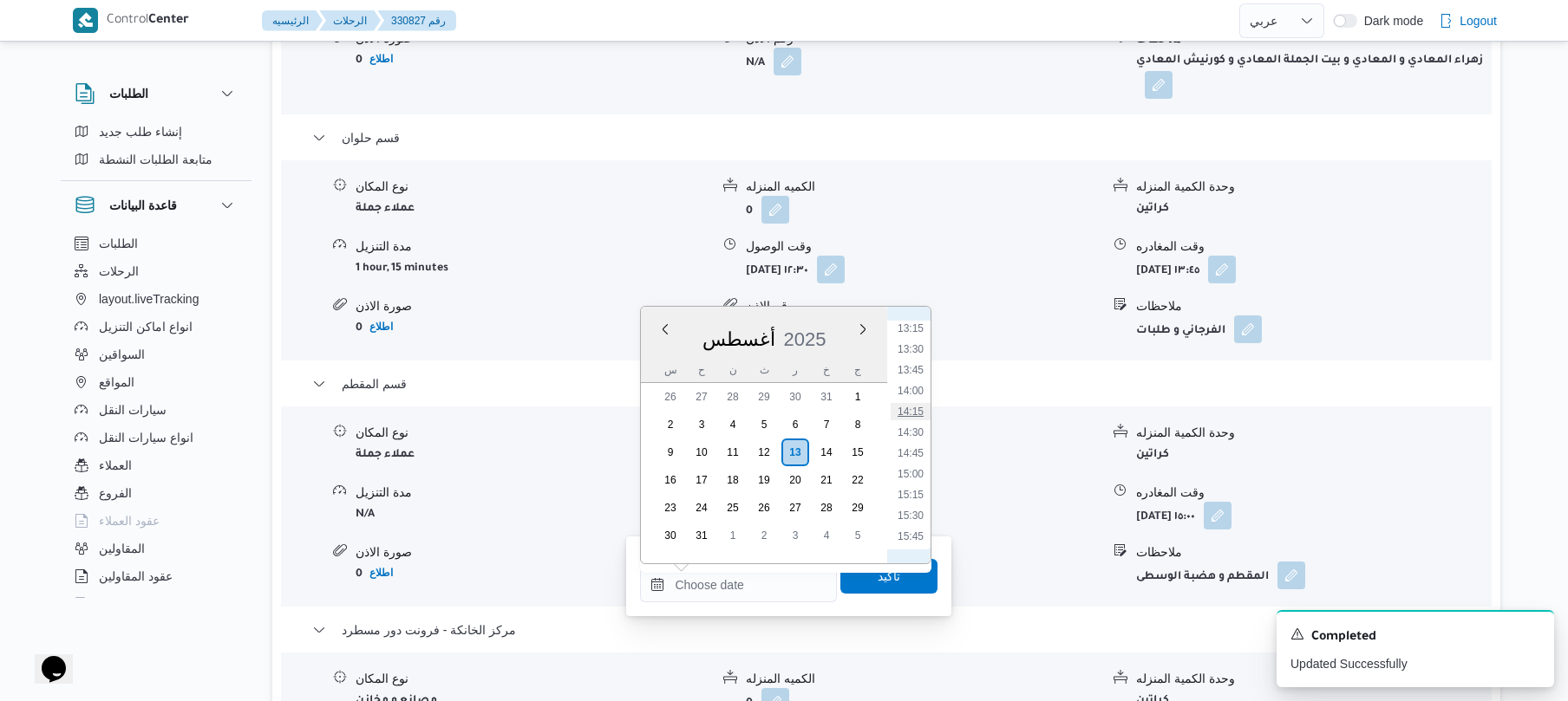
click at [914, 410] on li "14:15" at bounding box center [911, 412] width 40 height 18
type input "١٣/٠٨/٢٠٢٥ ١٤:١٥"
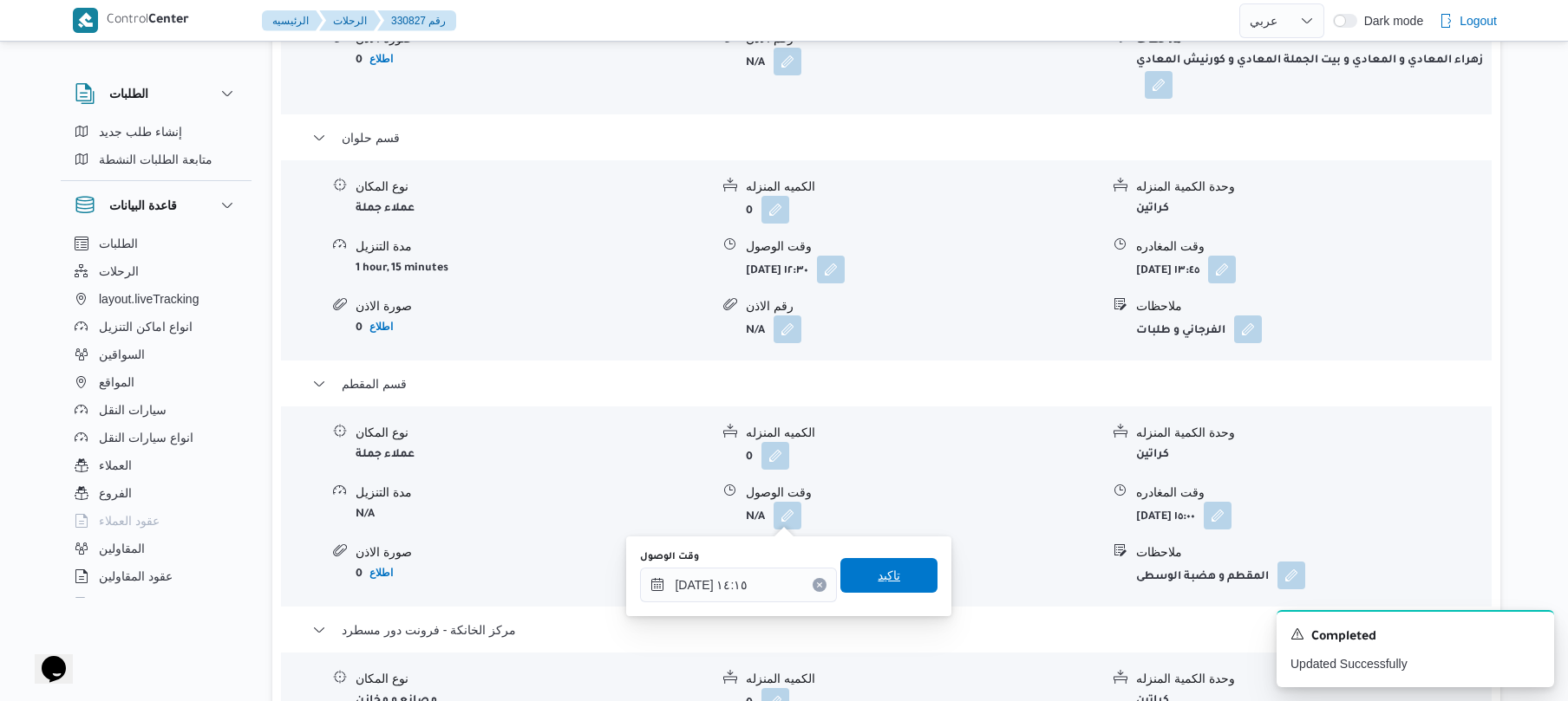
click at [861, 580] on span "تاكيد" at bounding box center [888, 576] width 97 height 35
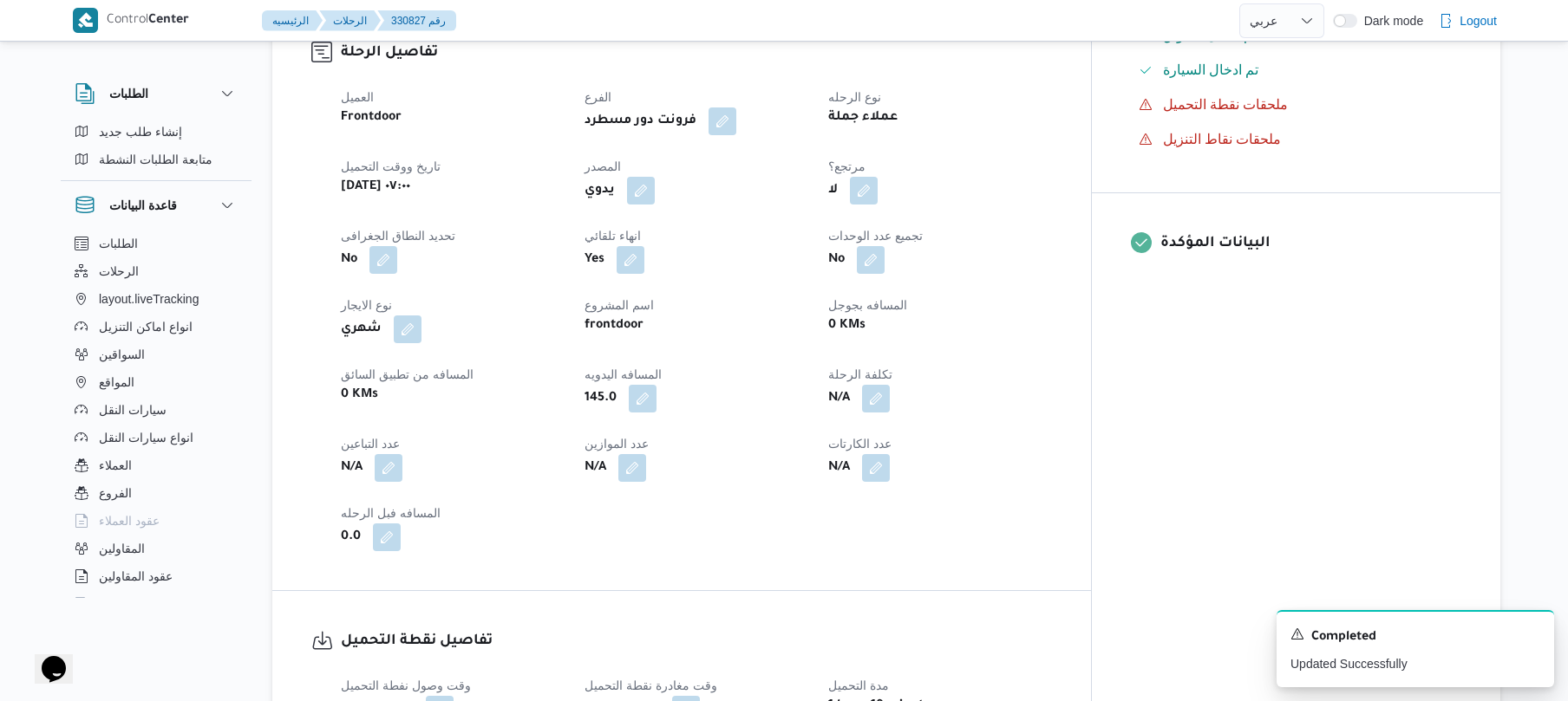
scroll to position [510, 0]
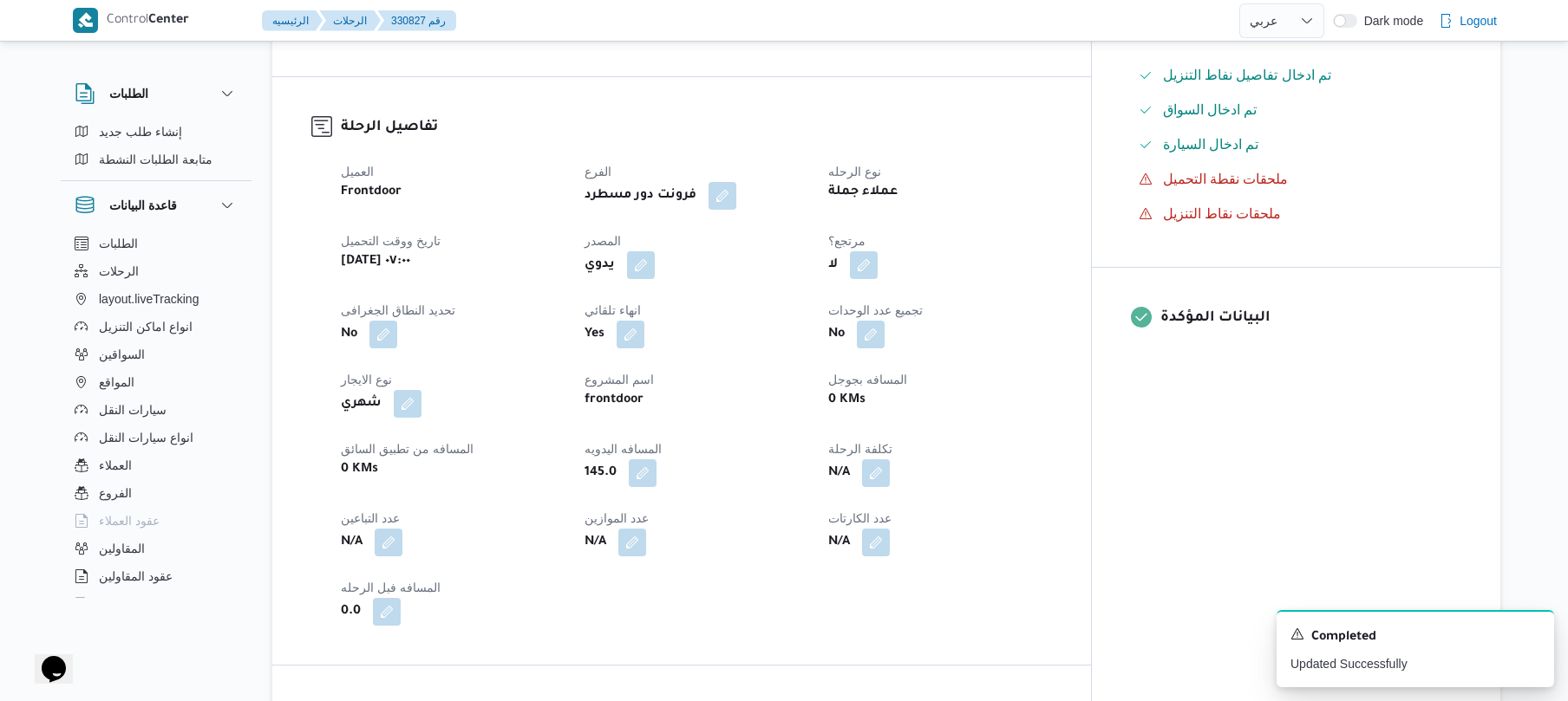
click at [1051, 305] on dt "تجميع عدد الوحدات" at bounding box center [940, 309] width 223 height 21
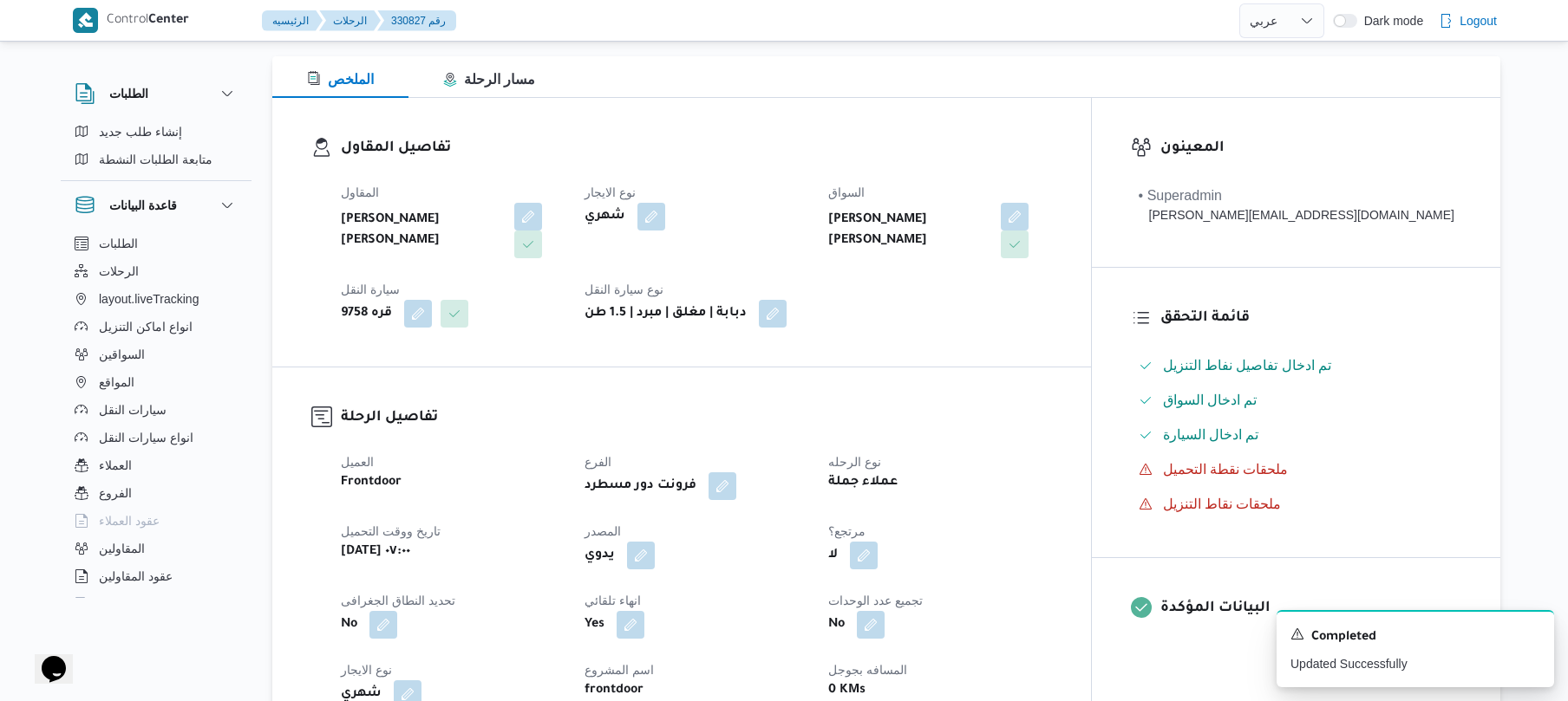
scroll to position [0, 0]
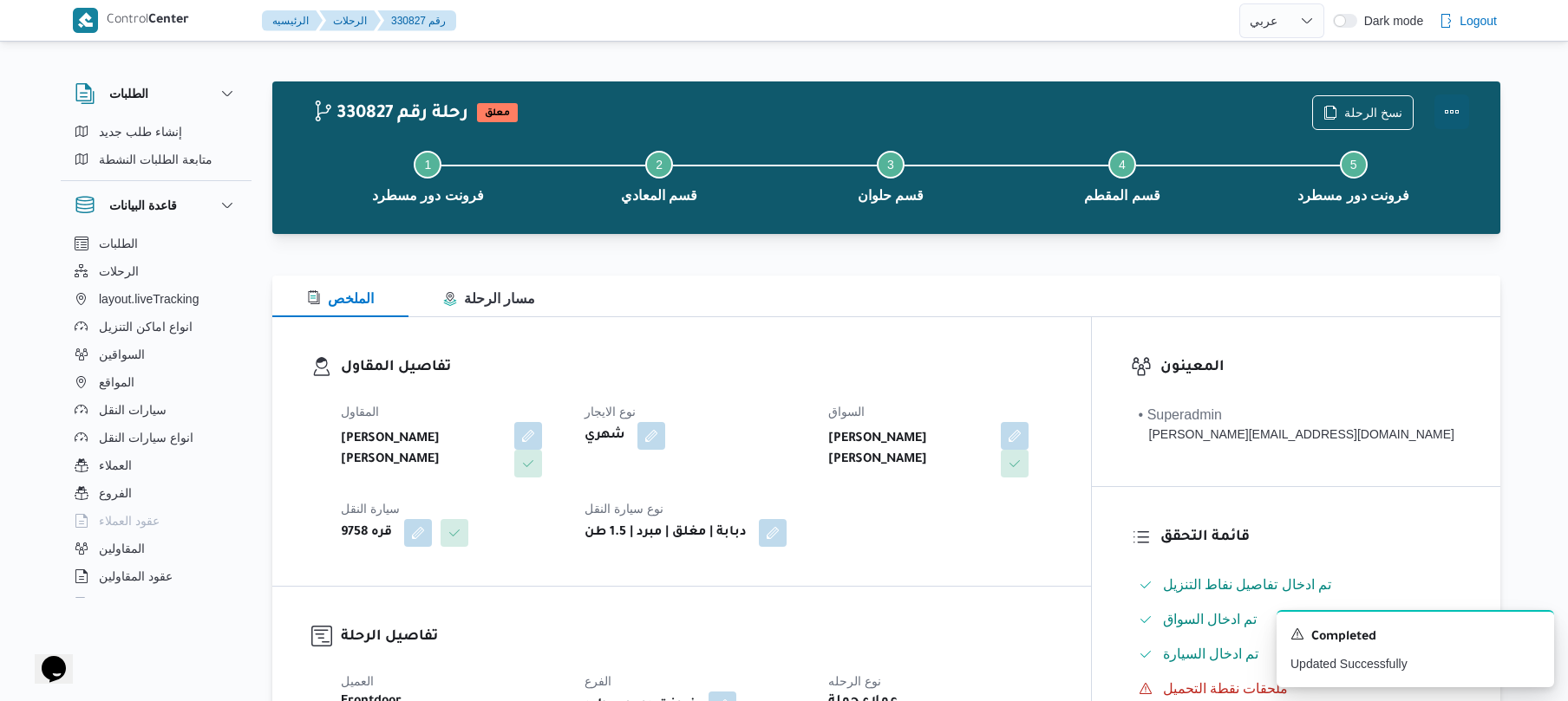
click at [1454, 112] on button "Actions" at bounding box center [1452, 112] width 35 height 35
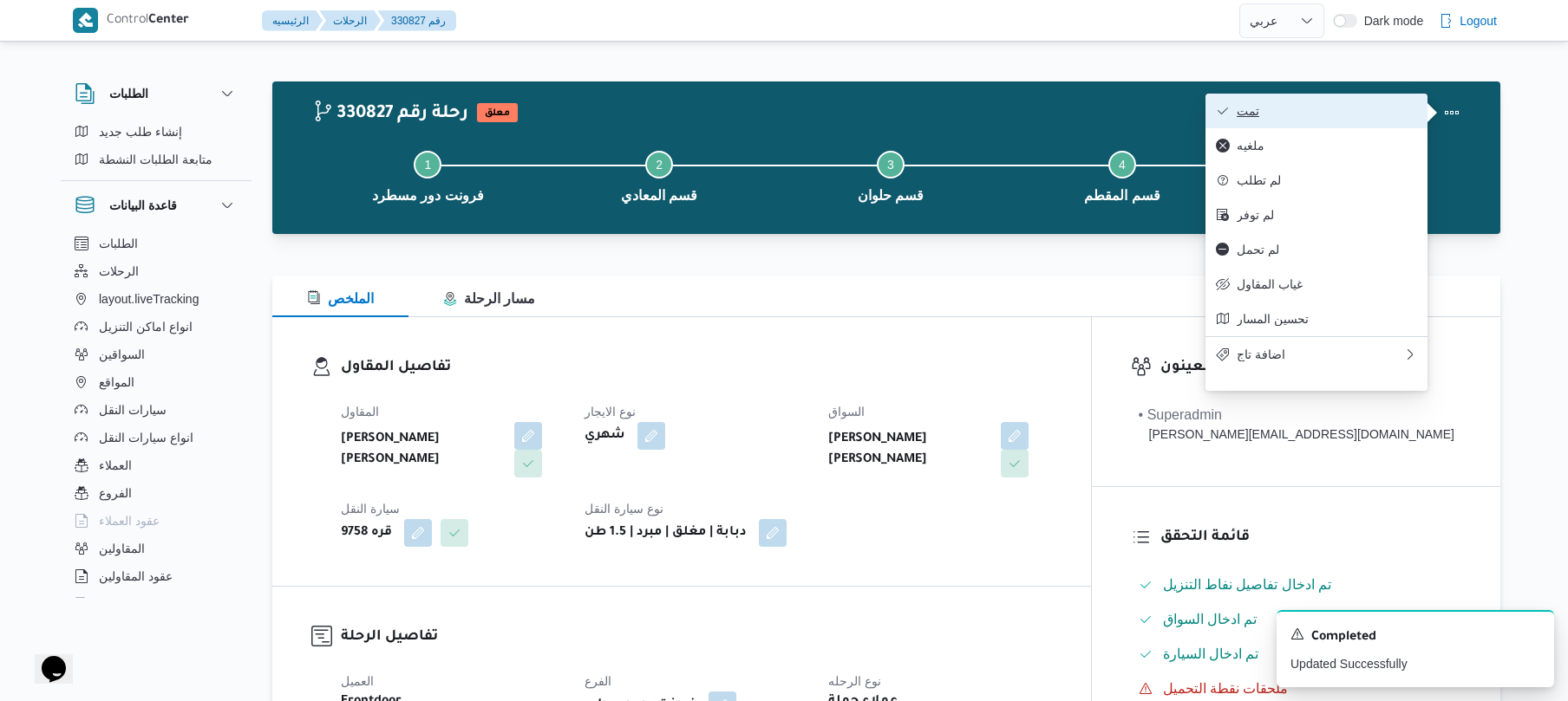
click at [1358, 115] on span "تمت" at bounding box center [1327, 111] width 181 height 14
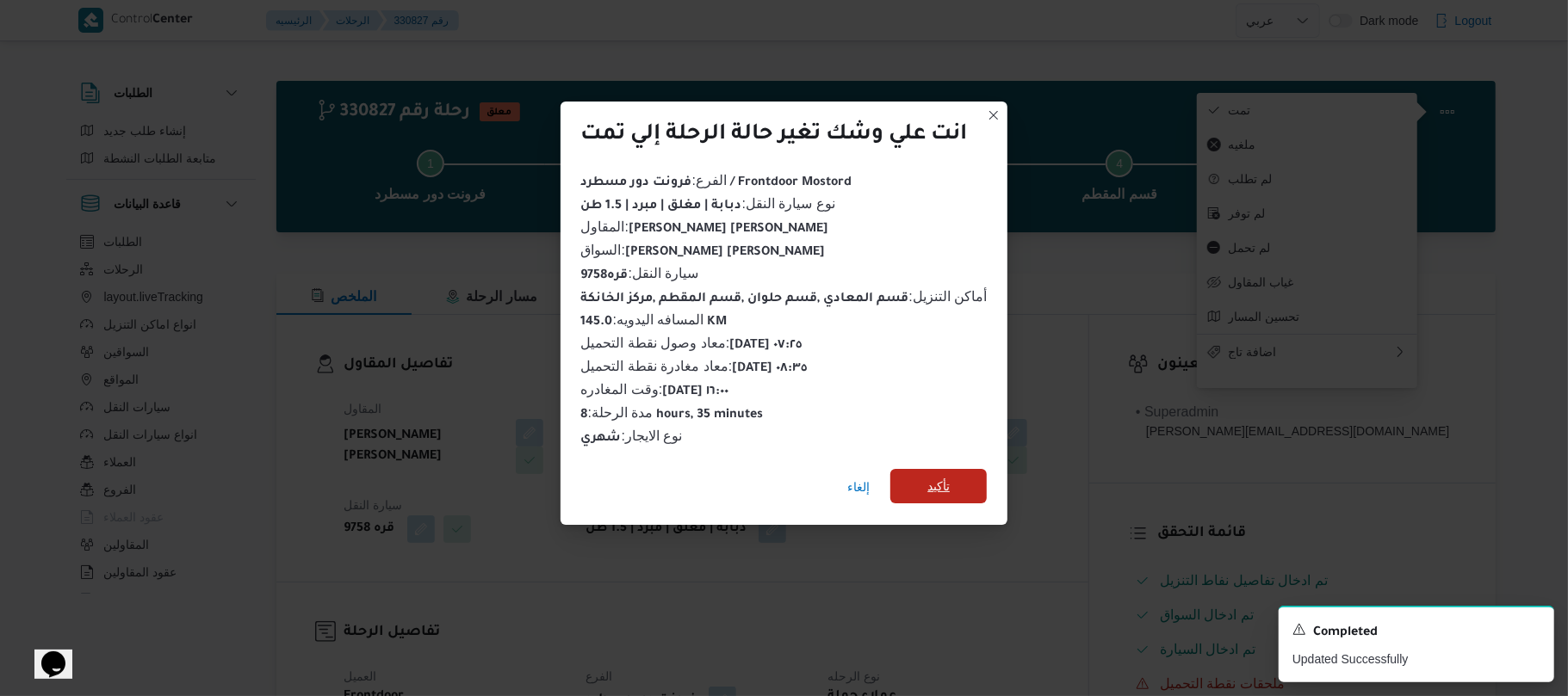
click at [924, 479] on span "تأكيد" at bounding box center [938, 487] width 96 height 35
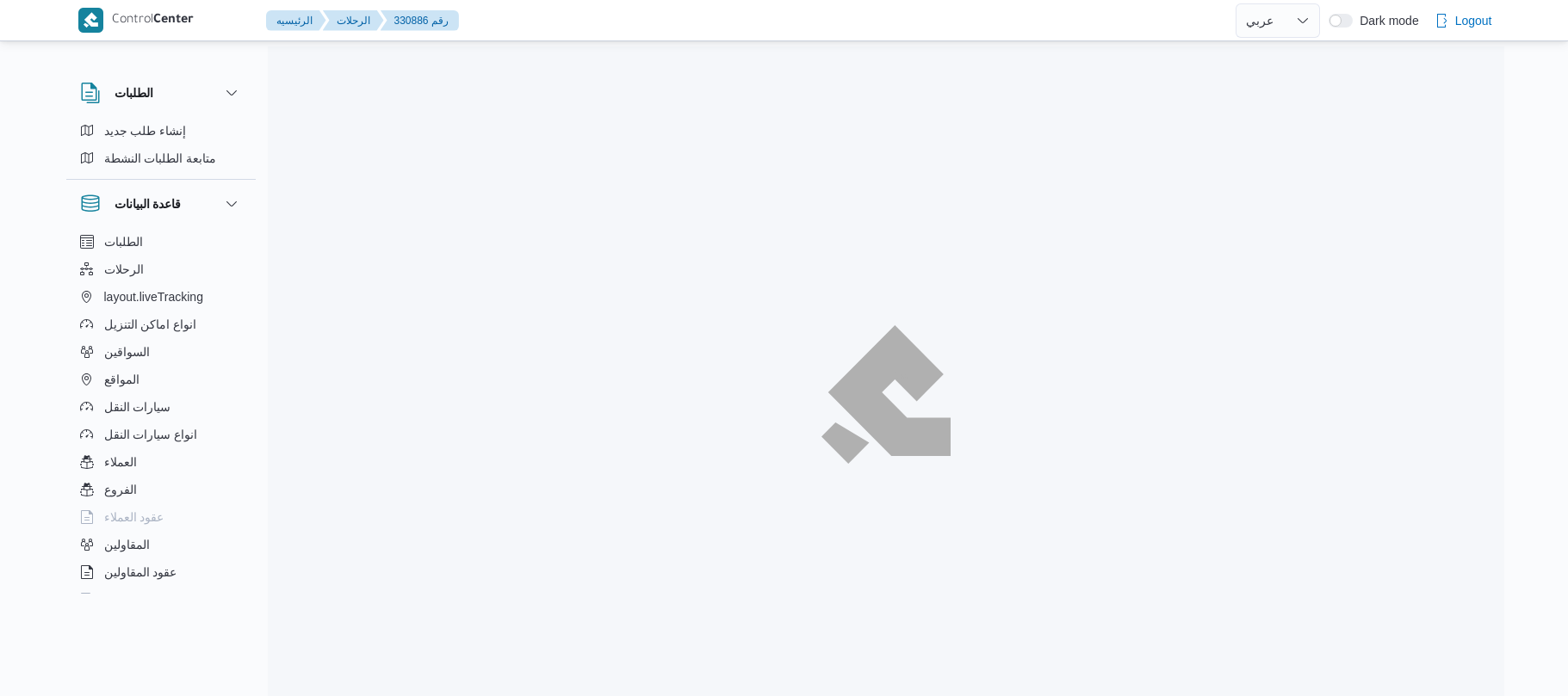
select select "ar"
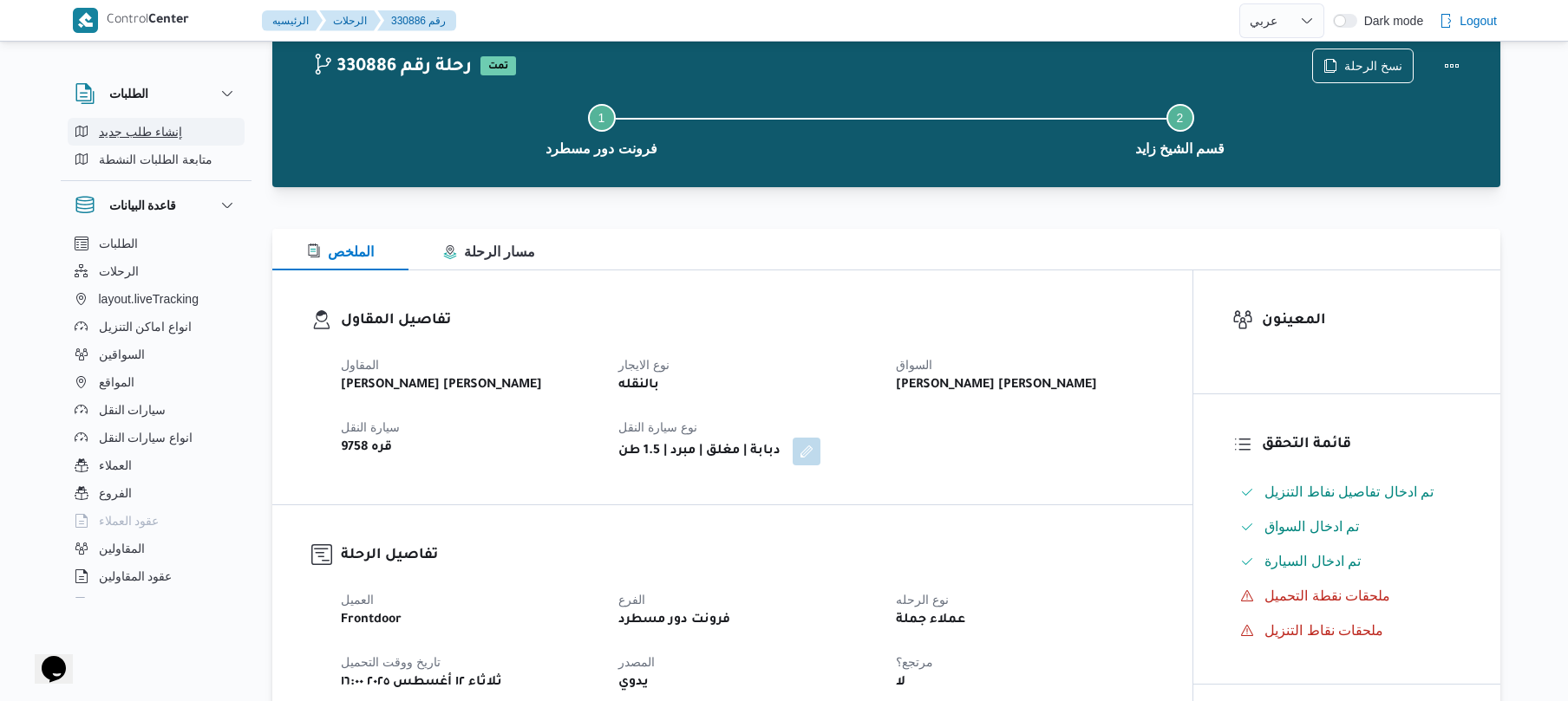
click at [154, 127] on span "إنشاء طلب جديد" at bounding box center [140, 131] width 83 height 21
select select "ar"
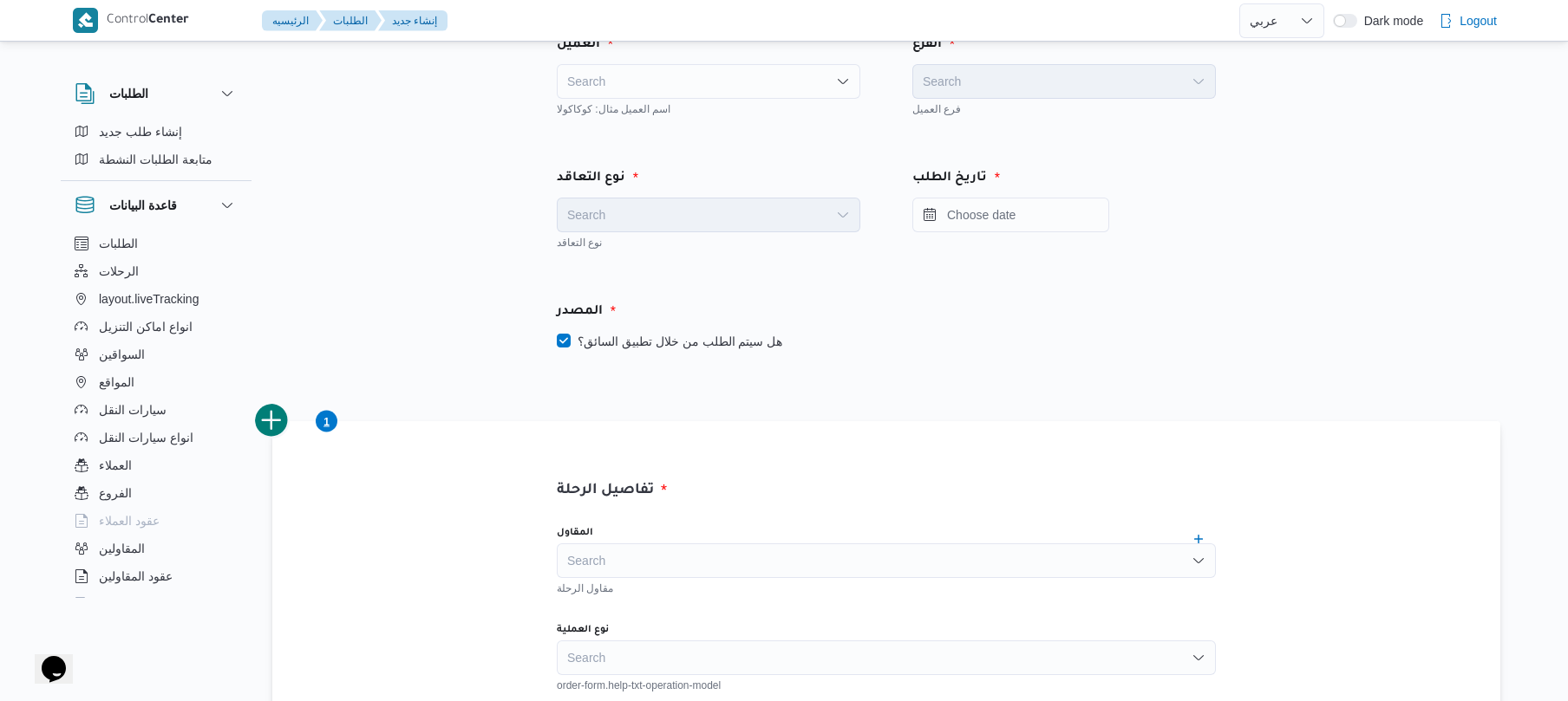
click at [833, 78] on div "Search" at bounding box center [708, 82] width 304 height 35
type input "fro"
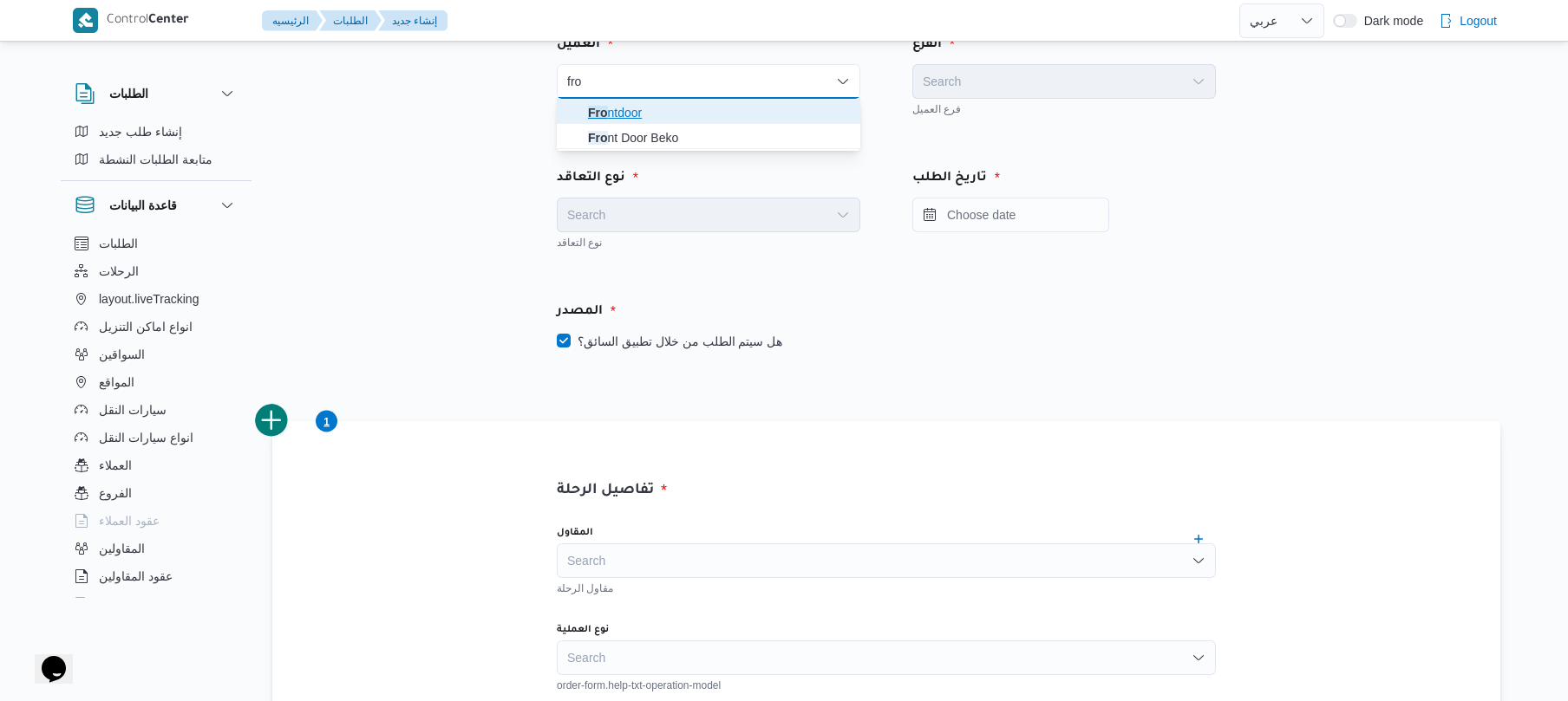
click at [722, 109] on span "Fro ntdoor" at bounding box center [719, 112] width 262 height 21
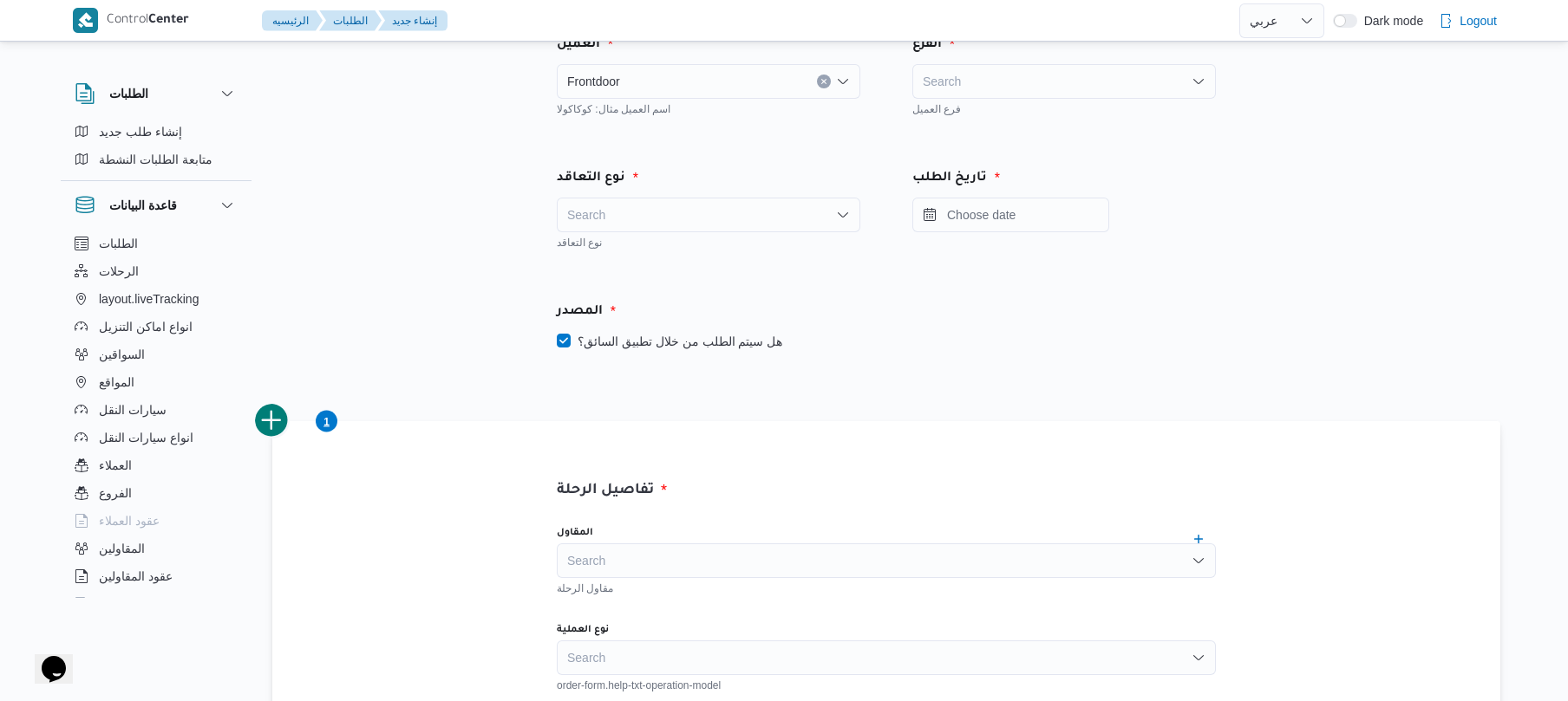
click at [969, 84] on div "Search" at bounding box center [1064, 82] width 304 height 35
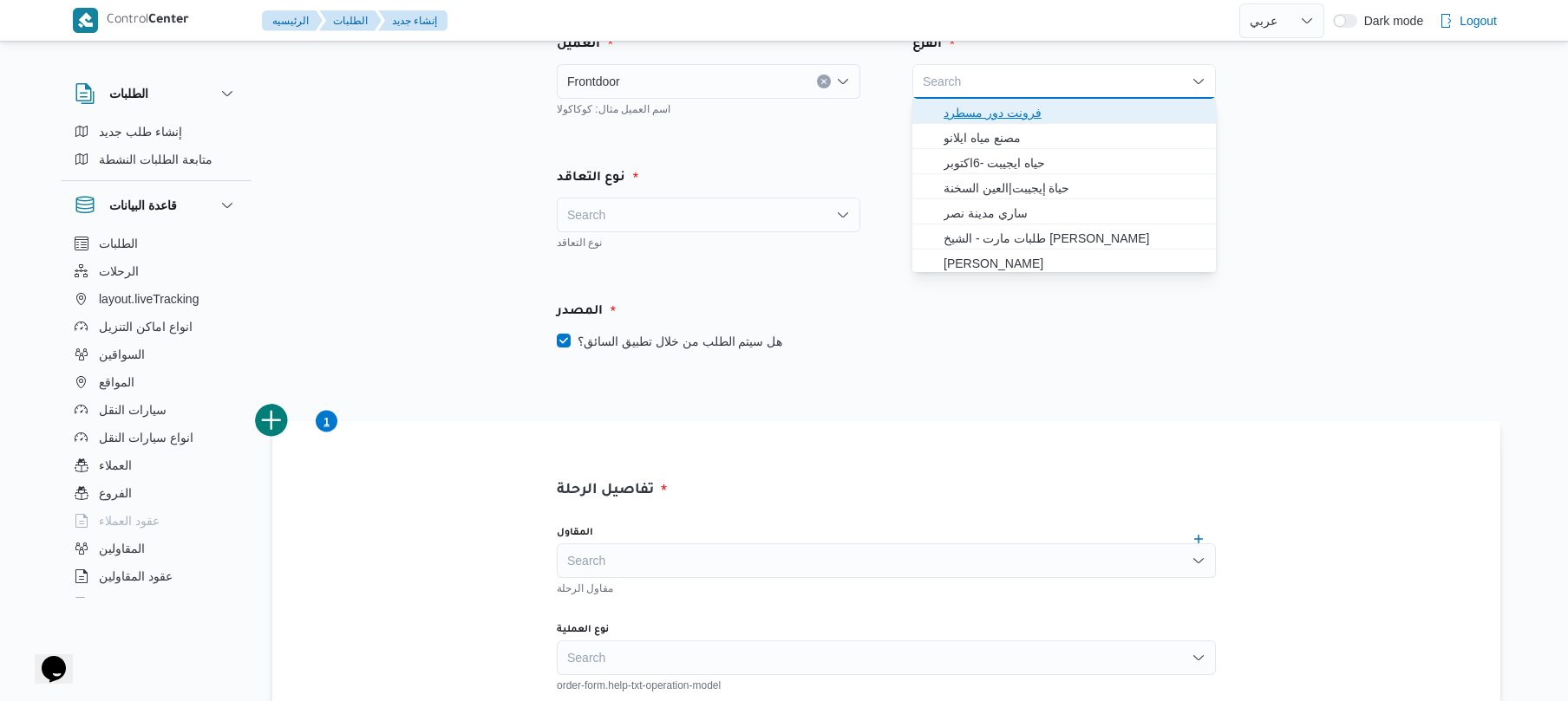
click at [984, 105] on span "فرونت دور مسطرد" at bounding box center [1075, 112] width 262 height 21
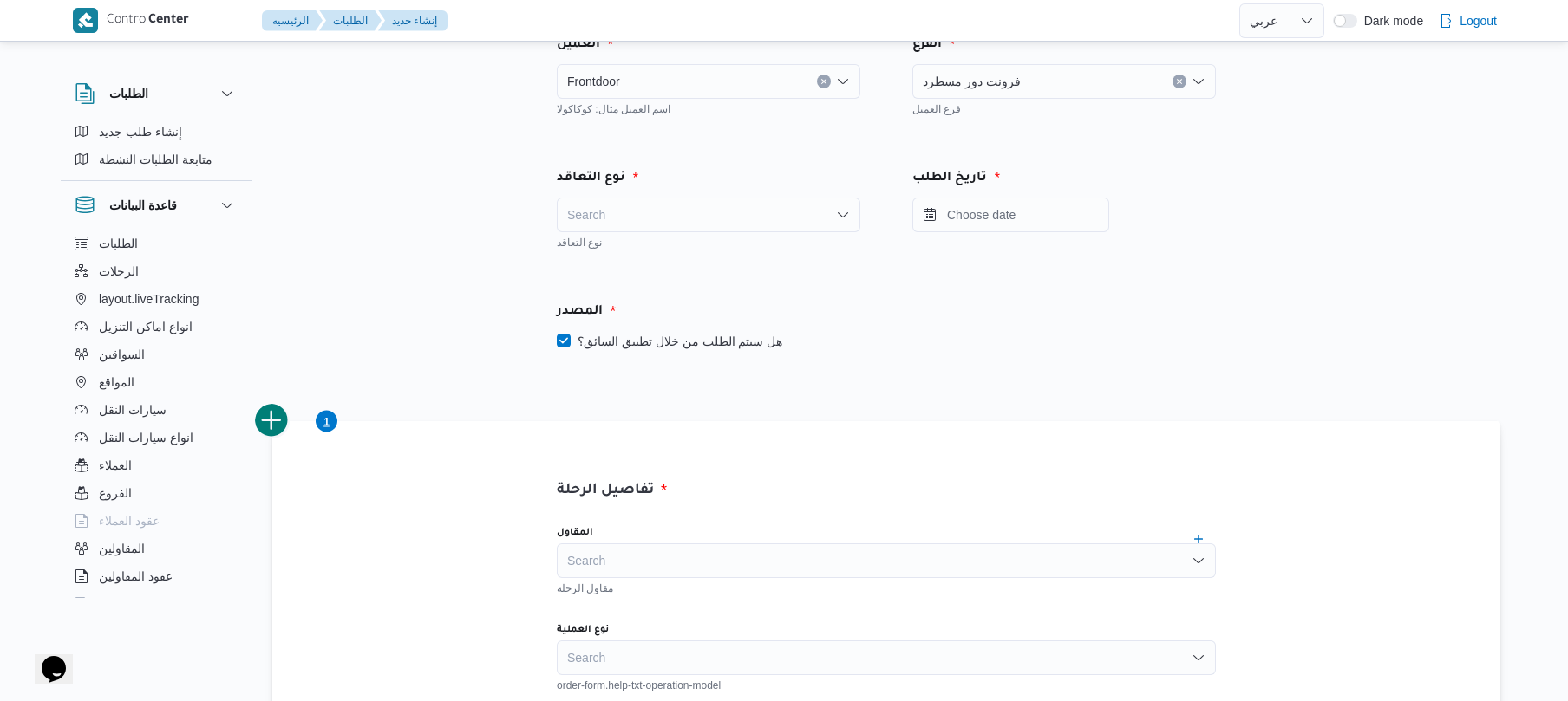
click at [820, 213] on div "Search" at bounding box center [708, 215] width 304 height 35
click at [763, 270] on span "On Demand" at bounding box center [719, 270] width 262 height 21
click at [1031, 219] on input "Press the down key to open a popover containing a calendar." at bounding box center [1011, 215] width 197 height 35
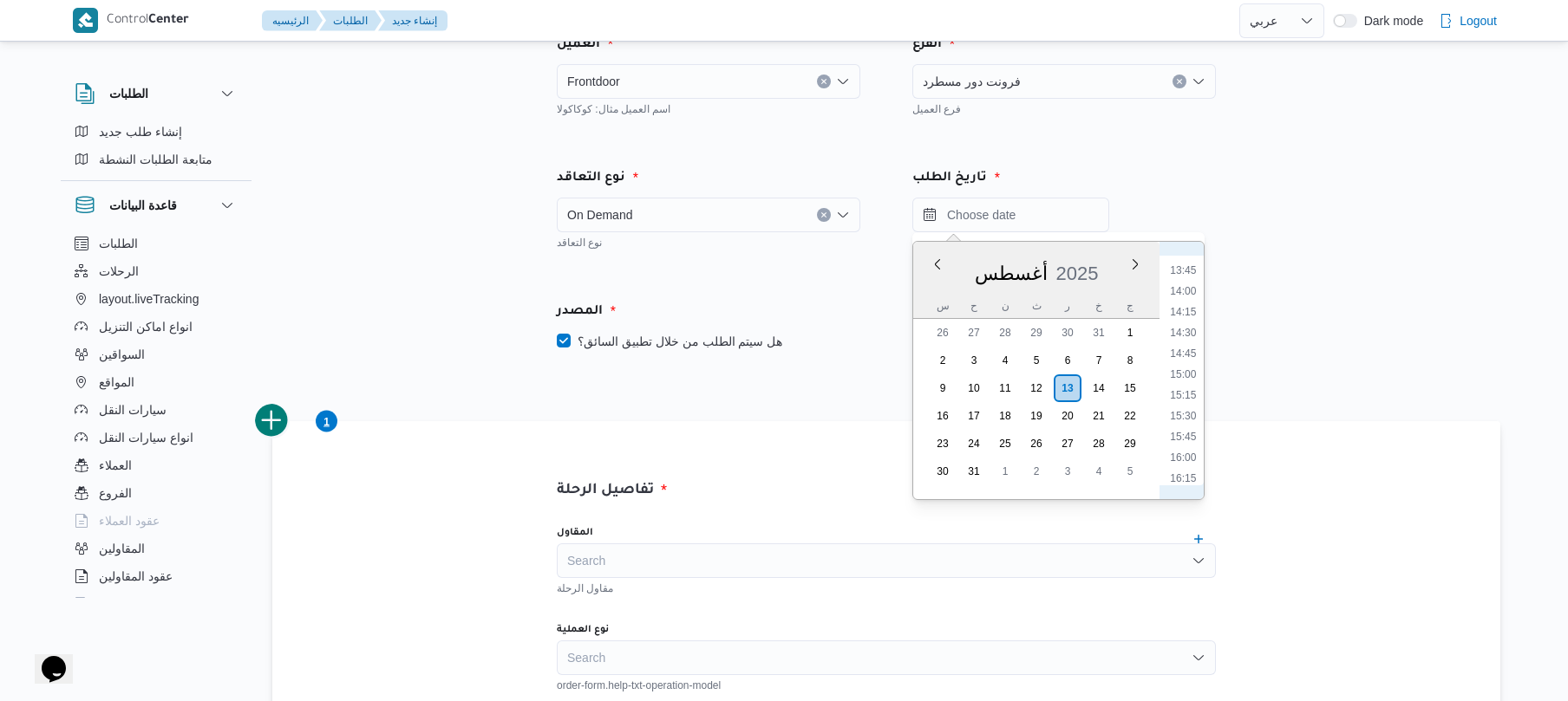
scroll to position [1122, 0]
click at [1185, 390] on li "15:00" at bounding box center [1182, 391] width 40 height 18
type input "[DATE] ١٥:٠٠"
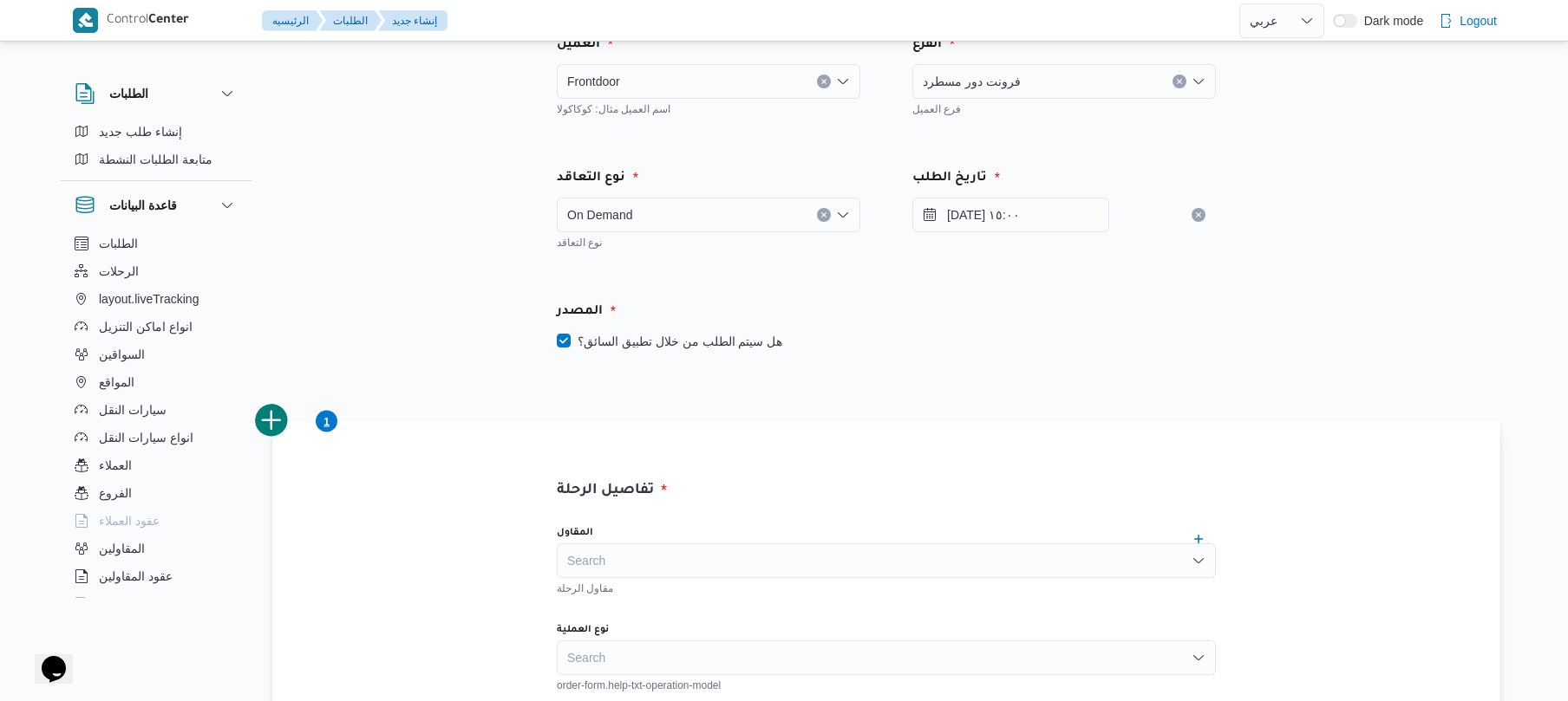
click at [568, 335] on label "هل سيتم الطلب من خلال تطبيق السائق؟" at bounding box center [669, 341] width 226 height 21
checkbox input "false"
click at [900, 359] on div "المصدر هل سيتم الطلب من خلال تطبيق السائق؟" at bounding box center [886, 326] width 711 height 103
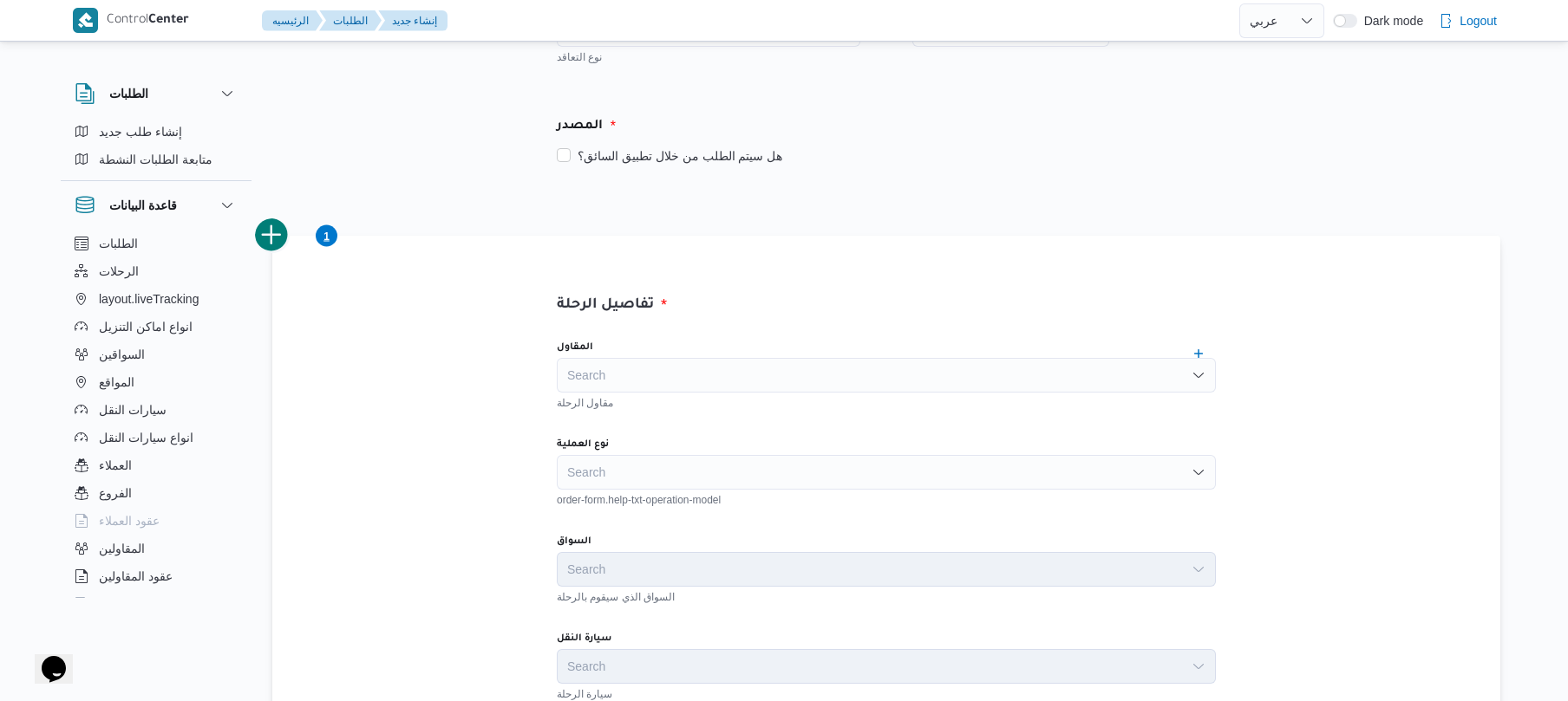
scroll to position [278, 0]
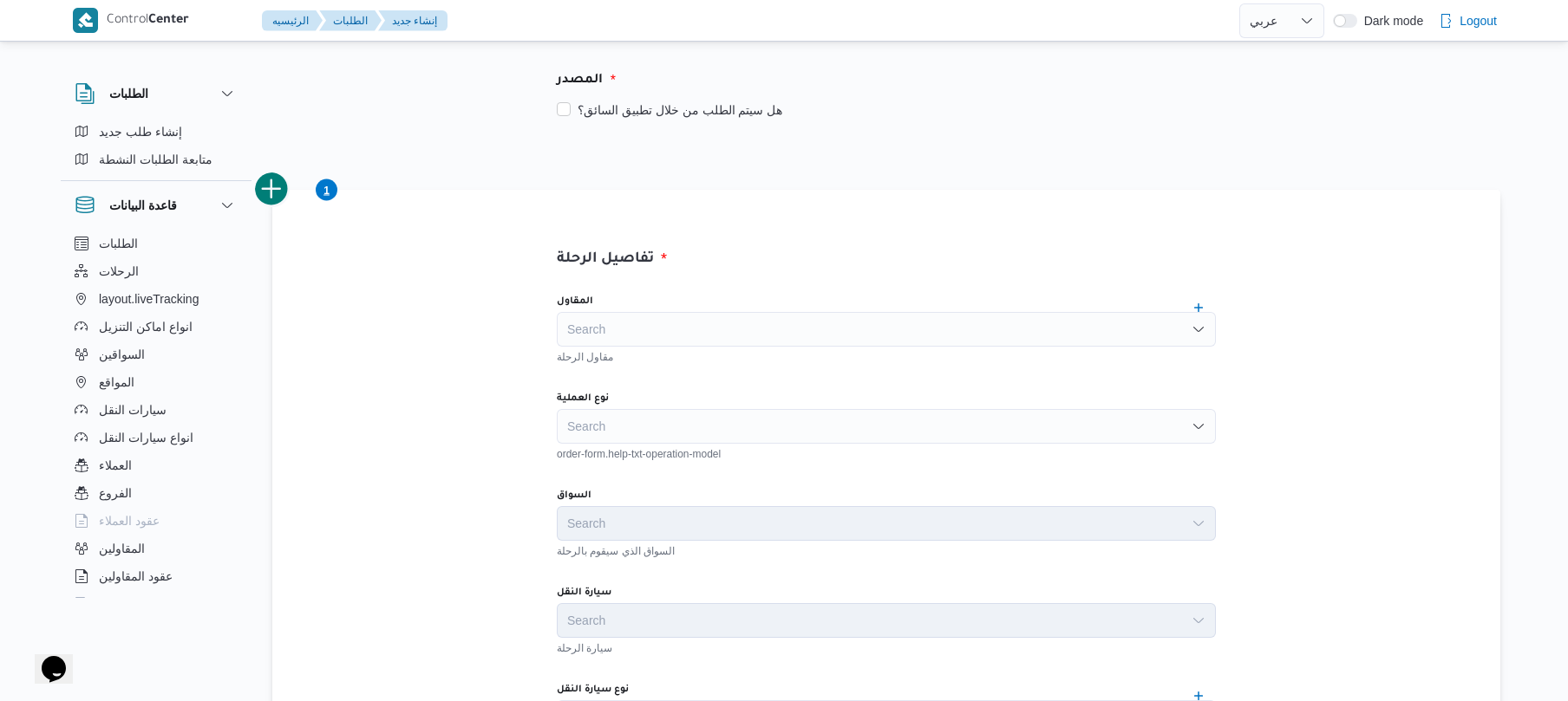
click at [897, 333] on div "Search" at bounding box center [886, 330] width 659 height 35
type input "l"
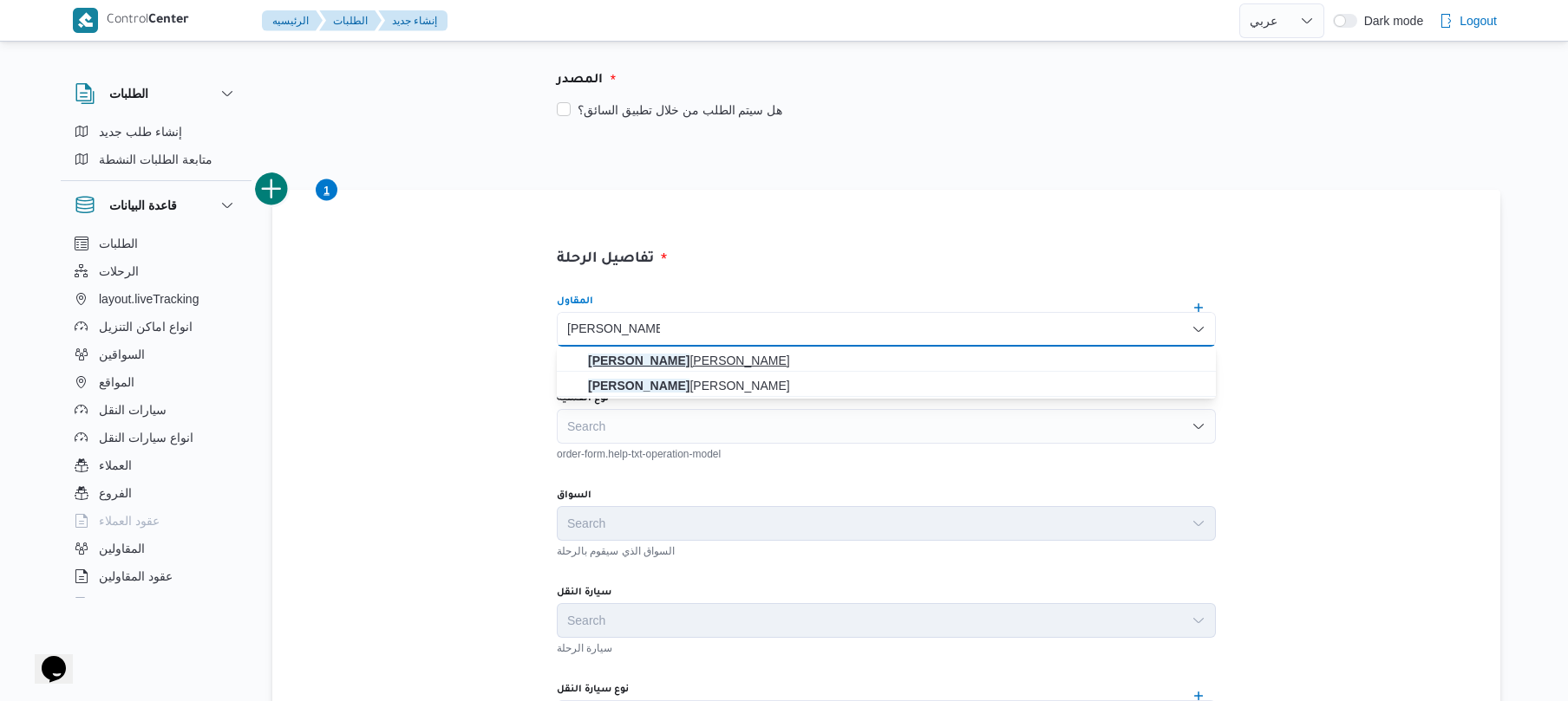
type input "[PERSON_NAME]"
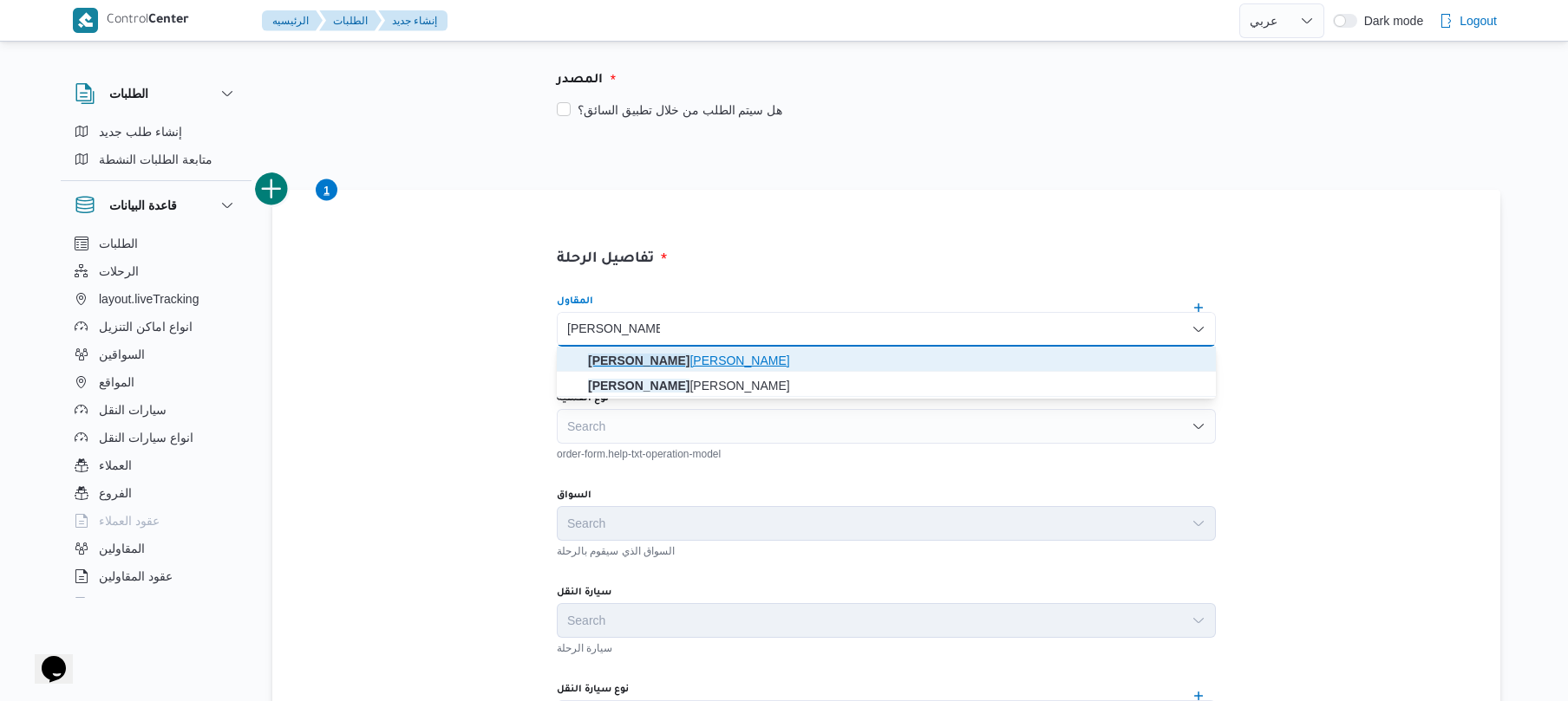
click at [782, 353] on span "[PERSON_NAME] [PERSON_NAME]" at bounding box center [897, 360] width 617 height 21
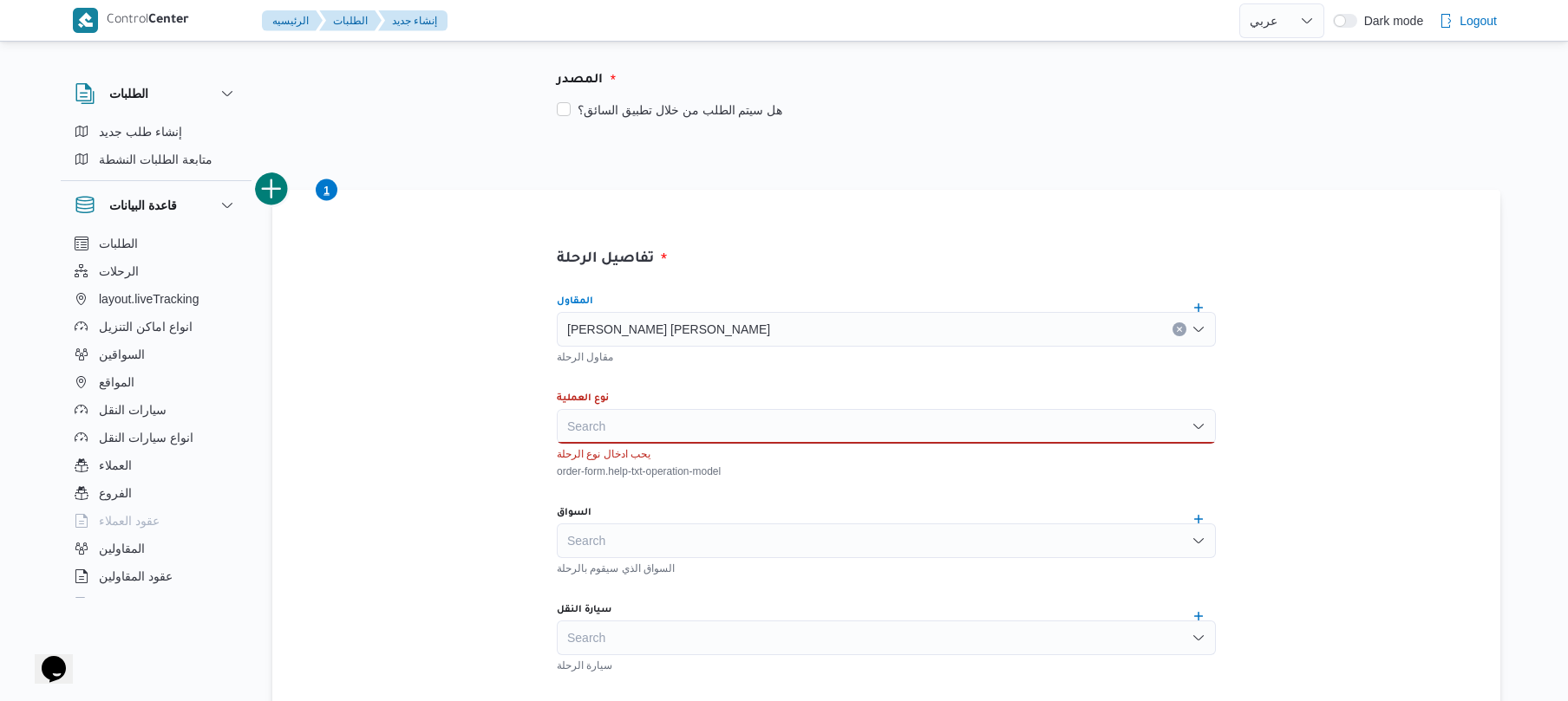
click at [747, 414] on div "Search" at bounding box center [886, 427] width 659 height 35
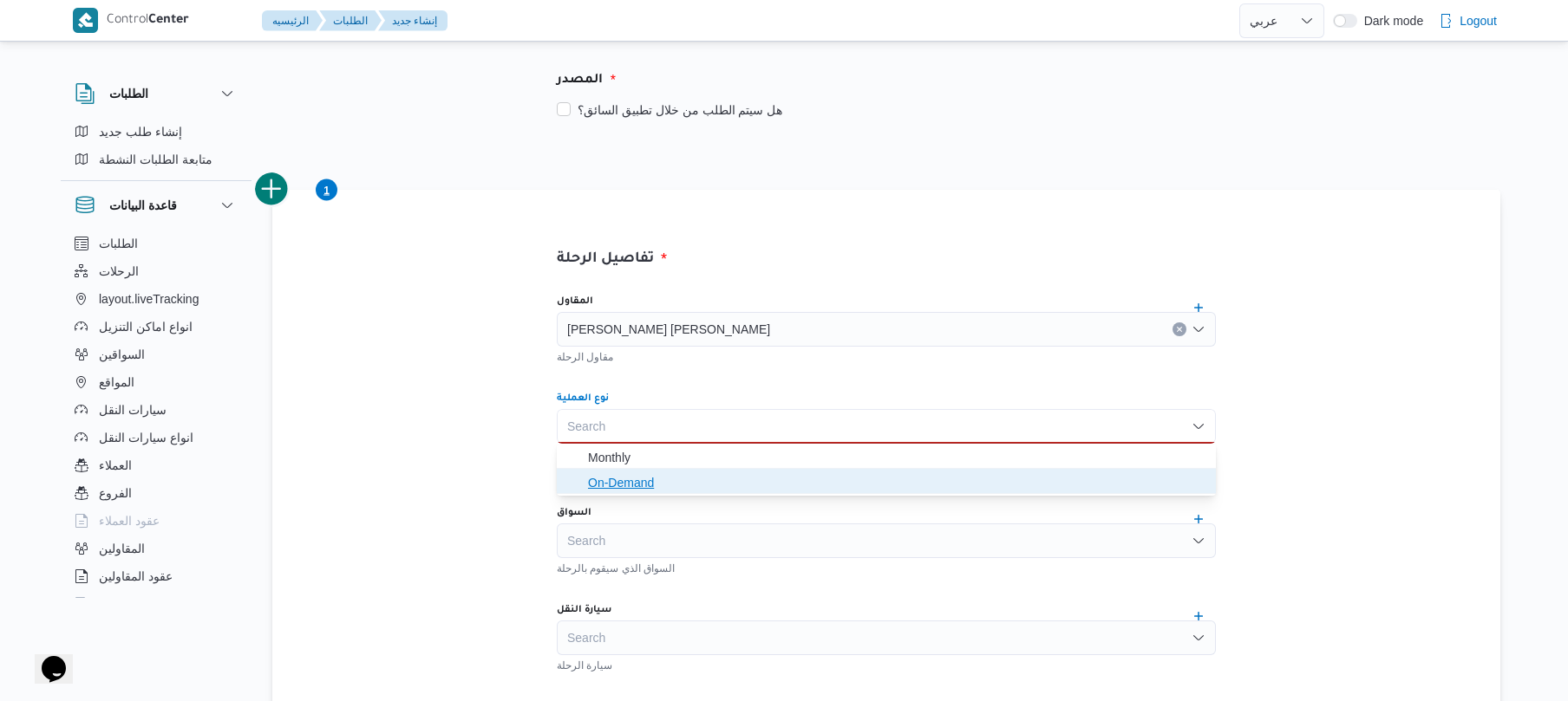
click at [675, 482] on span "On-Demand" at bounding box center [897, 482] width 617 height 21
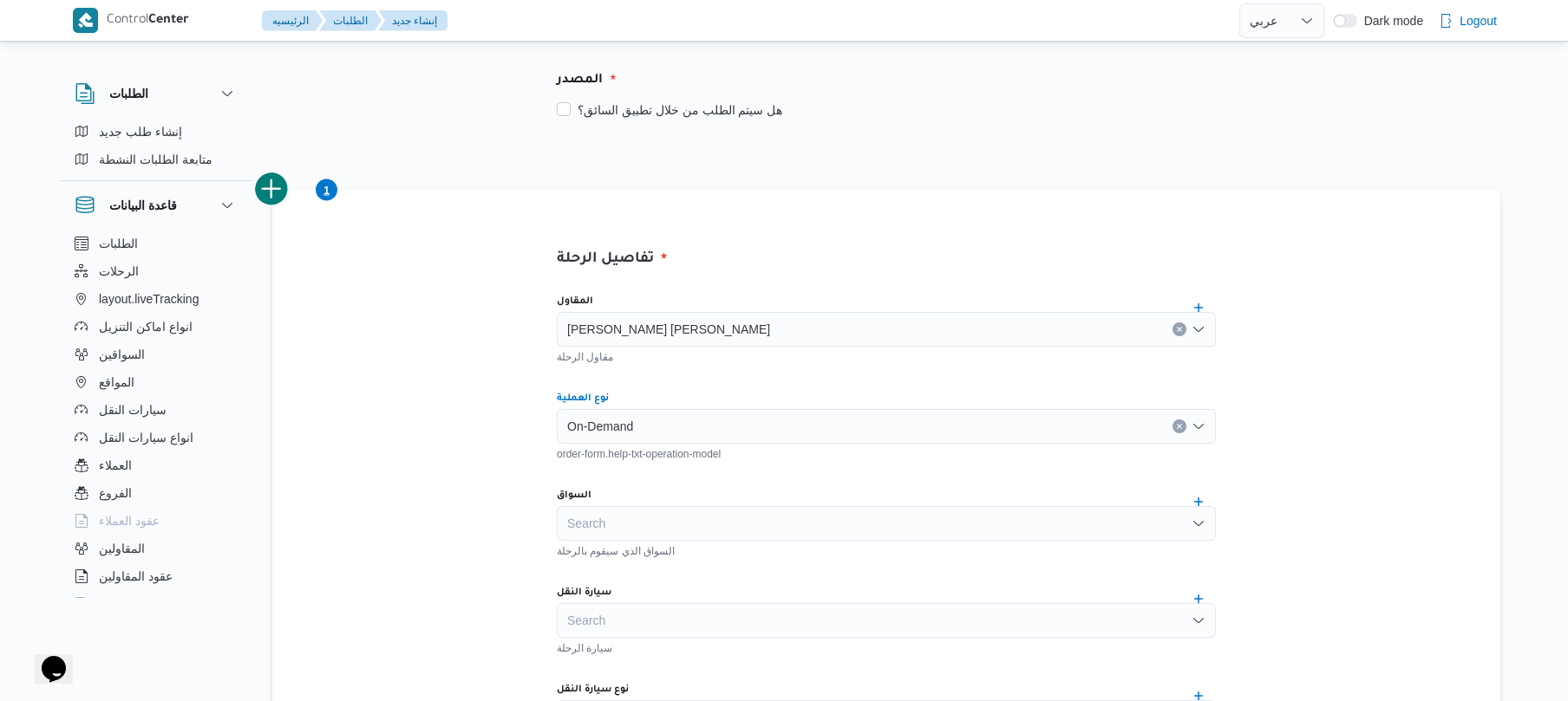
click at [675, 508] on div "Search" at bounding box center [886, 523] width 659 height 35
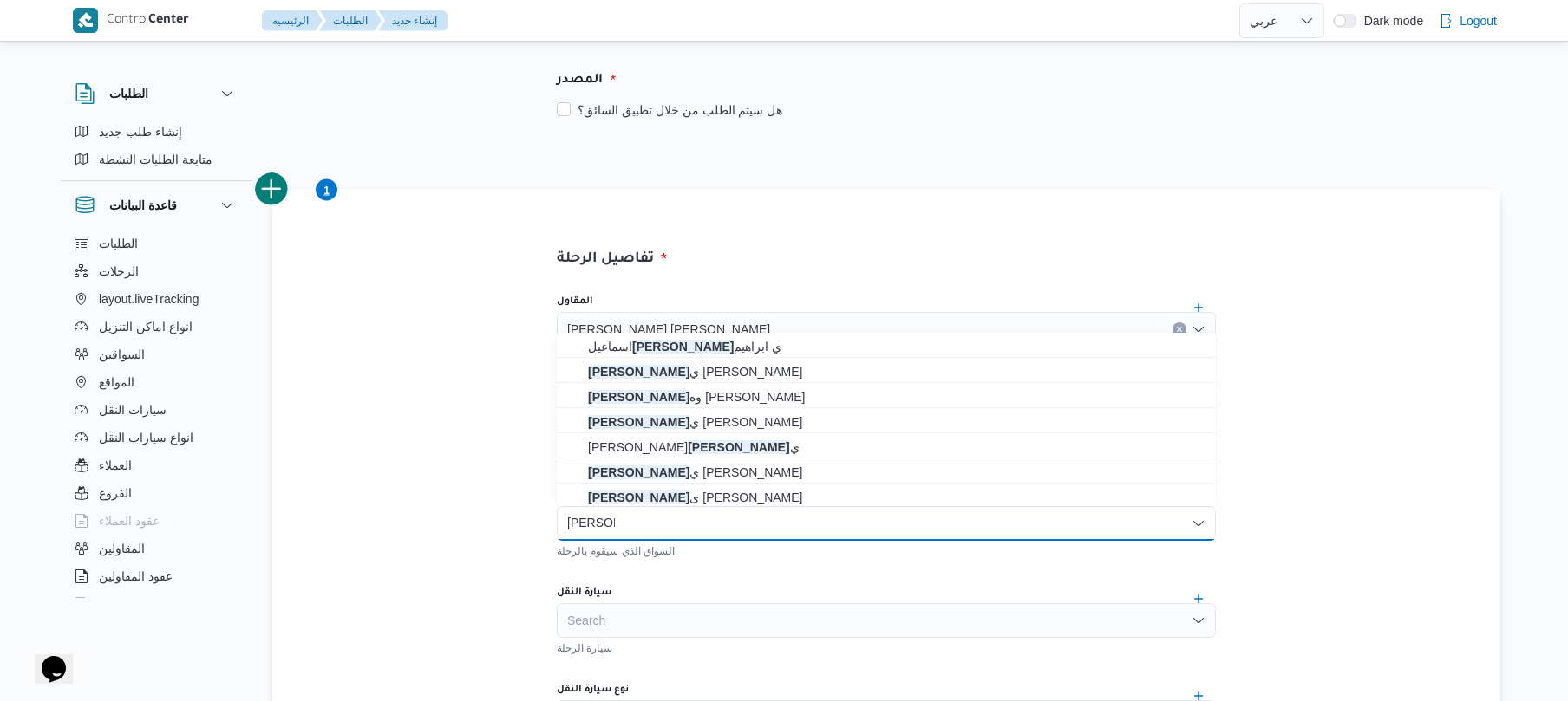
type input "[PERSON_NAME]"
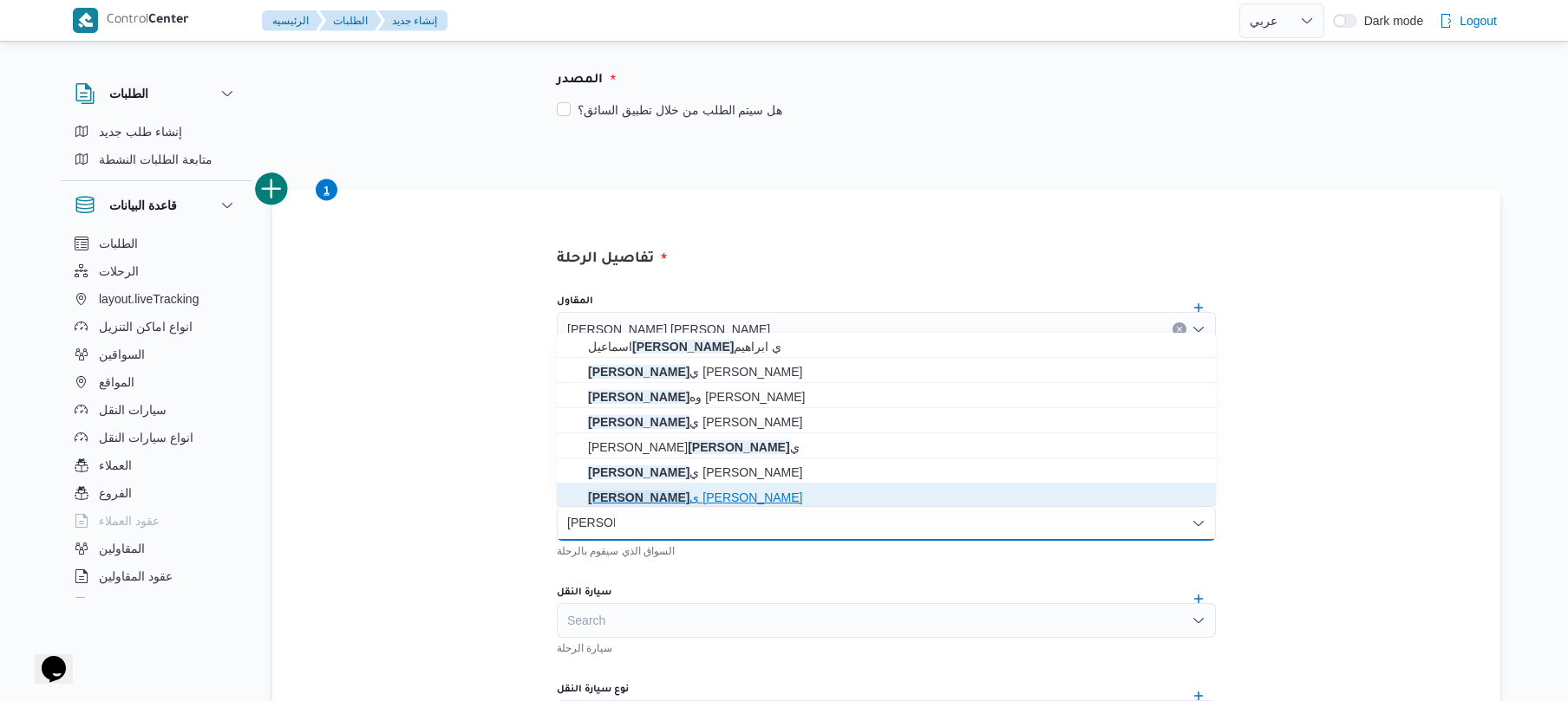
click at [684, 494] on span "[PERSON_NAME] ى [PERSON_NAME]" at bounding box center [897, 497] width 617 height 21
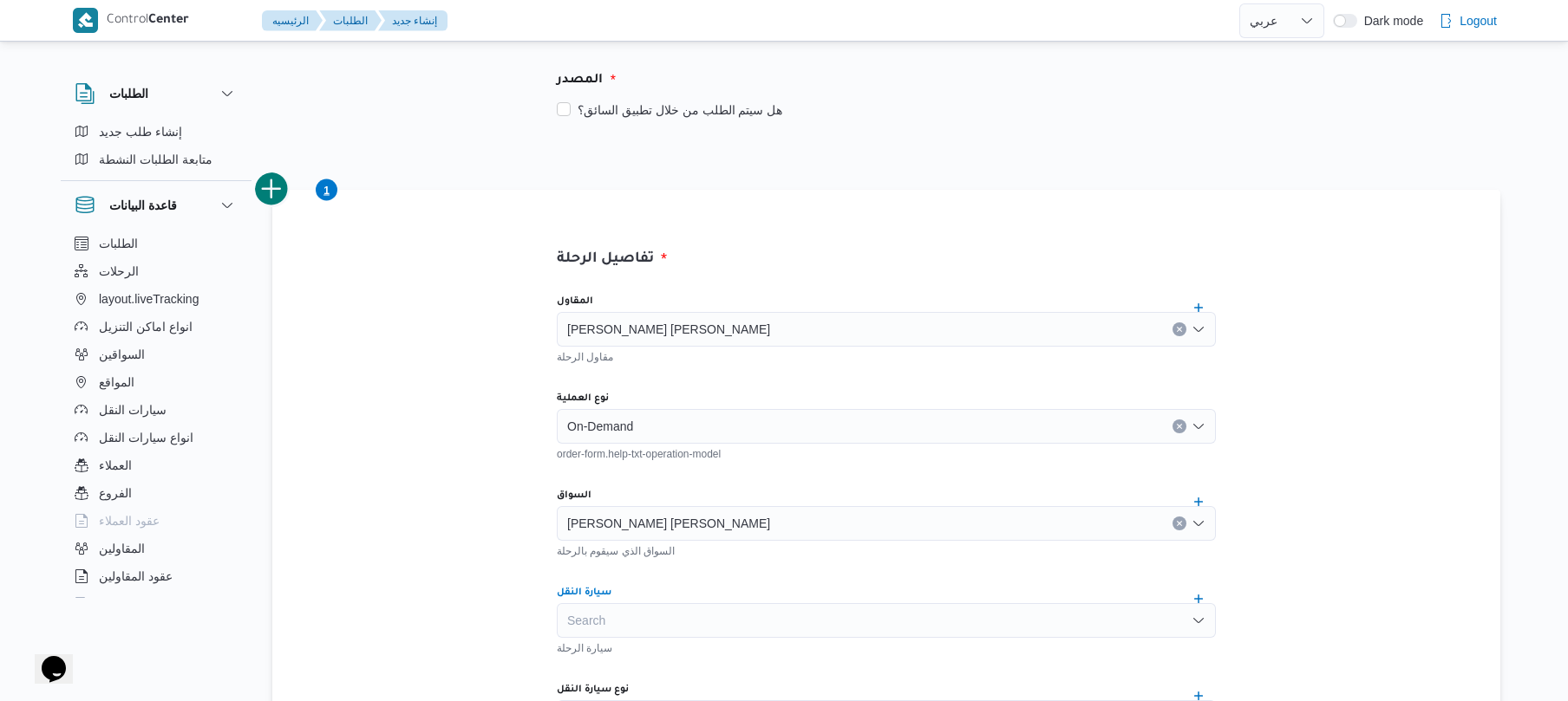
click at [659, 618] on div "Search" at bounding box center [886, 621] width 659 height 35
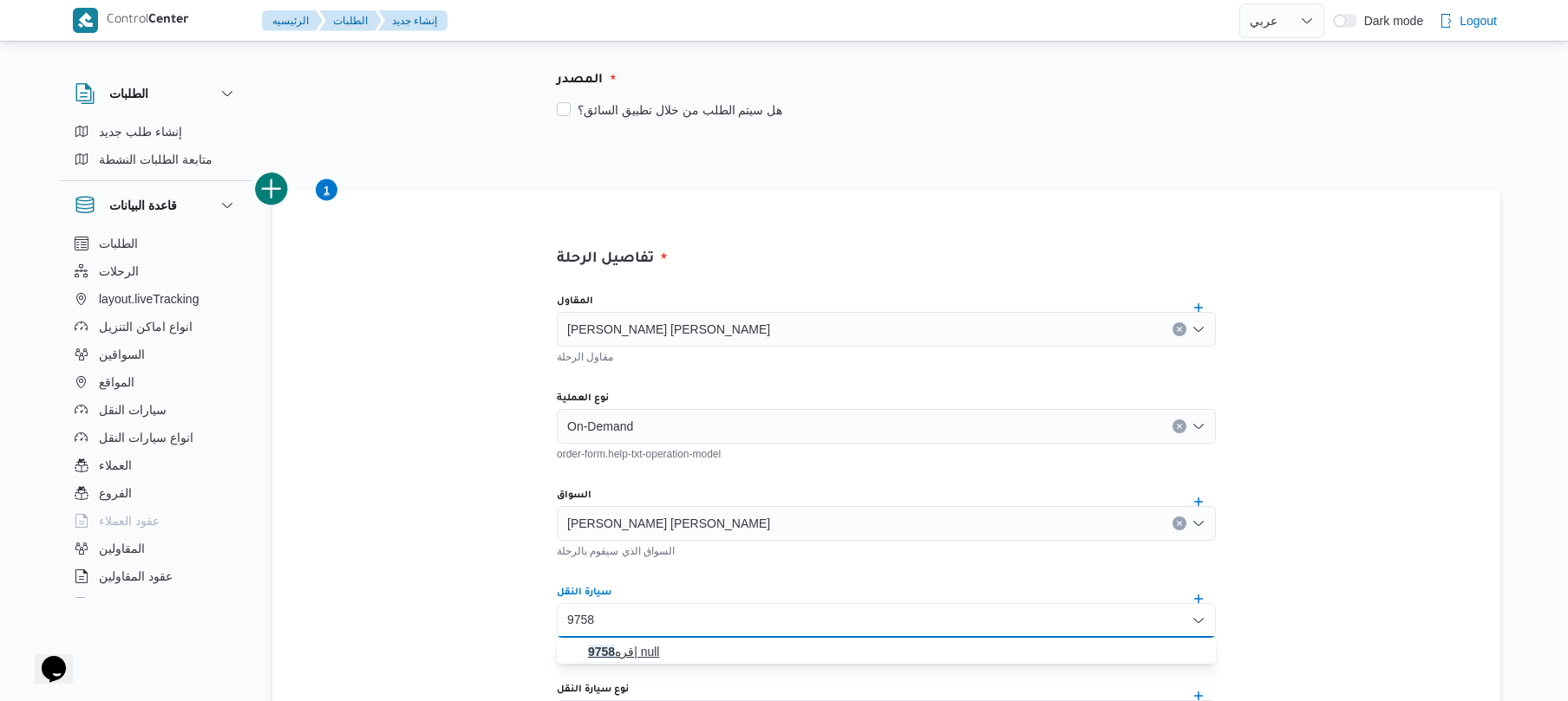
type input "9758"
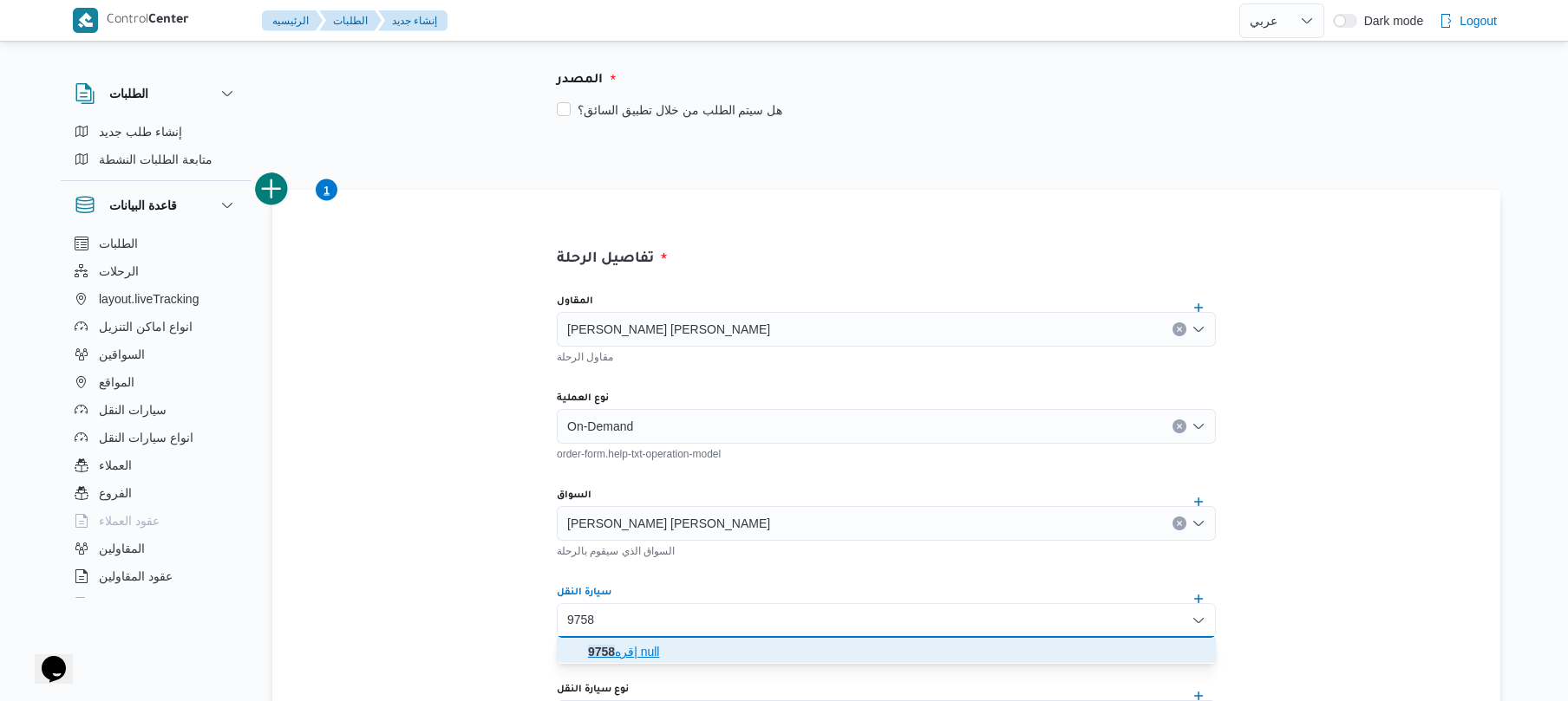
click at [650, 642] on span "قره 9758 | null" at bounding box center [897, 651] width 617 height 21
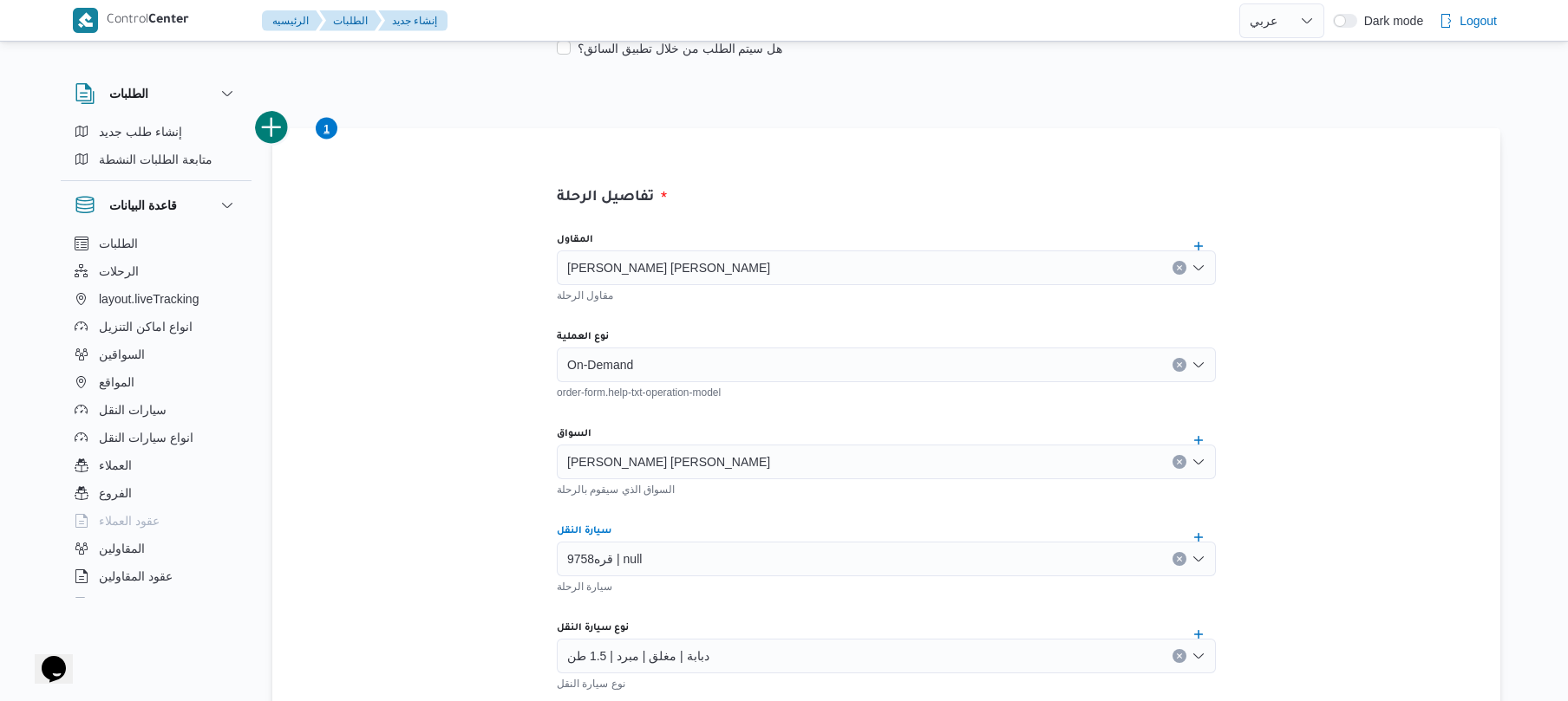
scroll to position [367, 0]
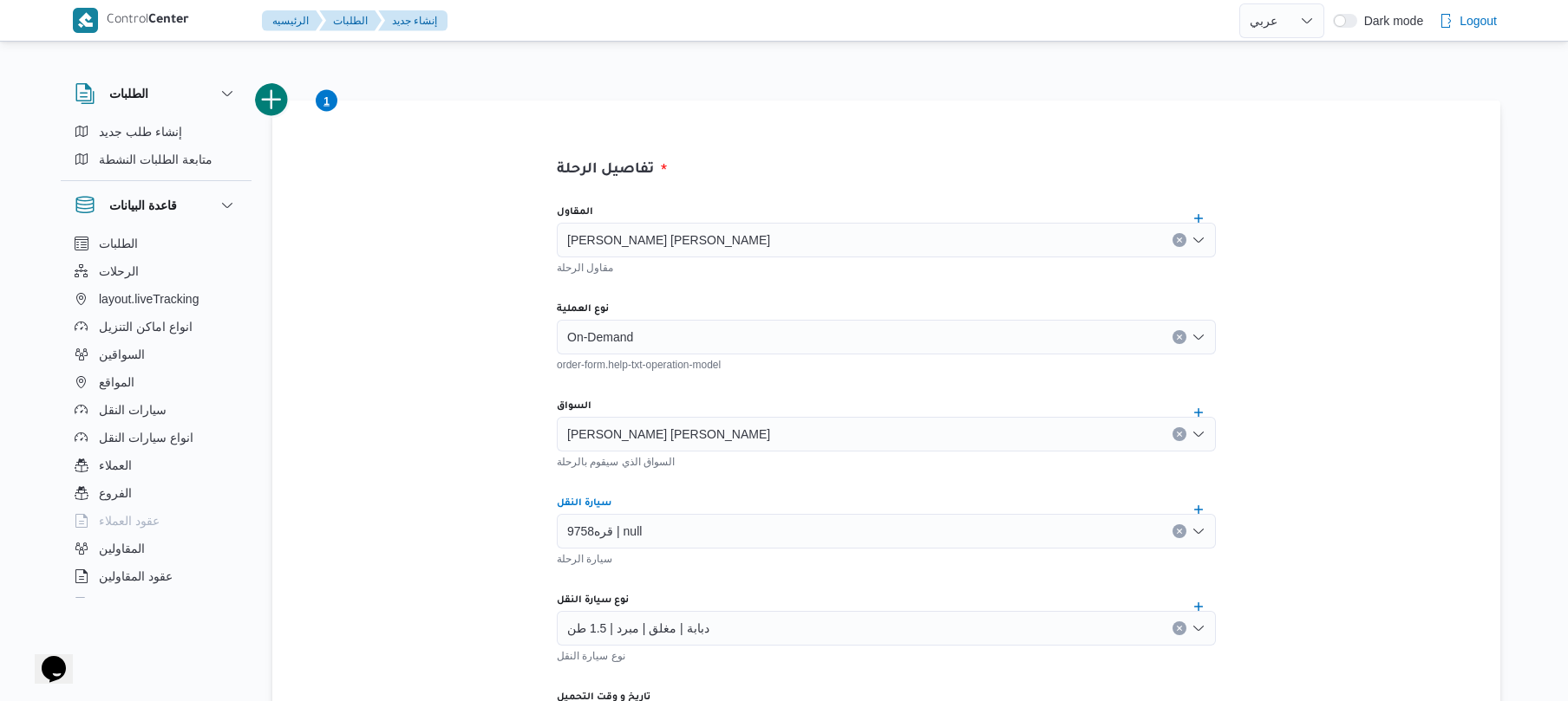
click at [1431, 359] on div "تفاصيل الرحلة المقاول [PERSON_NAME] [PERSON_NAME] الرحلة نوع العملية On-Demand …" at bounding box center [886, 712] width 1228 height 1223
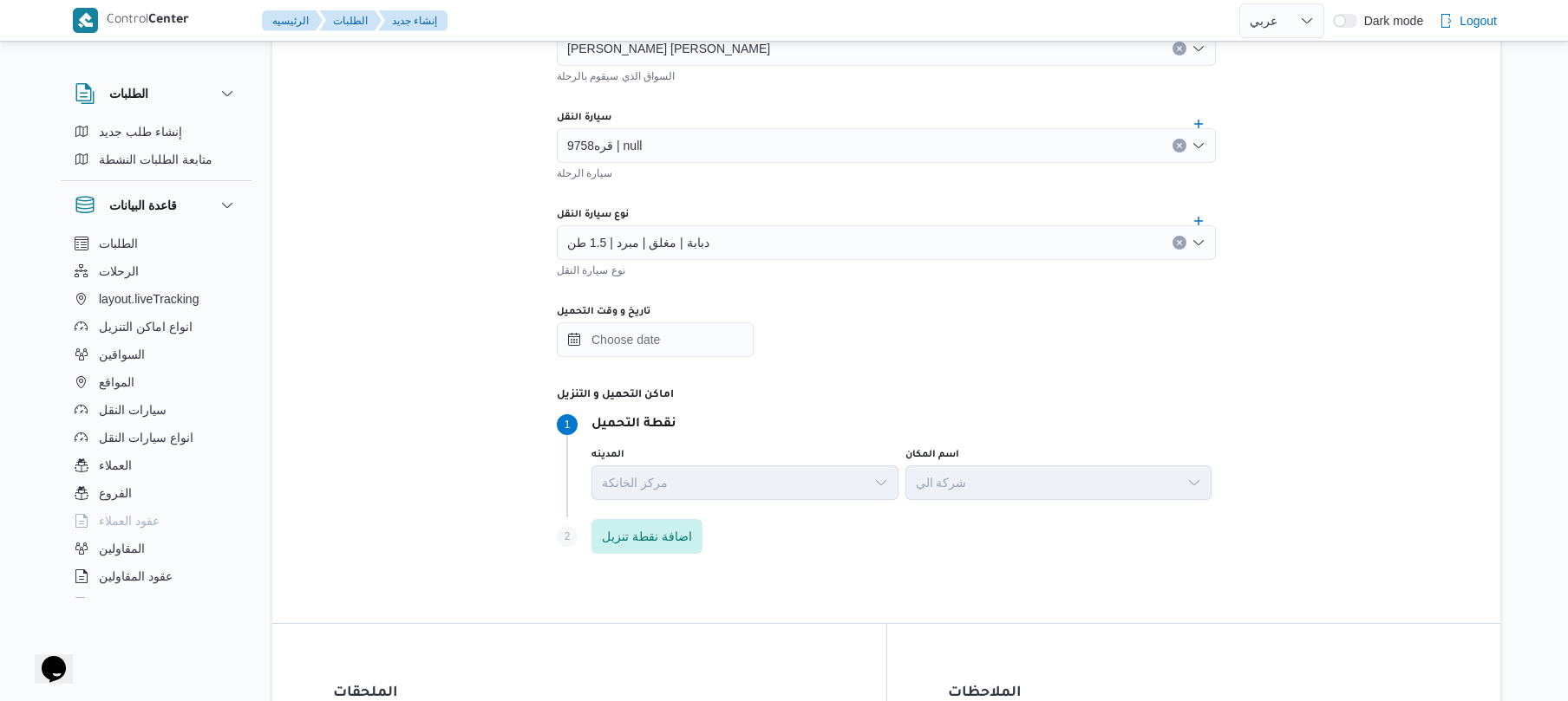
scroll to position [783, 0]
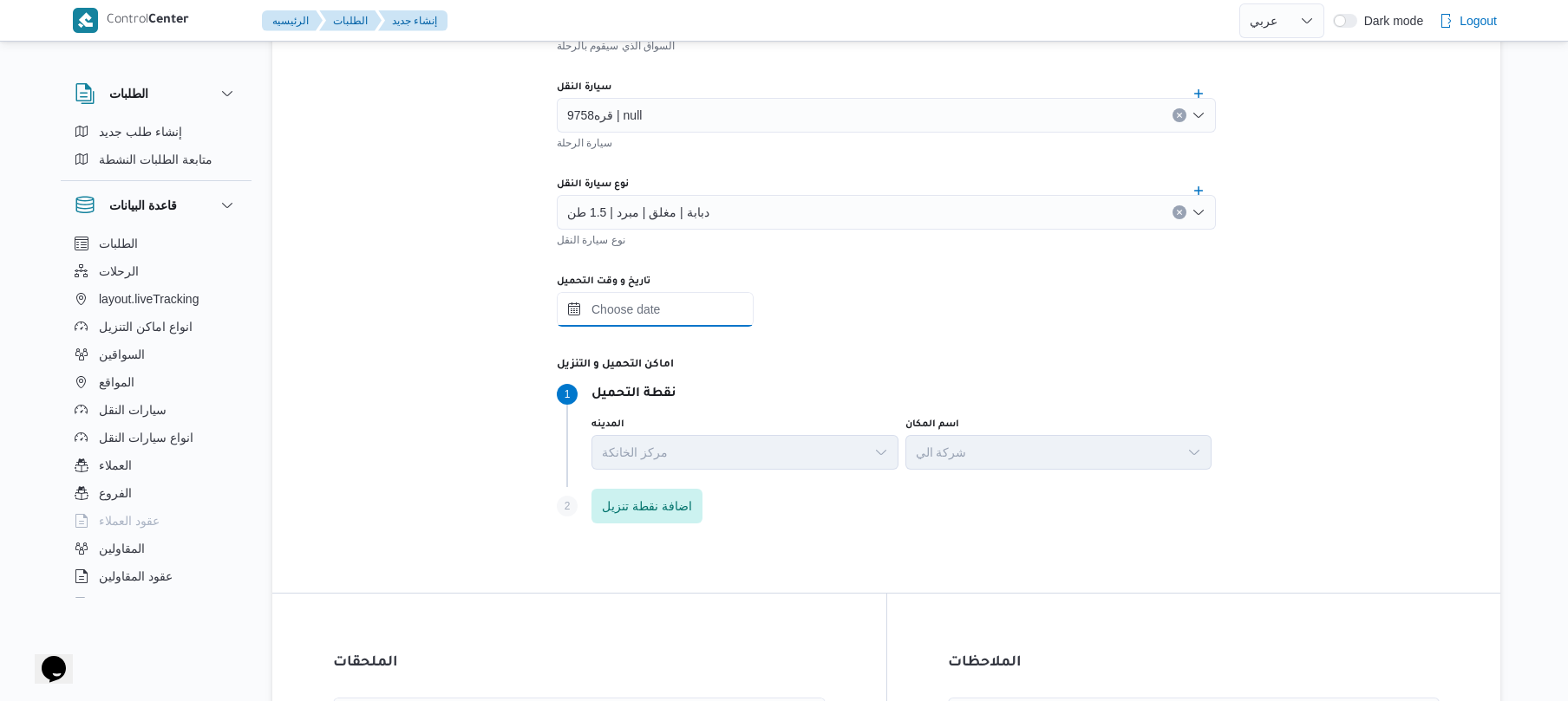
click at [632, 304] on input "تاريخ و وقت التحميل" at bounding box center [656, 309] width 197 height 35
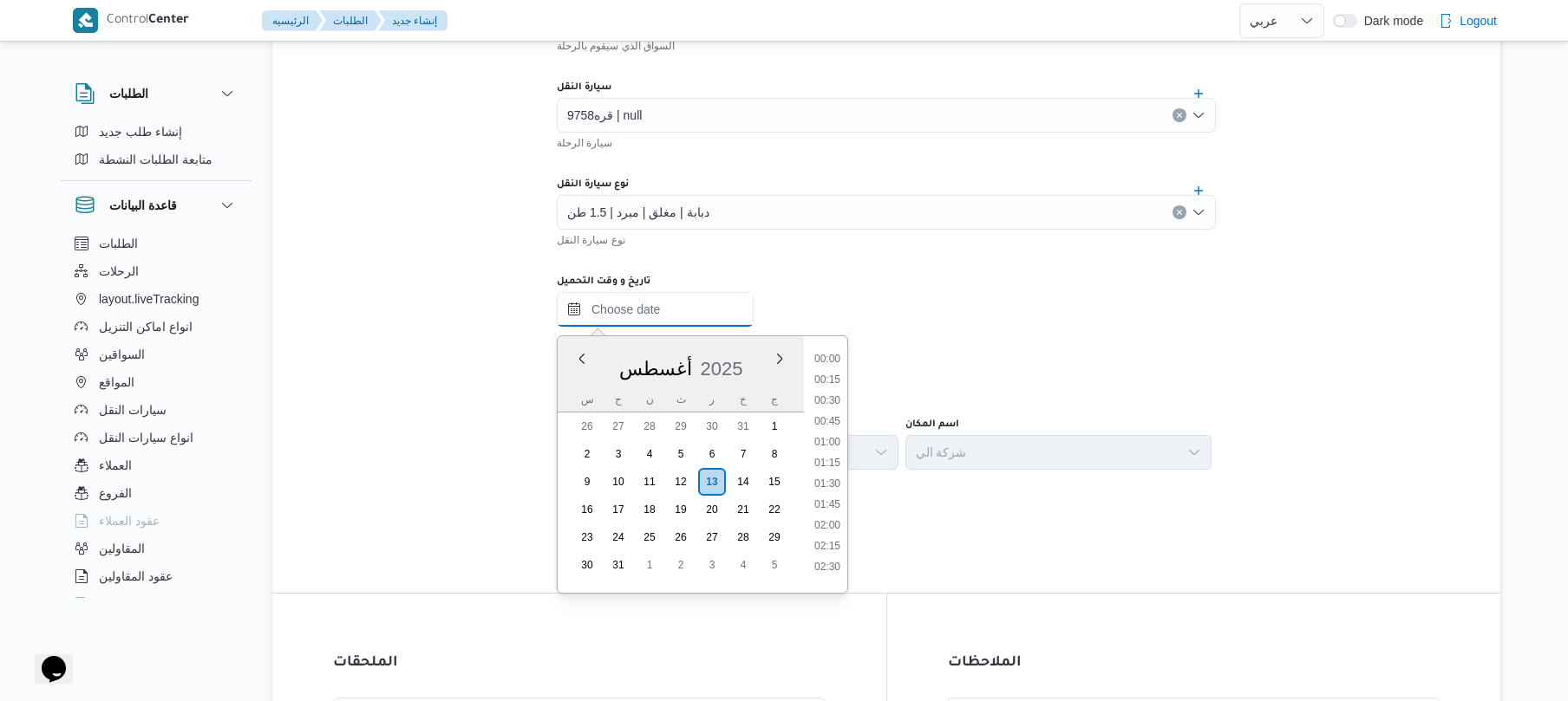
scroll to position [1318, 0]
click at [827, 374] on li "16:00" at bounding box center [826, 372] width 40 height 18
type input "[DATE] ١٦:٠٠"
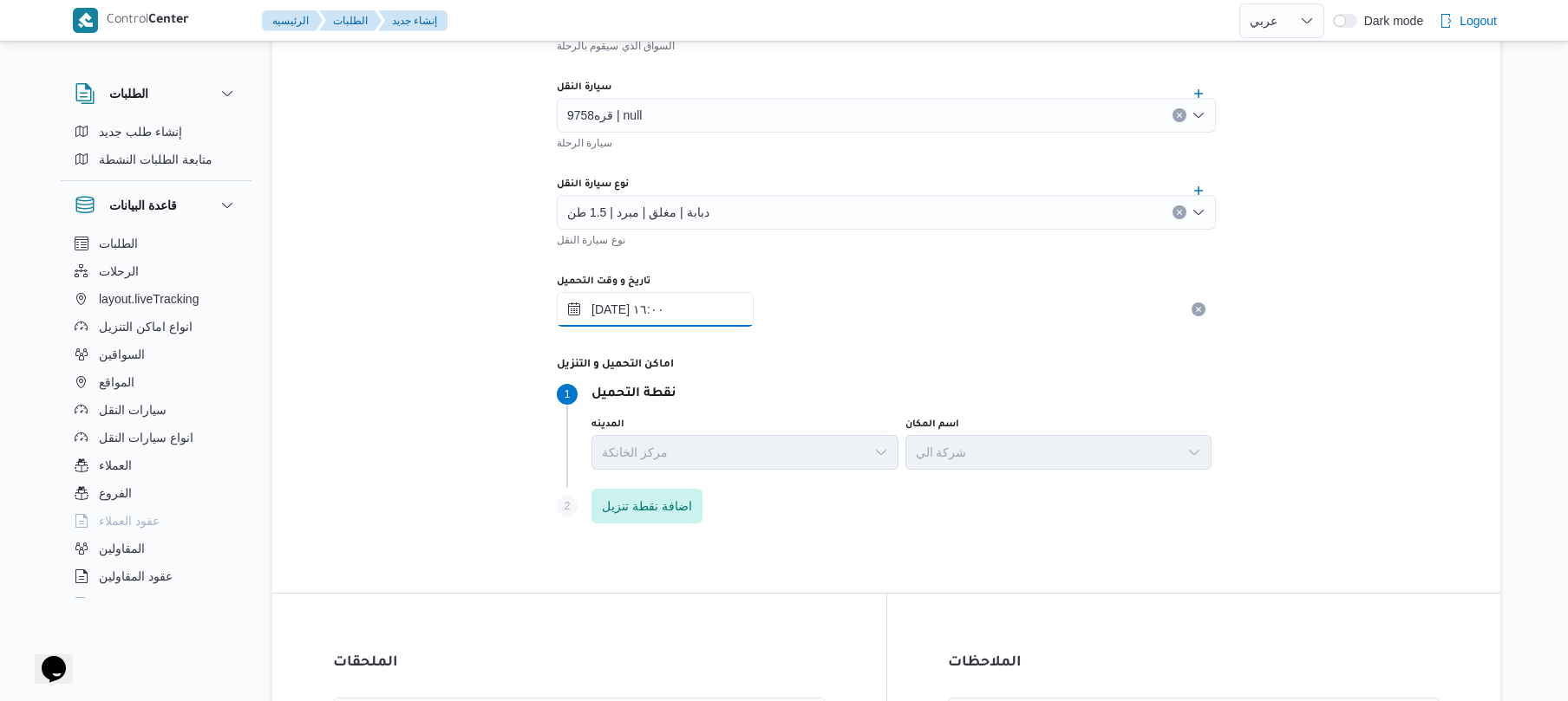
scroll to position [1082, 0]
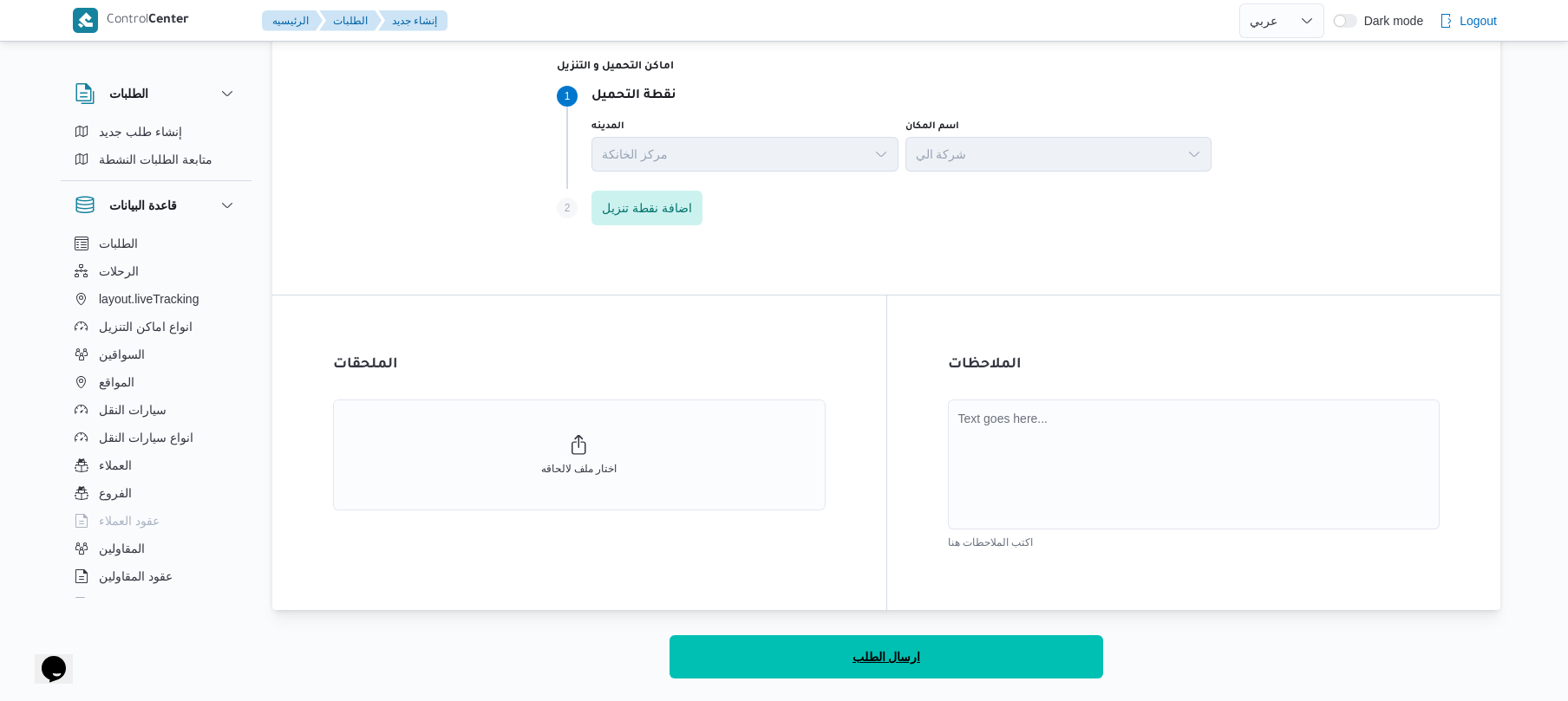
click at [1041, 663] on button "ارسال الطلب" at bounding box center [886, 657] width 434 height 43
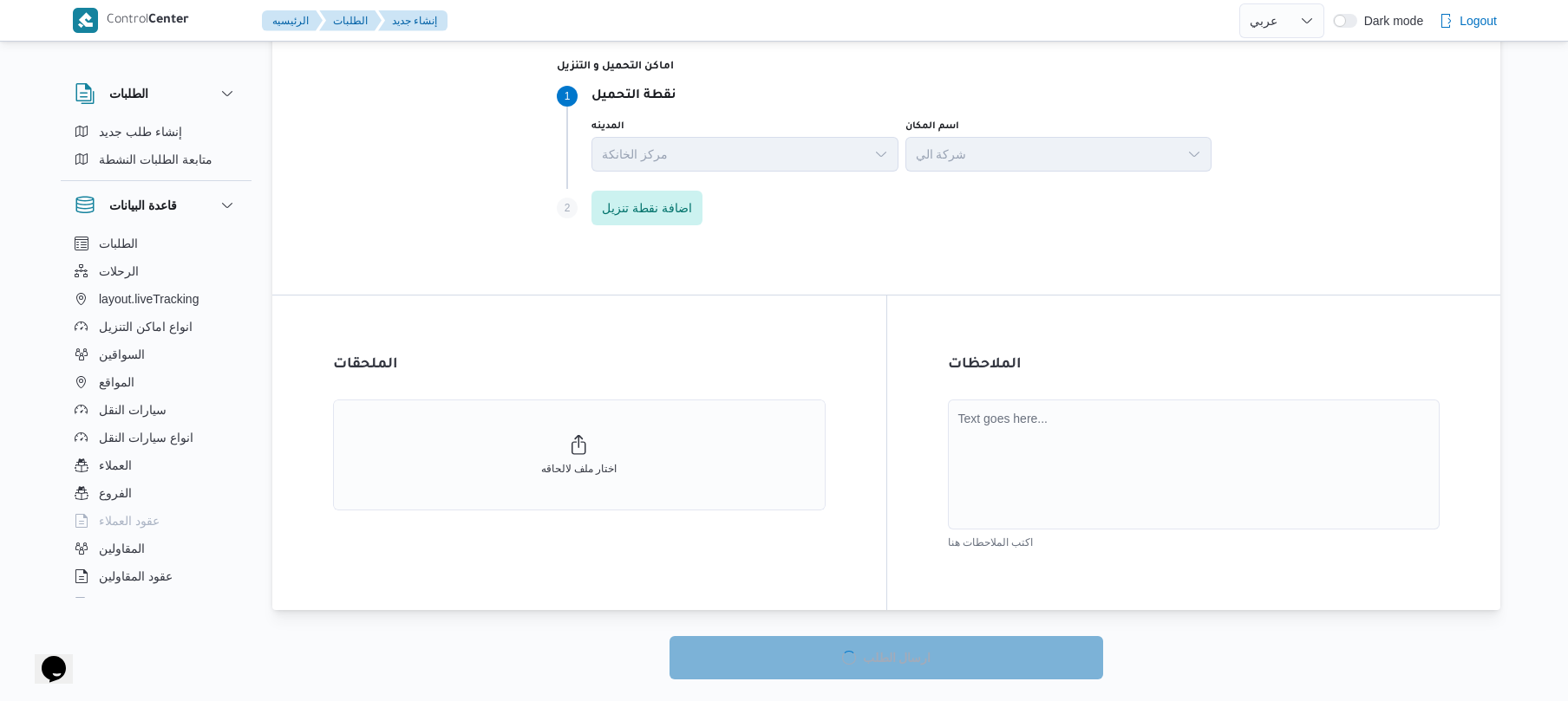
select select "ar"
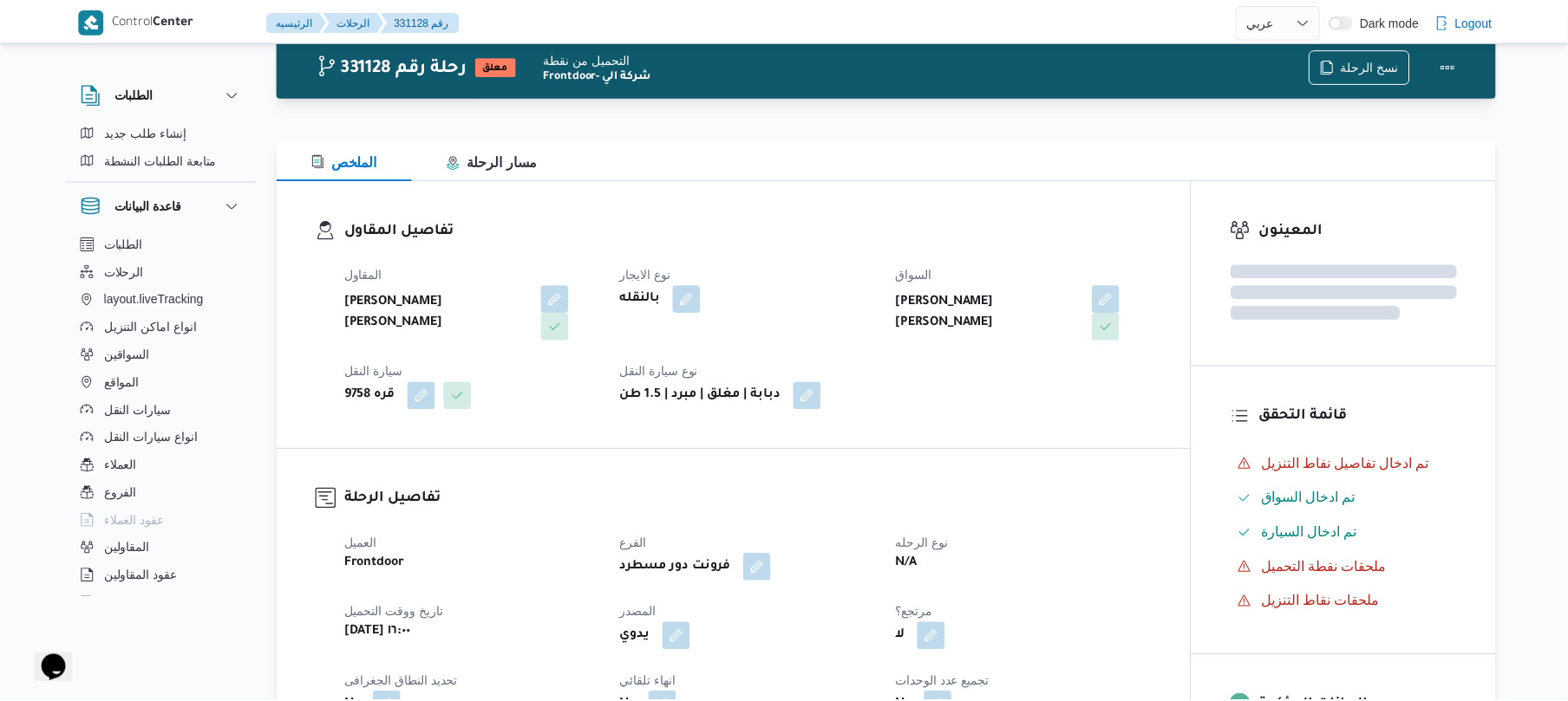
scroll to position [1082, 0]
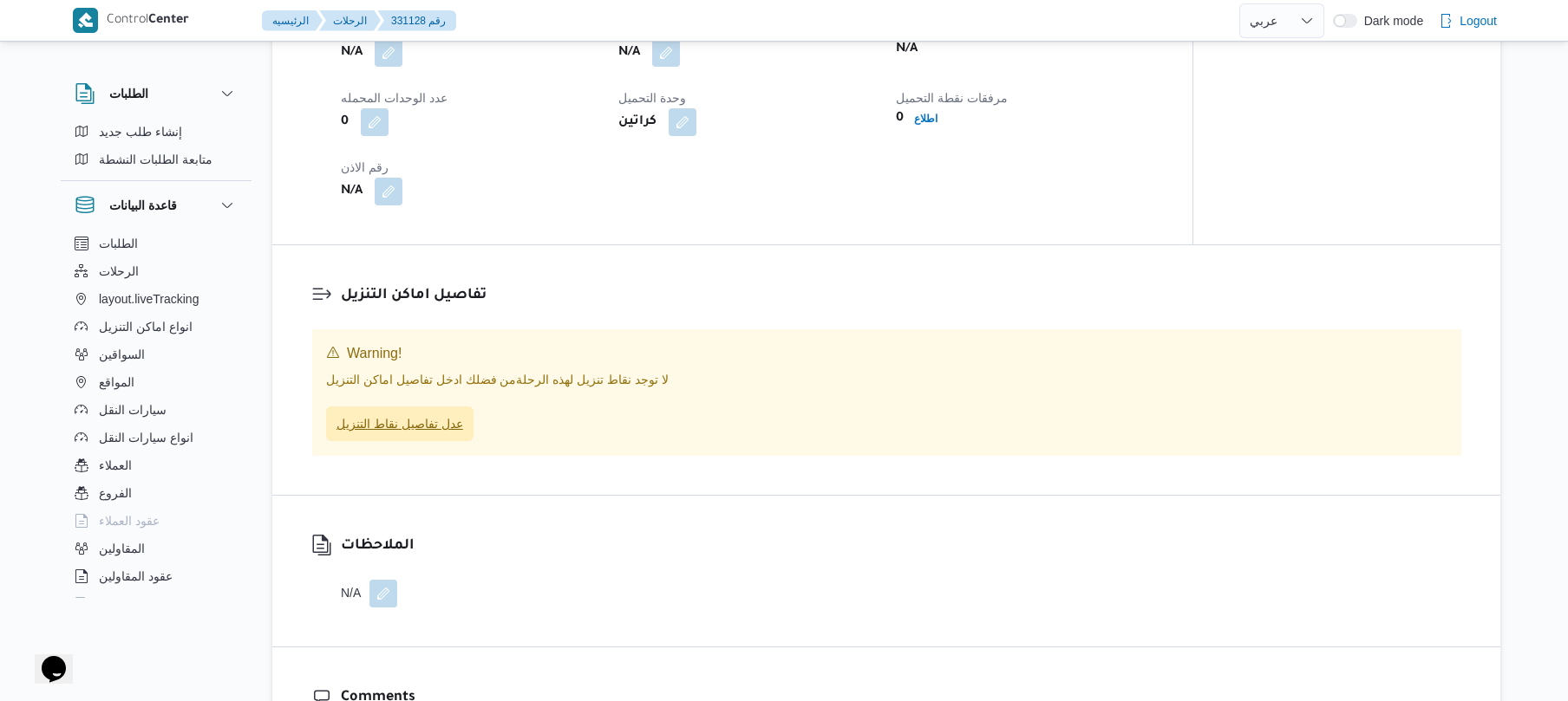
click at [443, 427] on span "عدل تفاصيل نقاط التنزيل" at bounding box center [400, 423] width 127 height 21
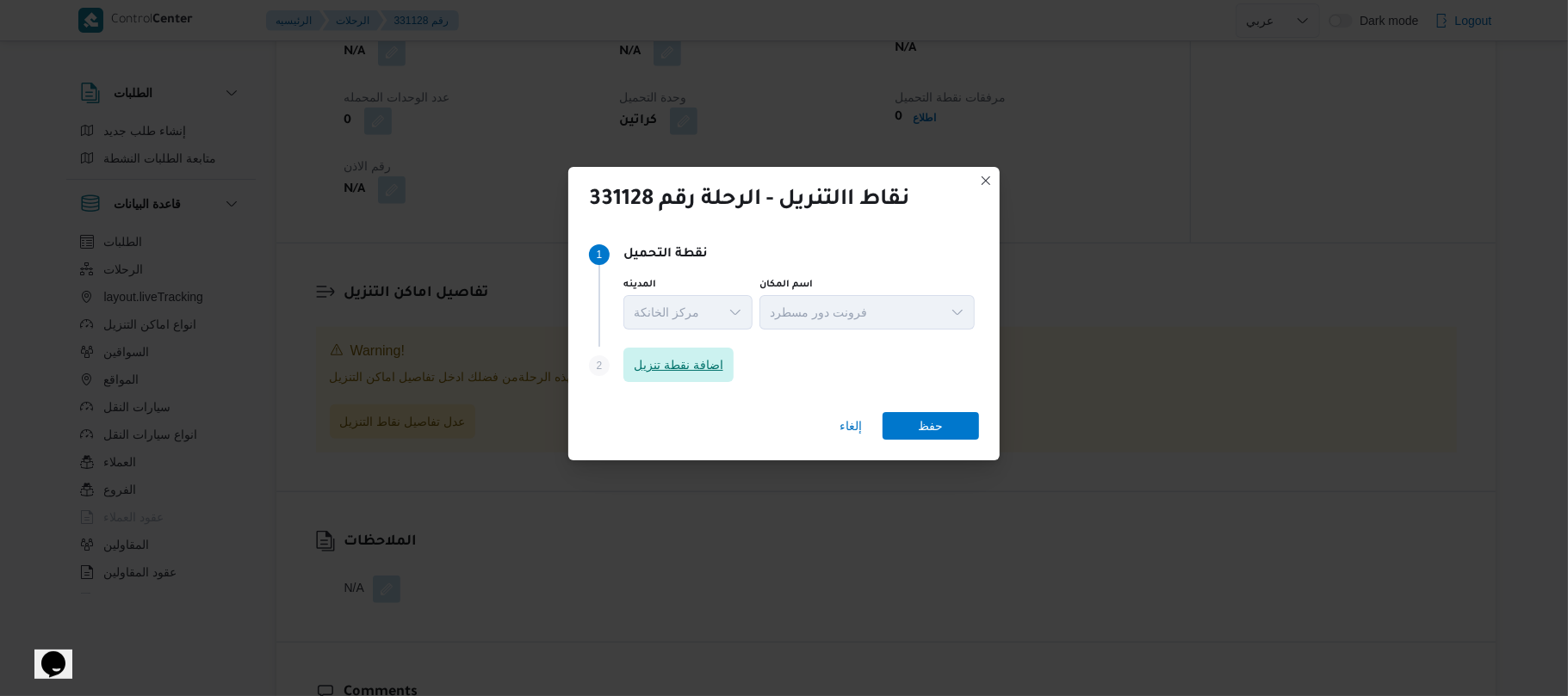
click at [686, 363] on span "اضافة نقطة تنزيل" at bounding box center [678, 364] width 89 height 20
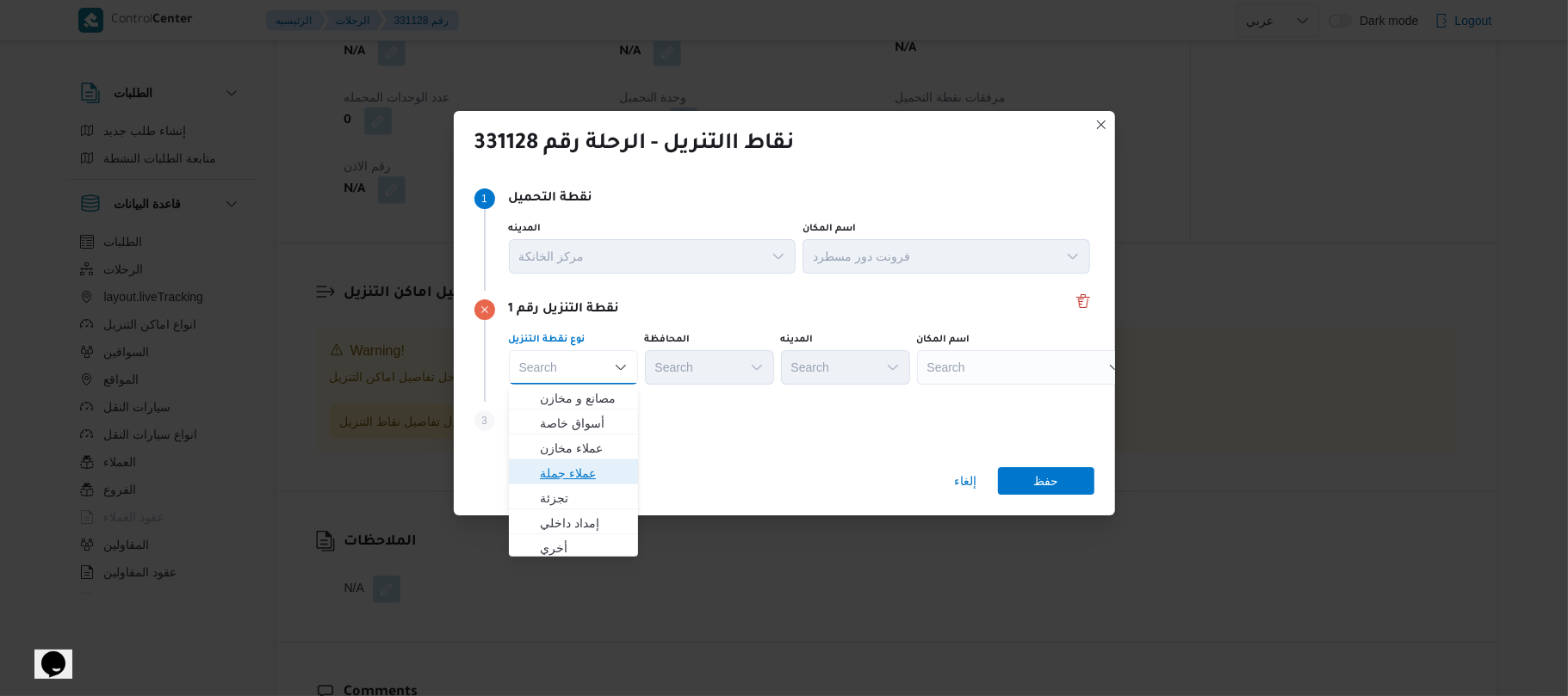
click at [589, 475] on span "عملاء جملة" at bounding box center [584, 473] width 88 height 20
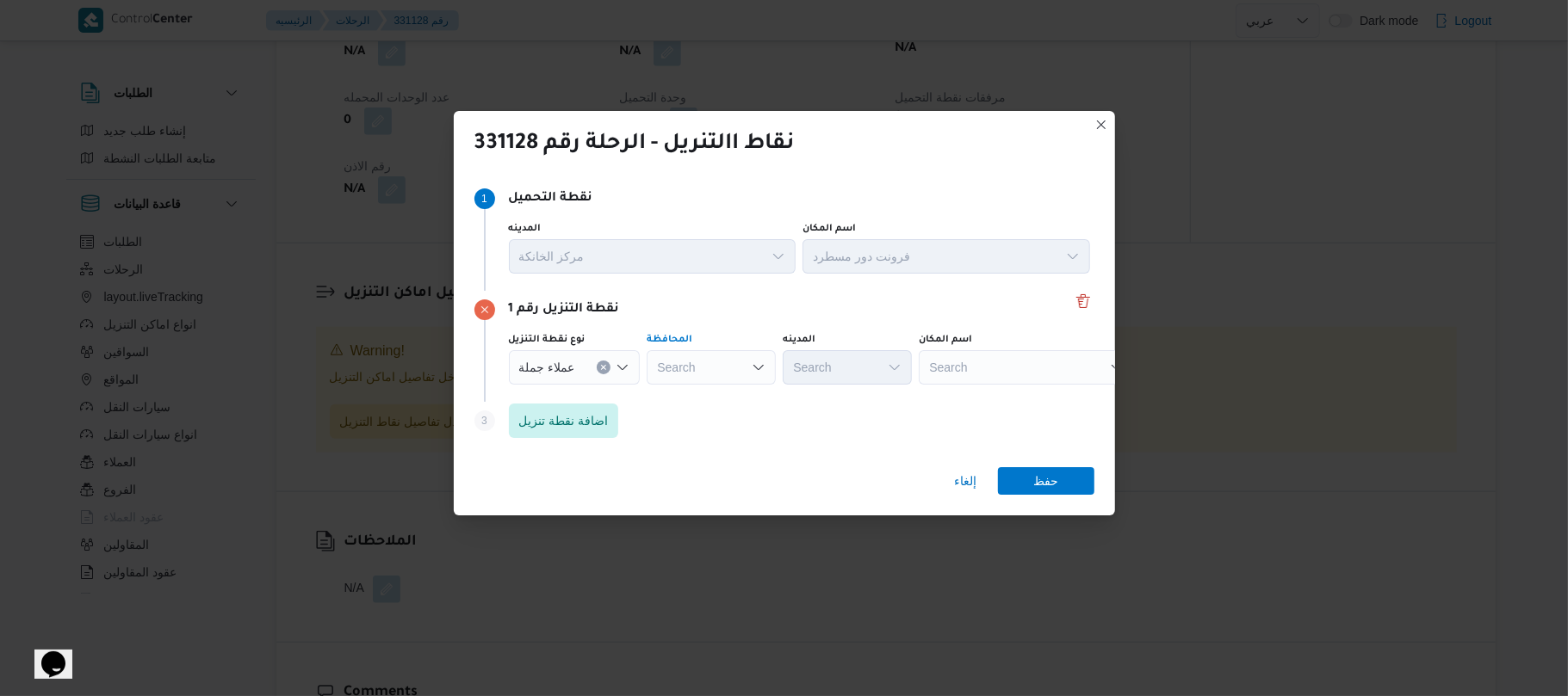
click at [710, 364] on div "Search" at bounding box center [711, 367] width 129 height 35
type input "الجيز"
click at [708, 395] on span "الجيز ة" at bounding box center [720, 397] width 88 height 20
click at [835, 366] on div "Search" at bounding box center [847, 367] width 129 height 35
type input "زايد"
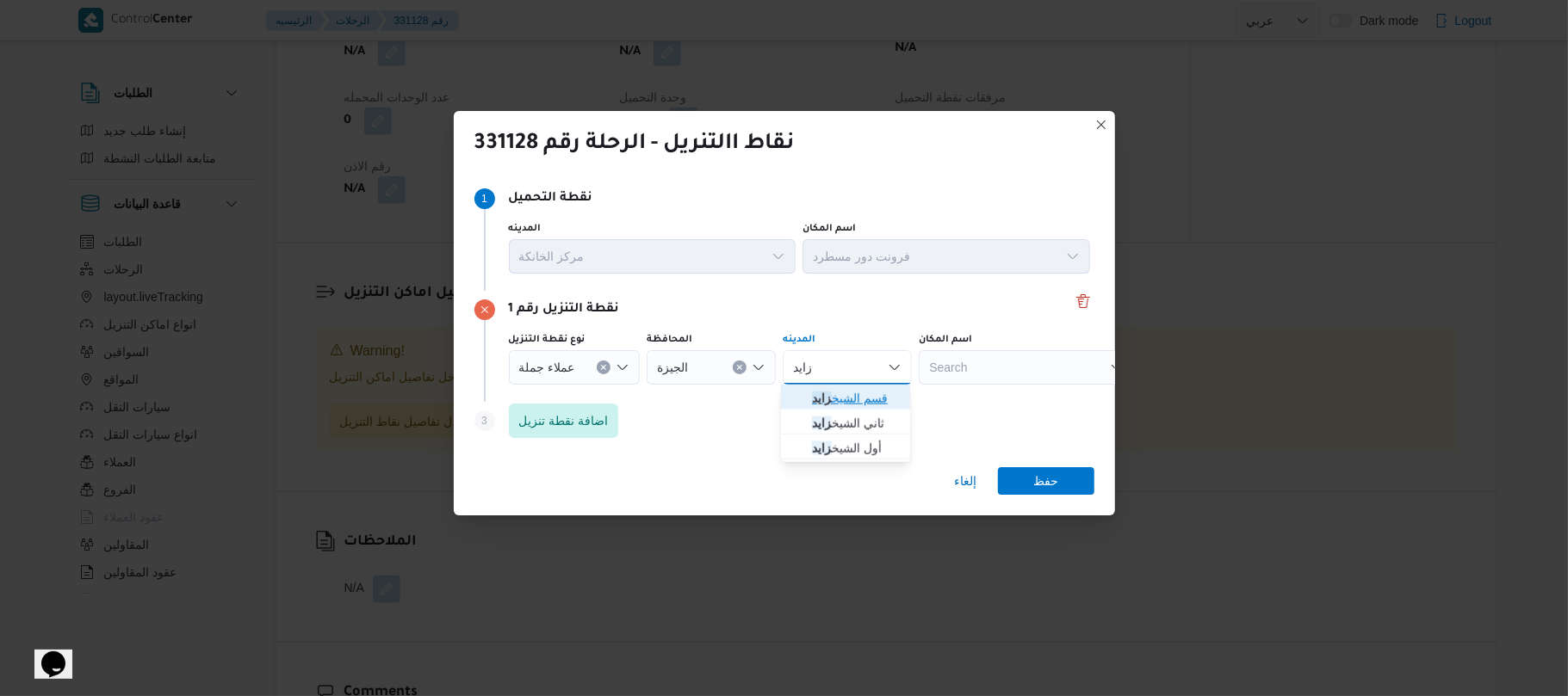
click at [835, 400] on span "قسم الشيخ زايد" at bounding box center [855, 397] width 88 height 20
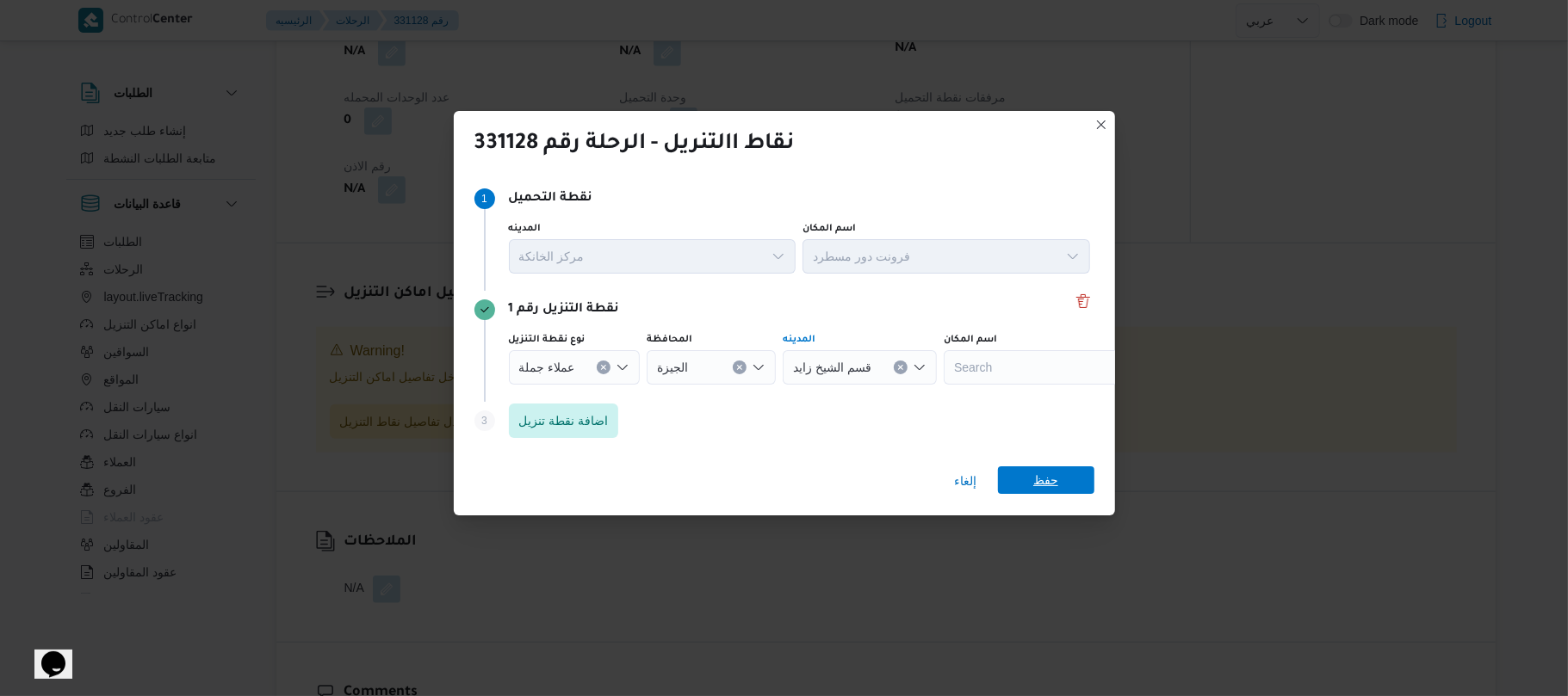
click at [1069, 484] on span "حفظ" at bounding box center [1045, 480] width 96 height 27
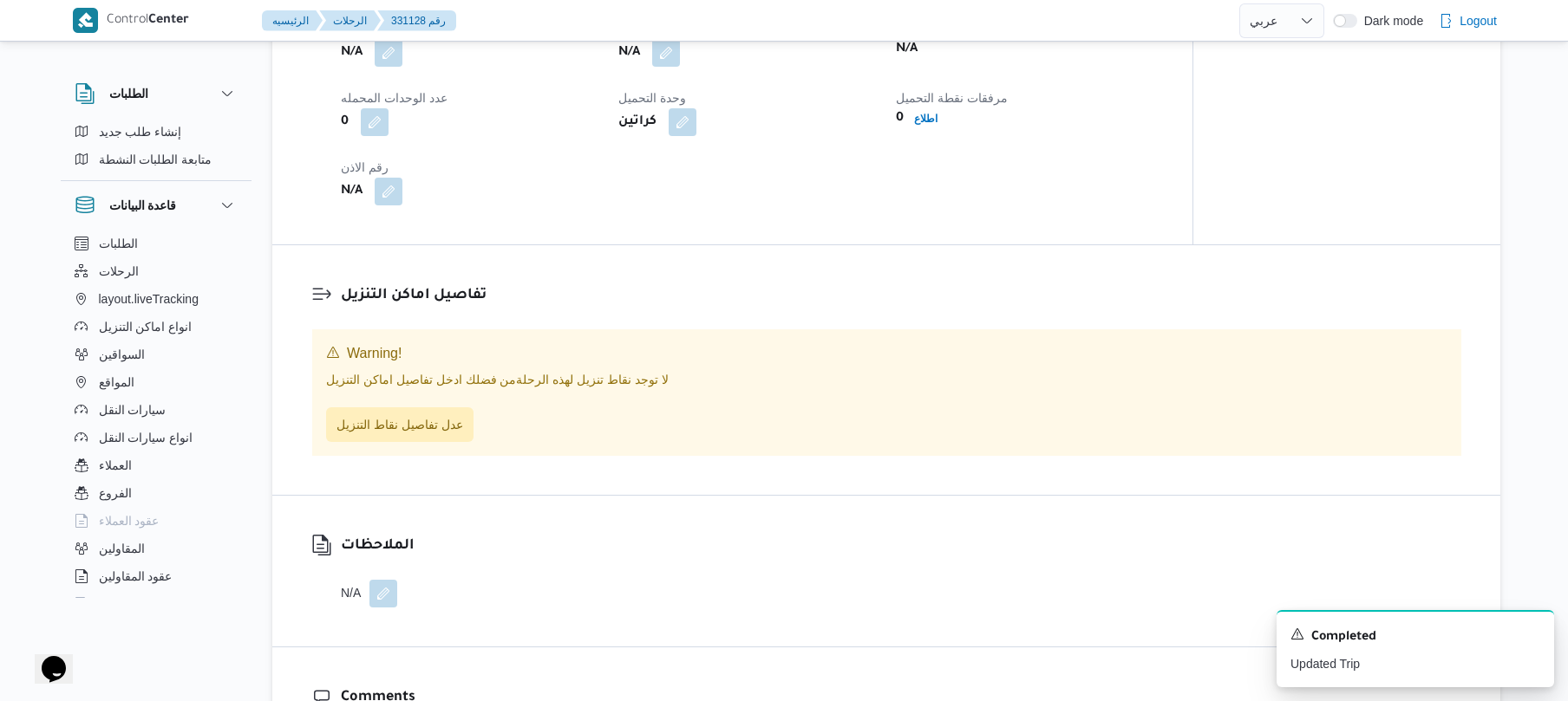
scroll to position [1172, 0]
